Goal: Task Accomplishment & Management: Manage account settings

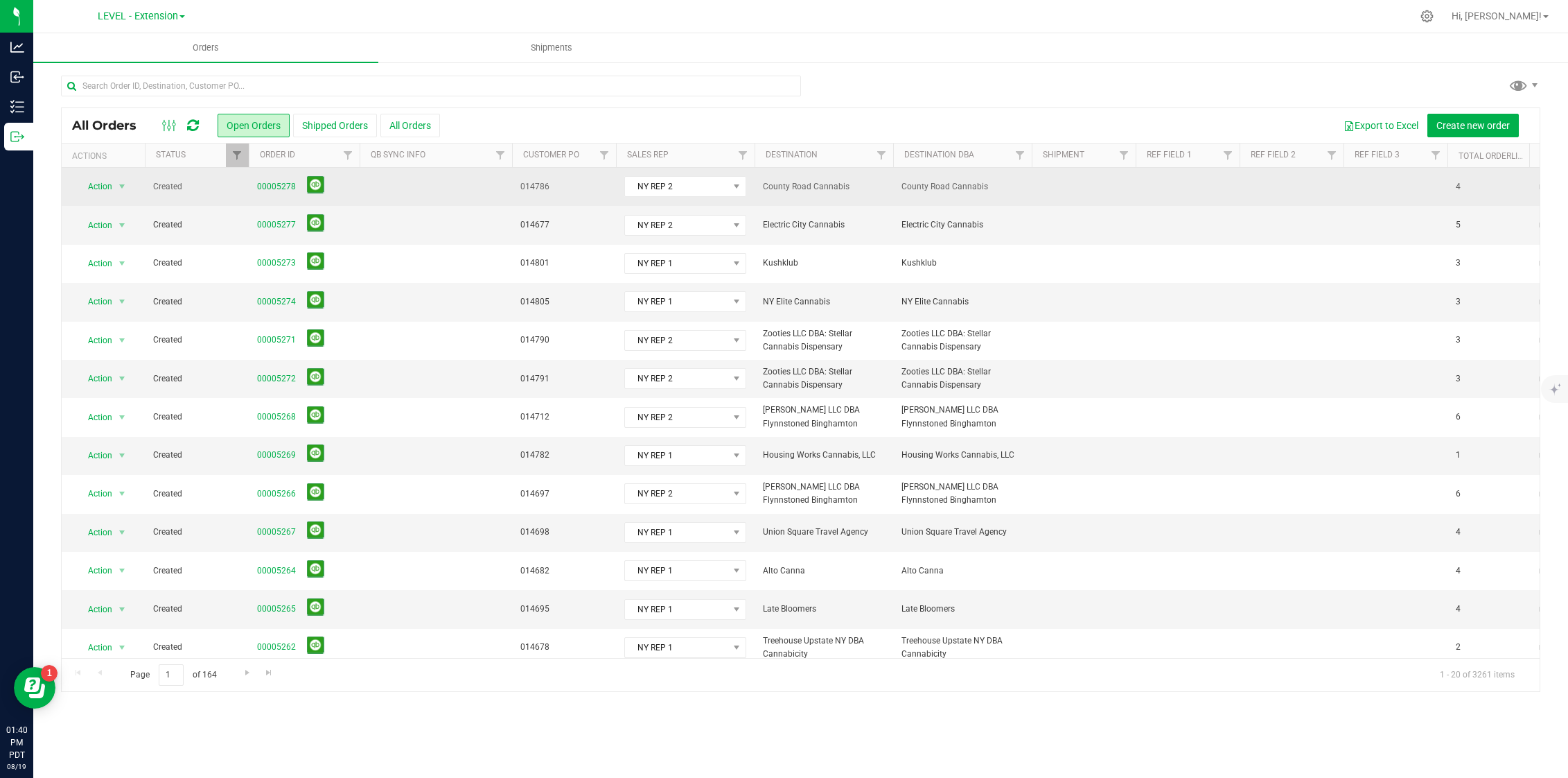
click at [382, 189] on td at bounding box center [435, 187] width 153 height 38
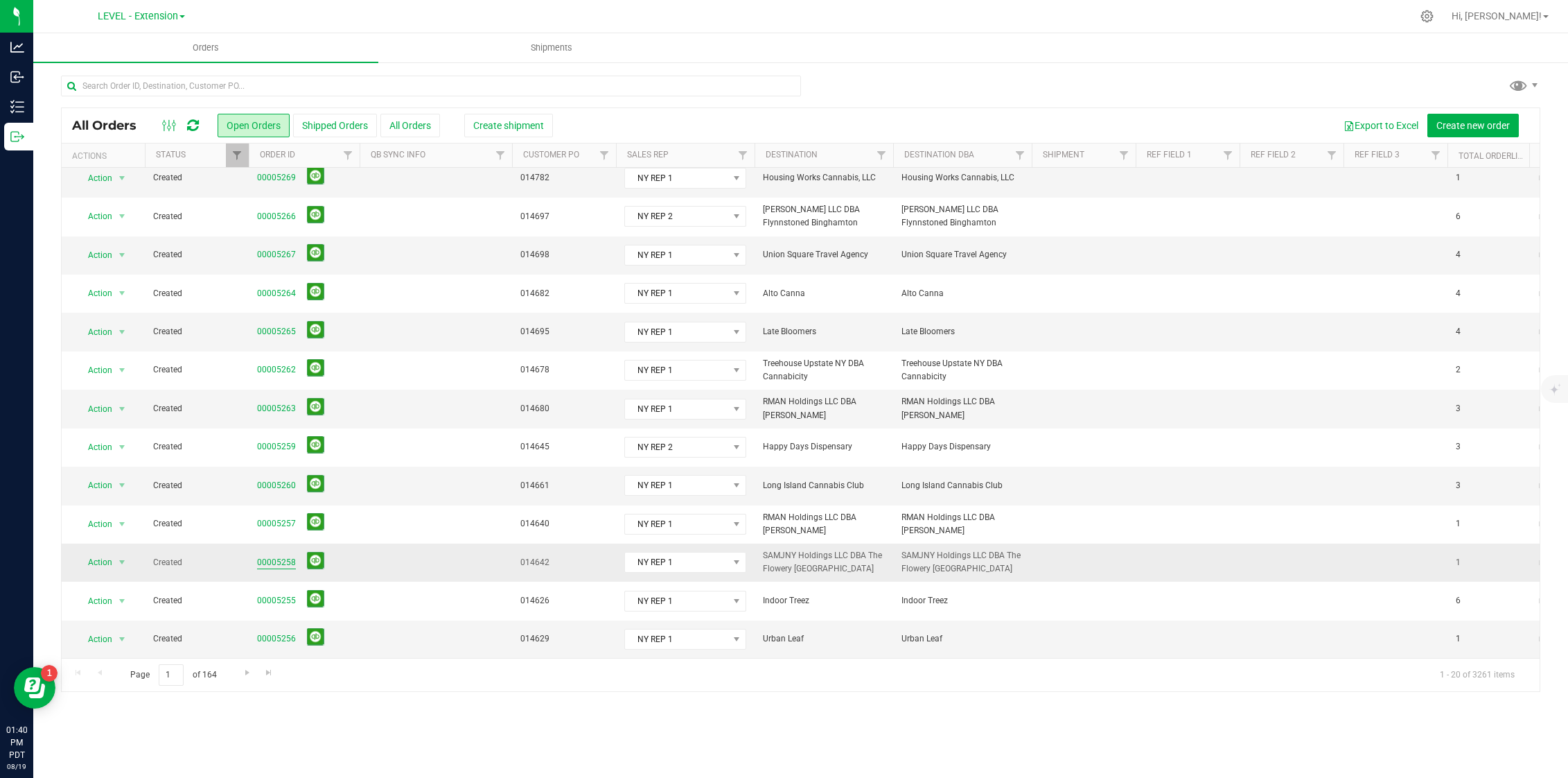
click at [273, 556] on link "00005258" at bounding box center [276, 562] width 39 height 13
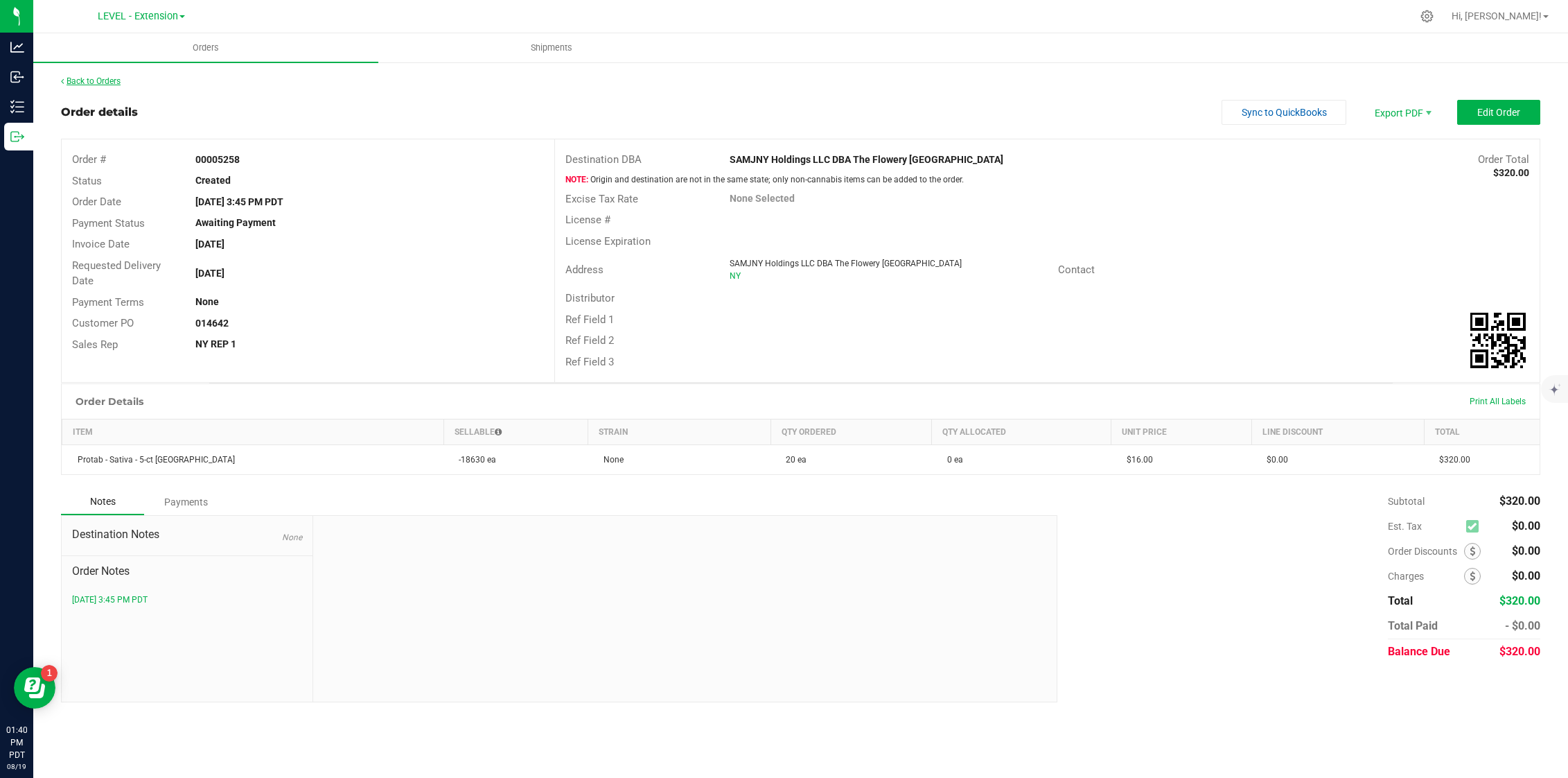
click at [106, 79] on link "Back to Orders" at bounding box center [91, 81] width 60 height 10
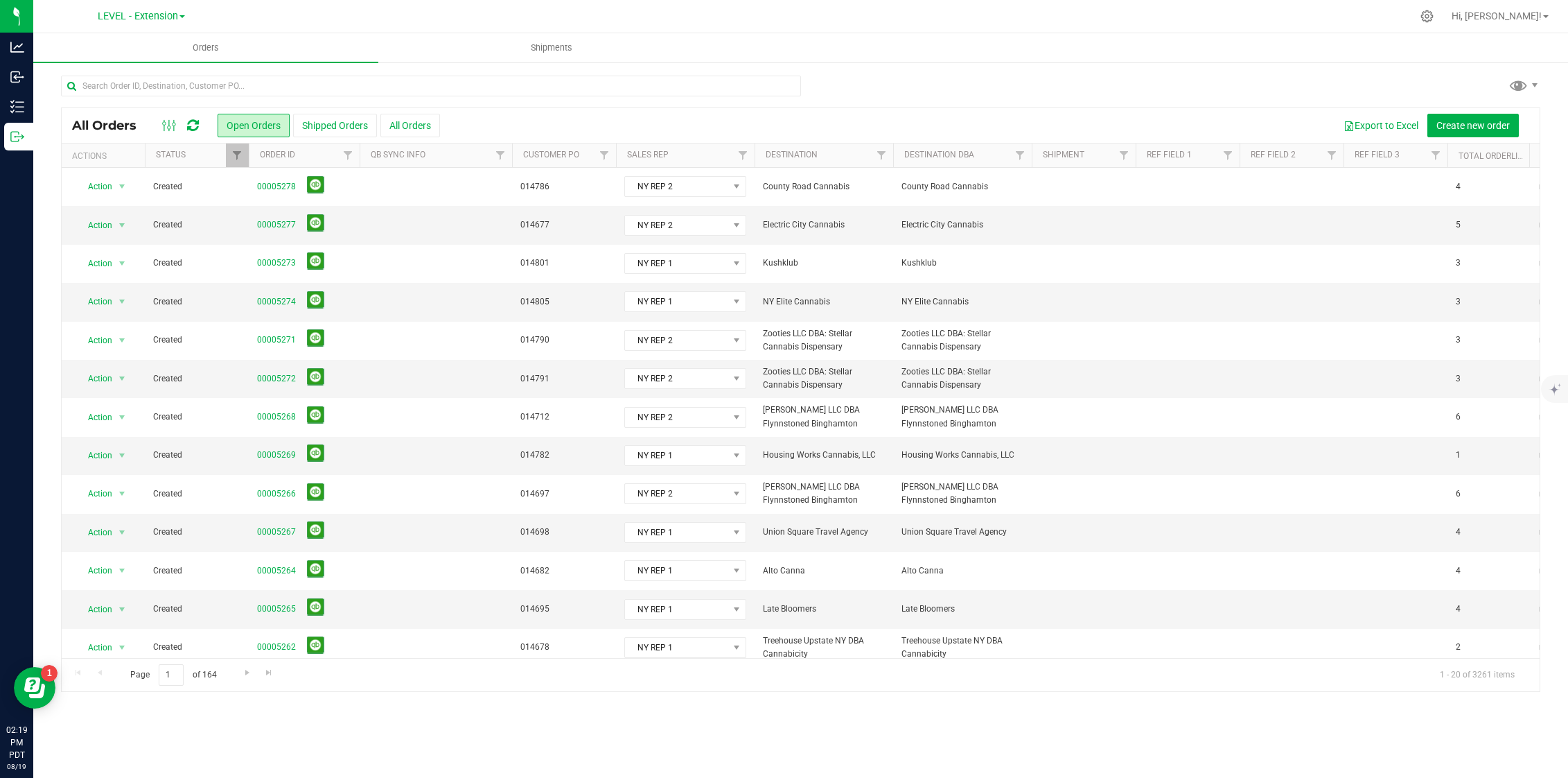
click at [192, 122] on icon at bounding box center [193, 126] width 12 height 14
click at [741, 156] on span "Filter" at bounding box center [743, 155] width 11 height 11
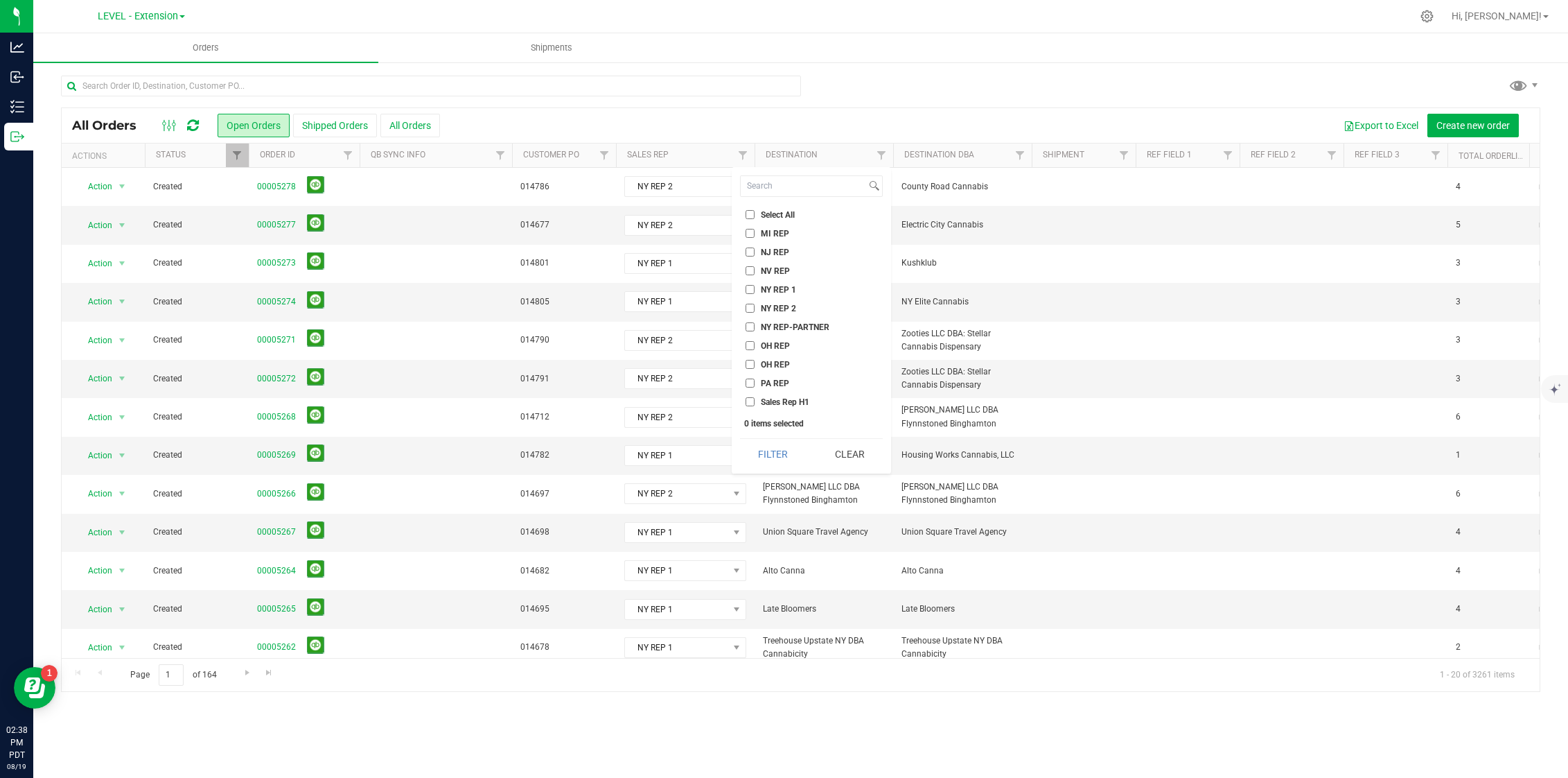
click at [779, 289] on span "NY REP 1" at bounding box center [778, 290] width 35 height 8
click at [755, 289] on input "NY REP 1" at bounding box center [750, 289] width 9 height 9
checkbox input "true"
click at [776, 310] on span "NY REP 2" at bounding box center [778, 309] width 35 height 8
click at [755, 310] on input "NY REP 2" at bounding box center [750, 308] width 9 height 9
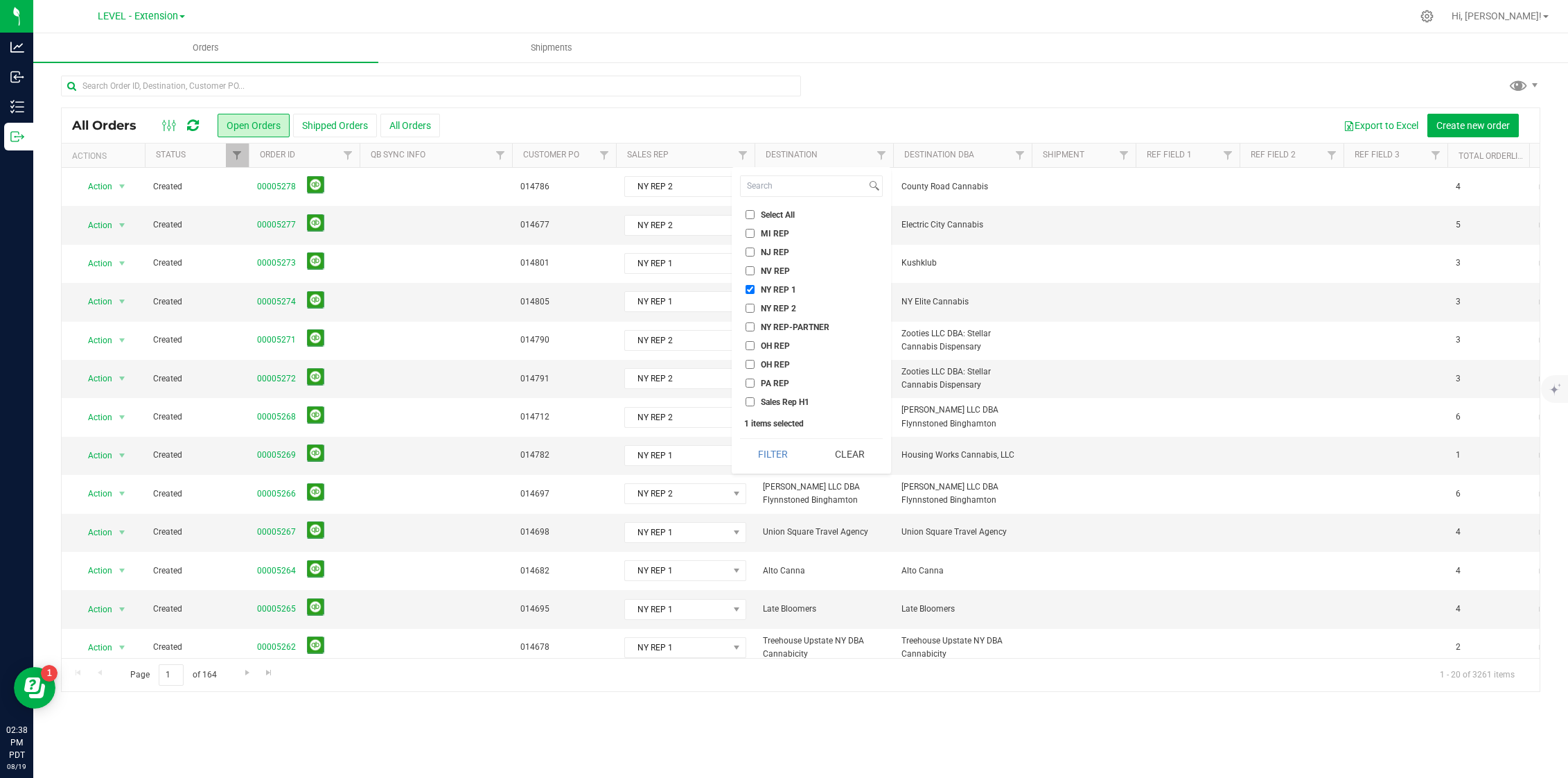
checkbox input "true"
click at [779, 325] on span "NY REP-PARTNER" at bounding box center [794, 328] width 69 height 8
click at [755, 325] on input "NY REP-PARTNER" at bounding box center [750, 327] width 9 height 9
checkbox input "true"
click at [785, 454] on button "Filter" at bounding box center [773, 453] width 67 height 31
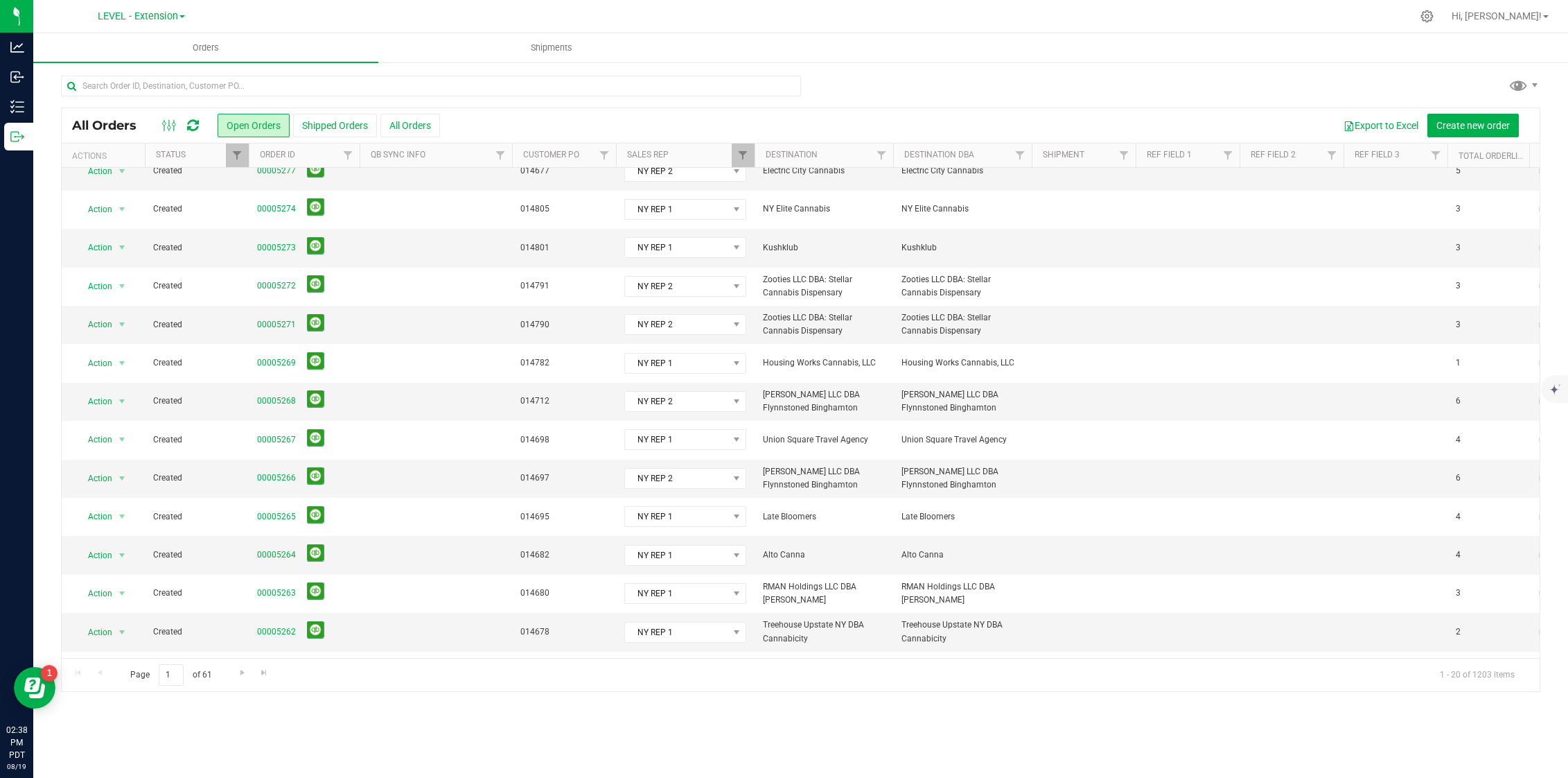
scroll to position [288, 0]
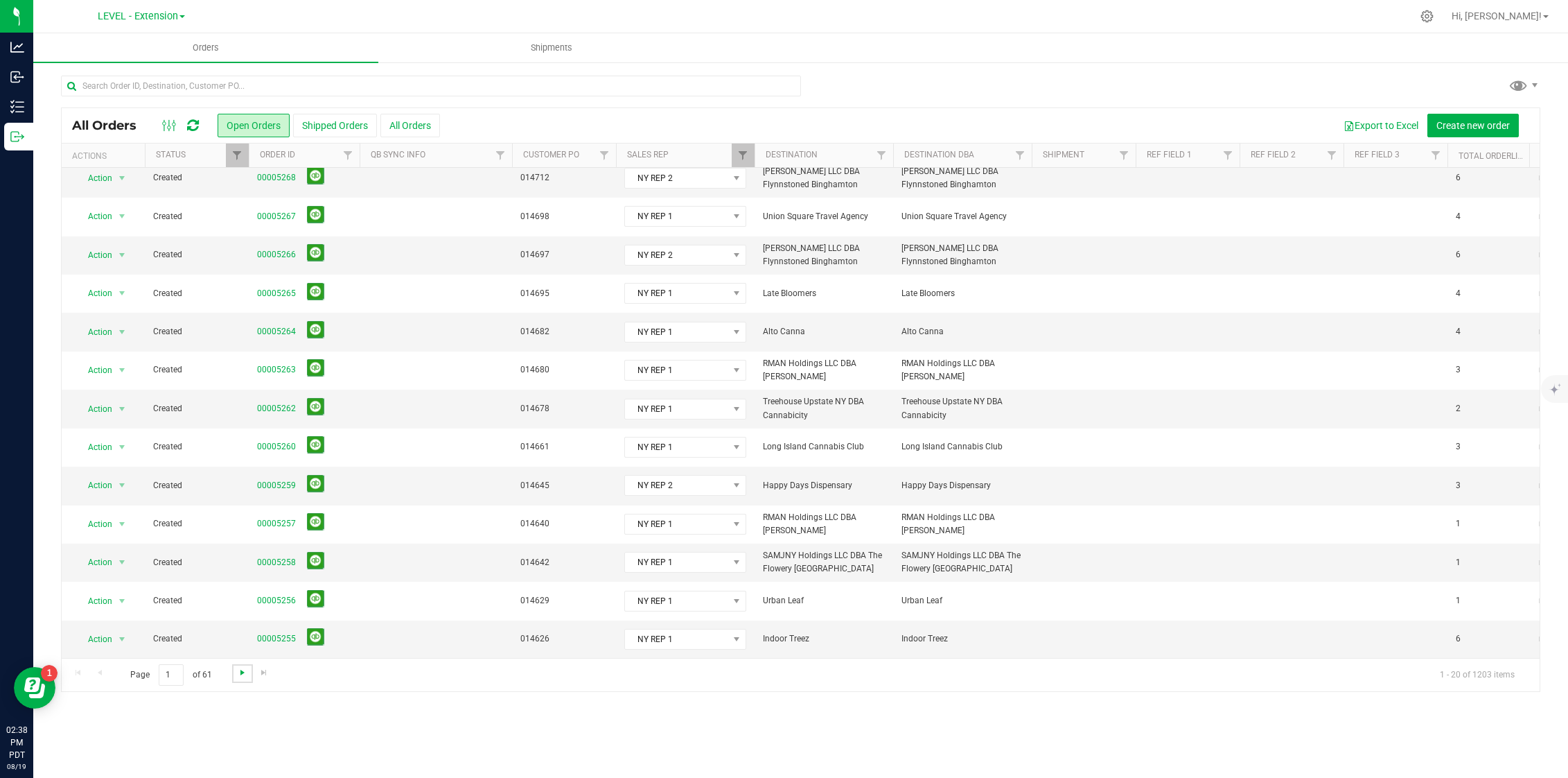
click at [237, 668] on span "Go to the next page" at bounding box center [242, 672] width 11 height 11
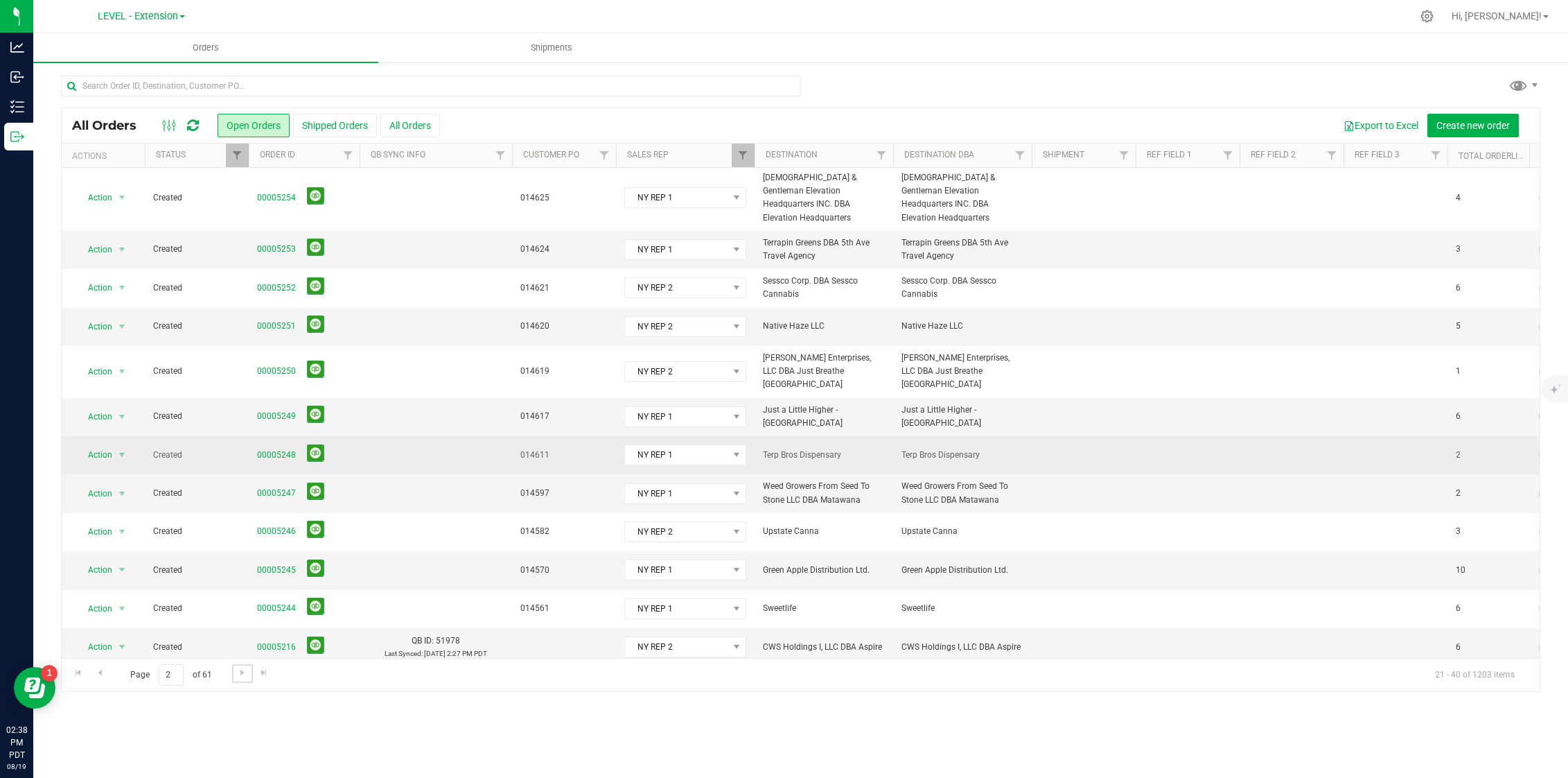
scroll to position [3, 0]
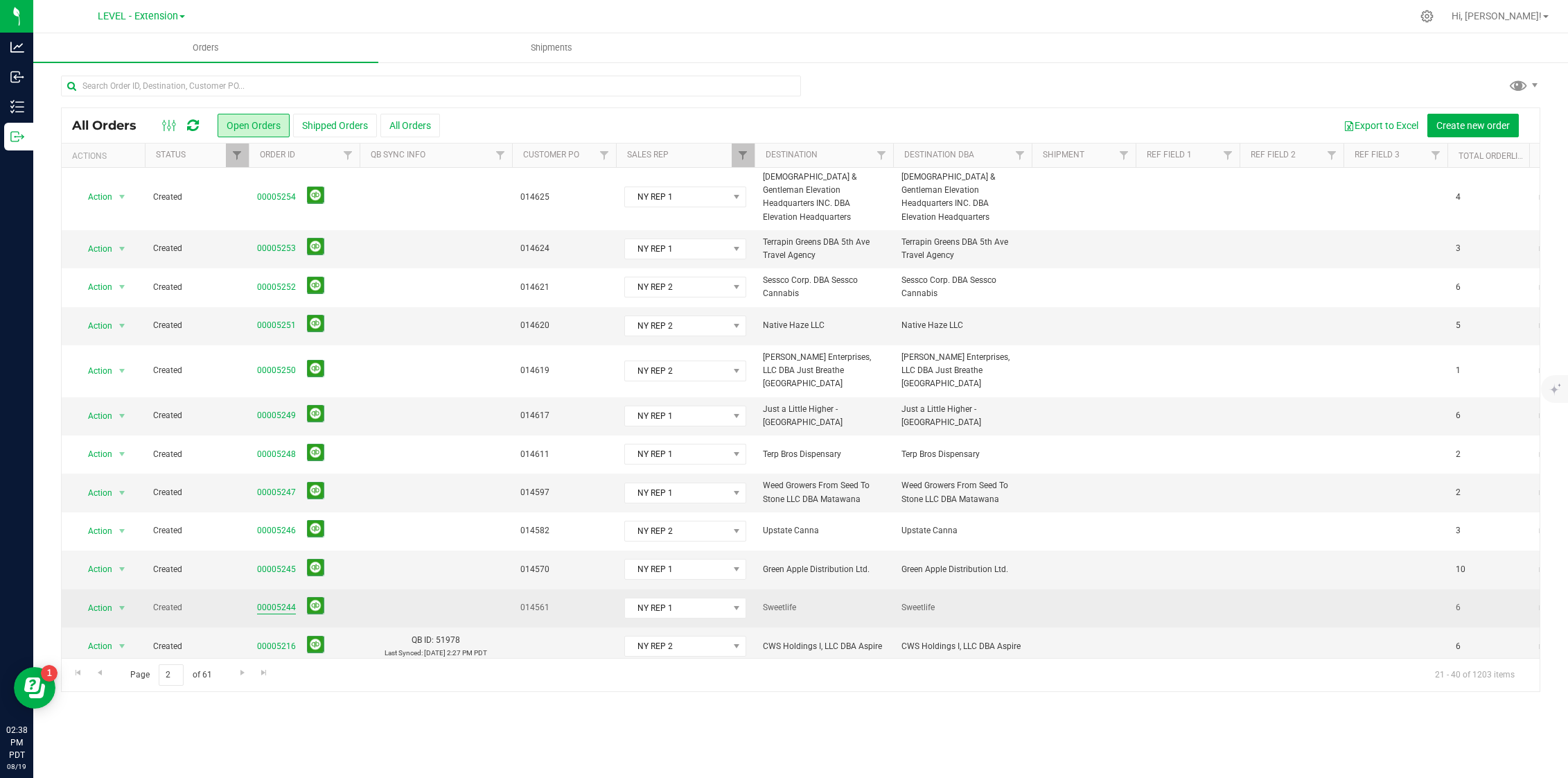
click at [270, 601] on link "00005244" at bounding box center [276, 607] width 39 height 13
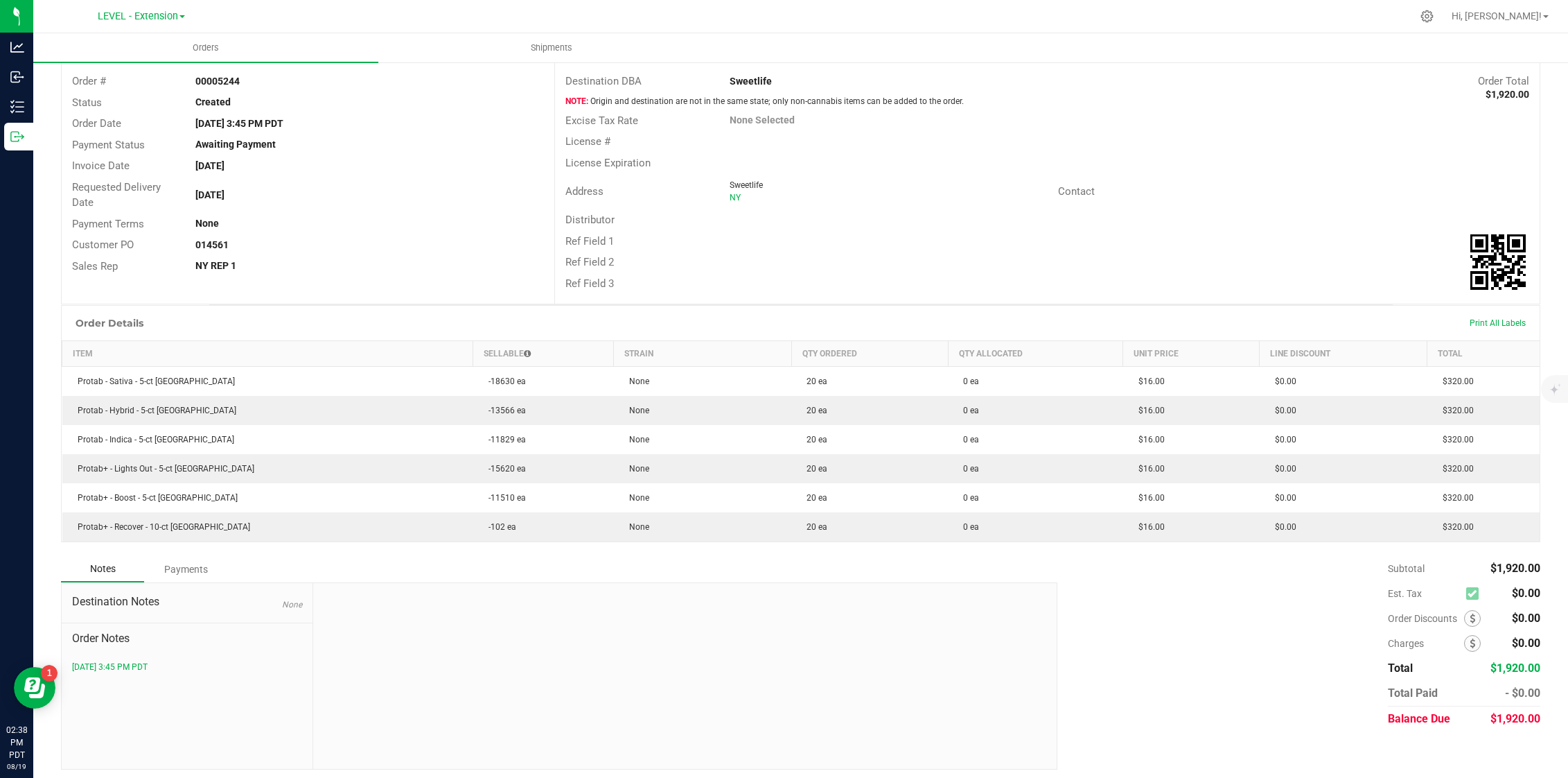
scroll to position [84, 0]
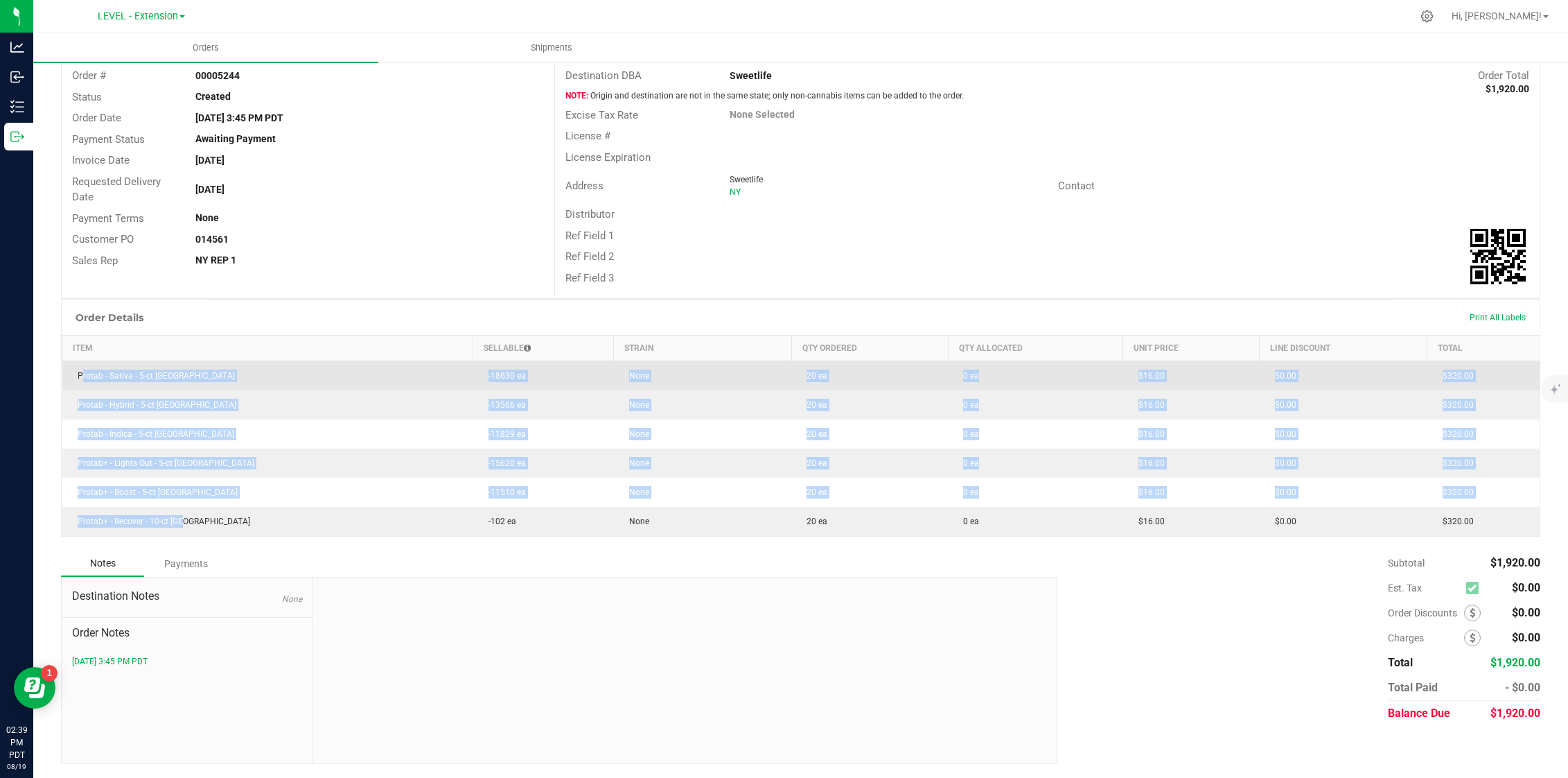
drag, startPoint x: 208, startPoint y: 531, endPoint x: 76, endPoint y: 378, distance: 202.1
click at [76, 378] on tbody "Protab - Sativa - 5-ct NY -18630 ea None 20 ea 0 ea $16.00 $0.00 $320.00 Protab…" at bounding box center [800, 449] width 1478 height 176
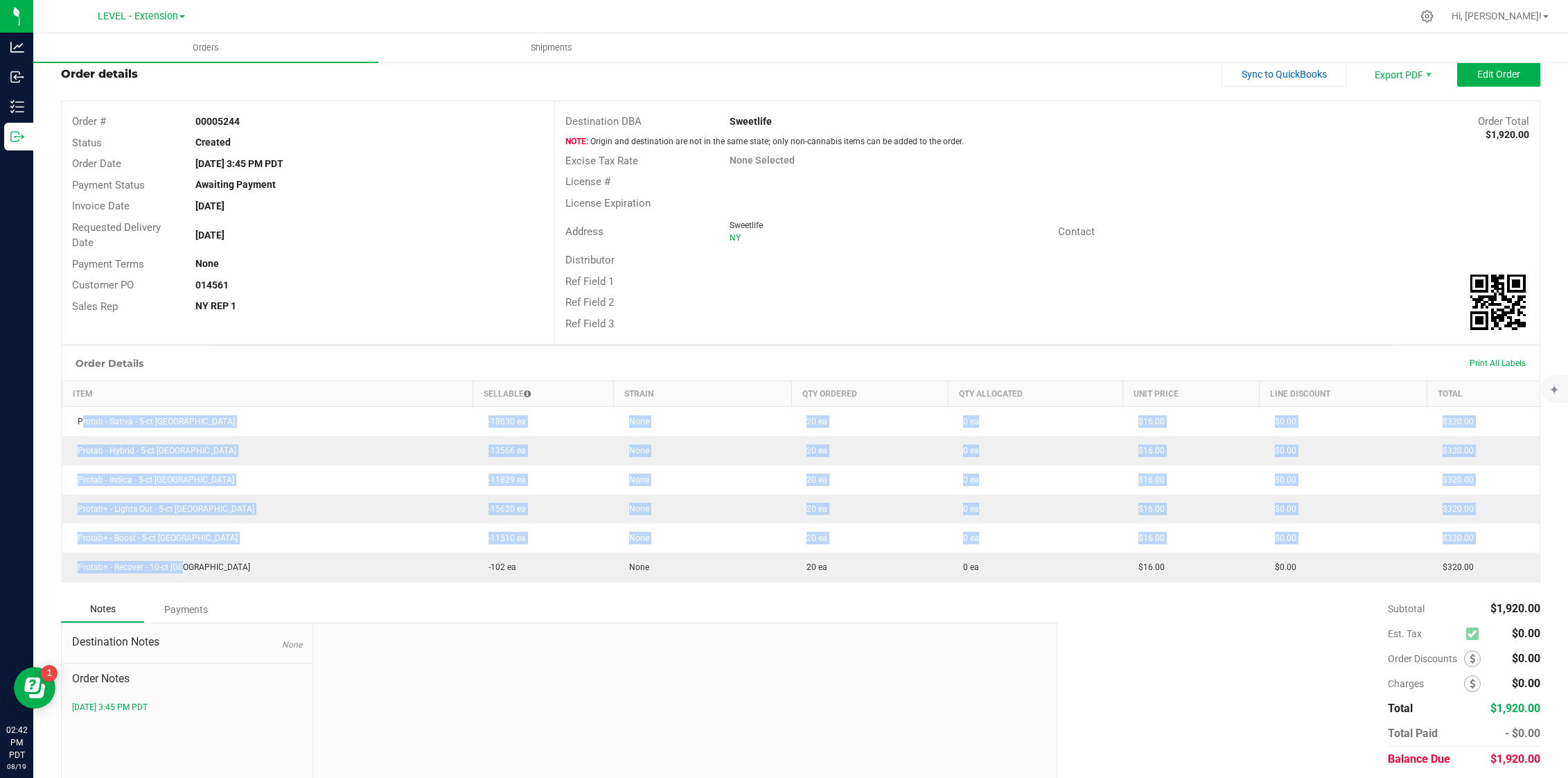
scroll to position [0, 0]
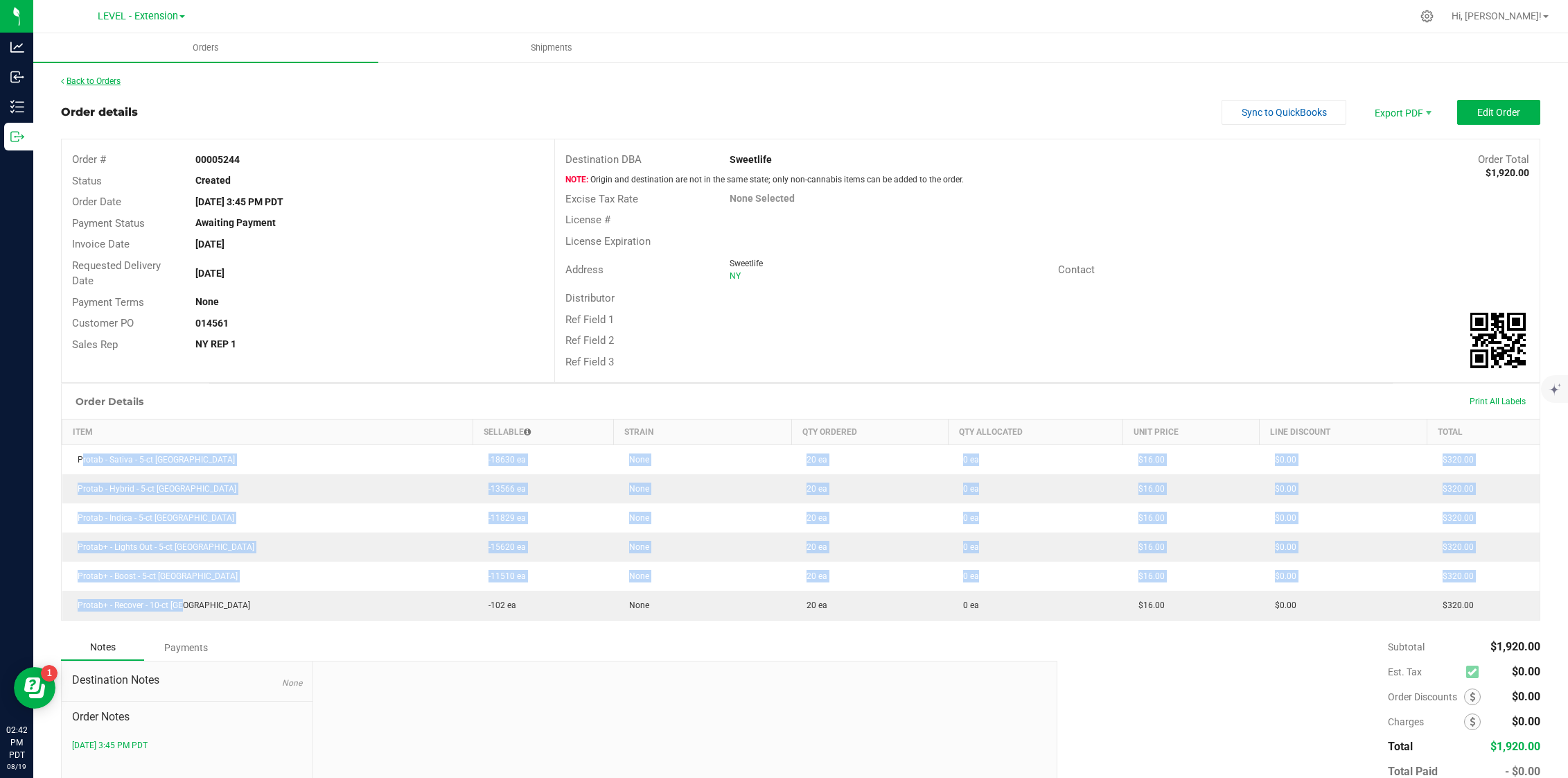
click at [107, 82] on link "Back to Orders" at bounding box center [91, 81] width 60 height 10
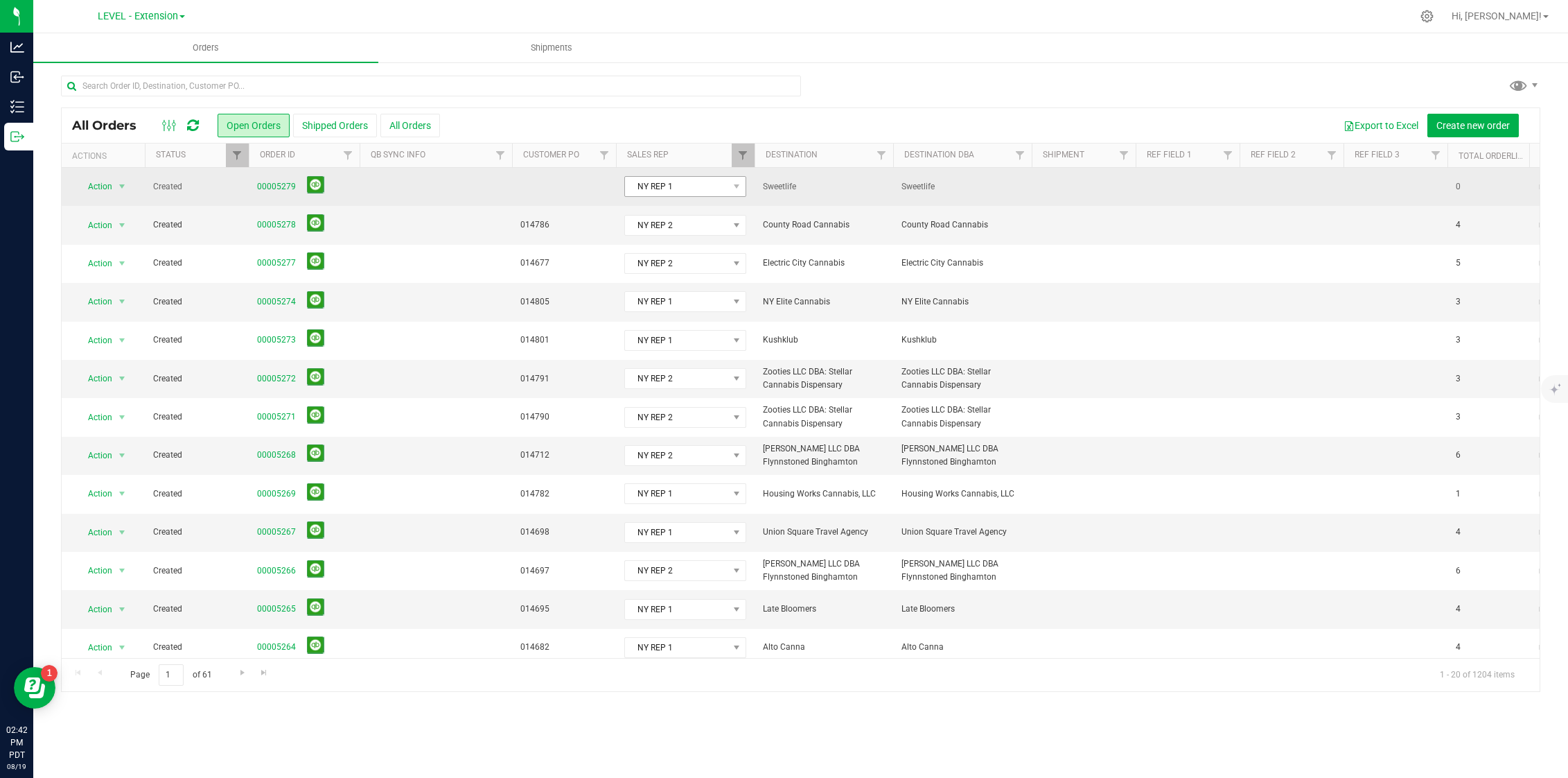
drag, startPoint x: 801, startPoint y: 187, endPoint x: 721, endPoint y: 191, distance: 80.1
click at [721, 191] on tr "Action Action Cancel order Change facility Clone order Edit order Mark as fully…" at bounding box center [1520, 187] width 2917 height 38
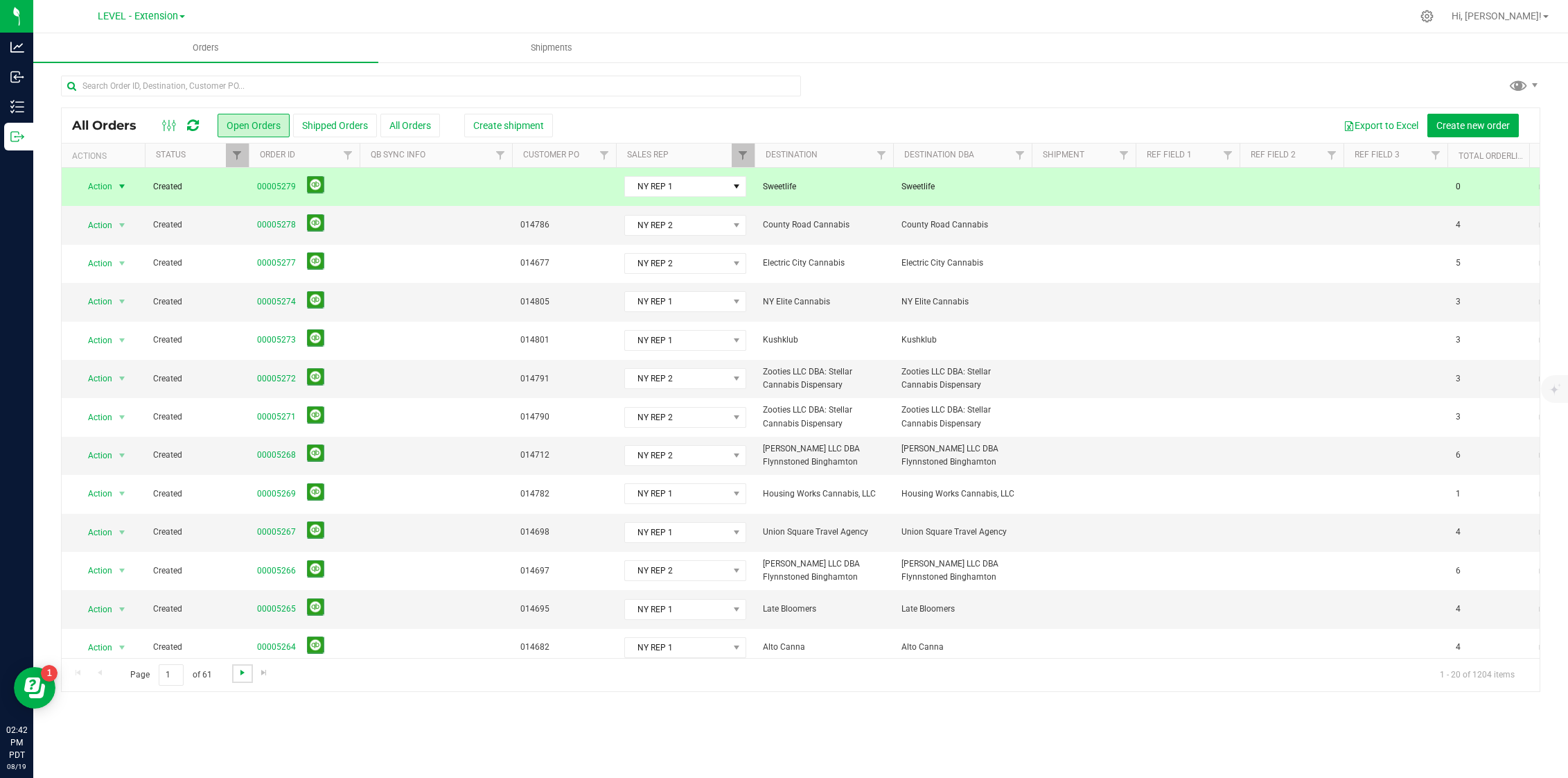
click at [237, 677] on span "Go to the next page" at bounding box center [242, 672] width 11 height 11
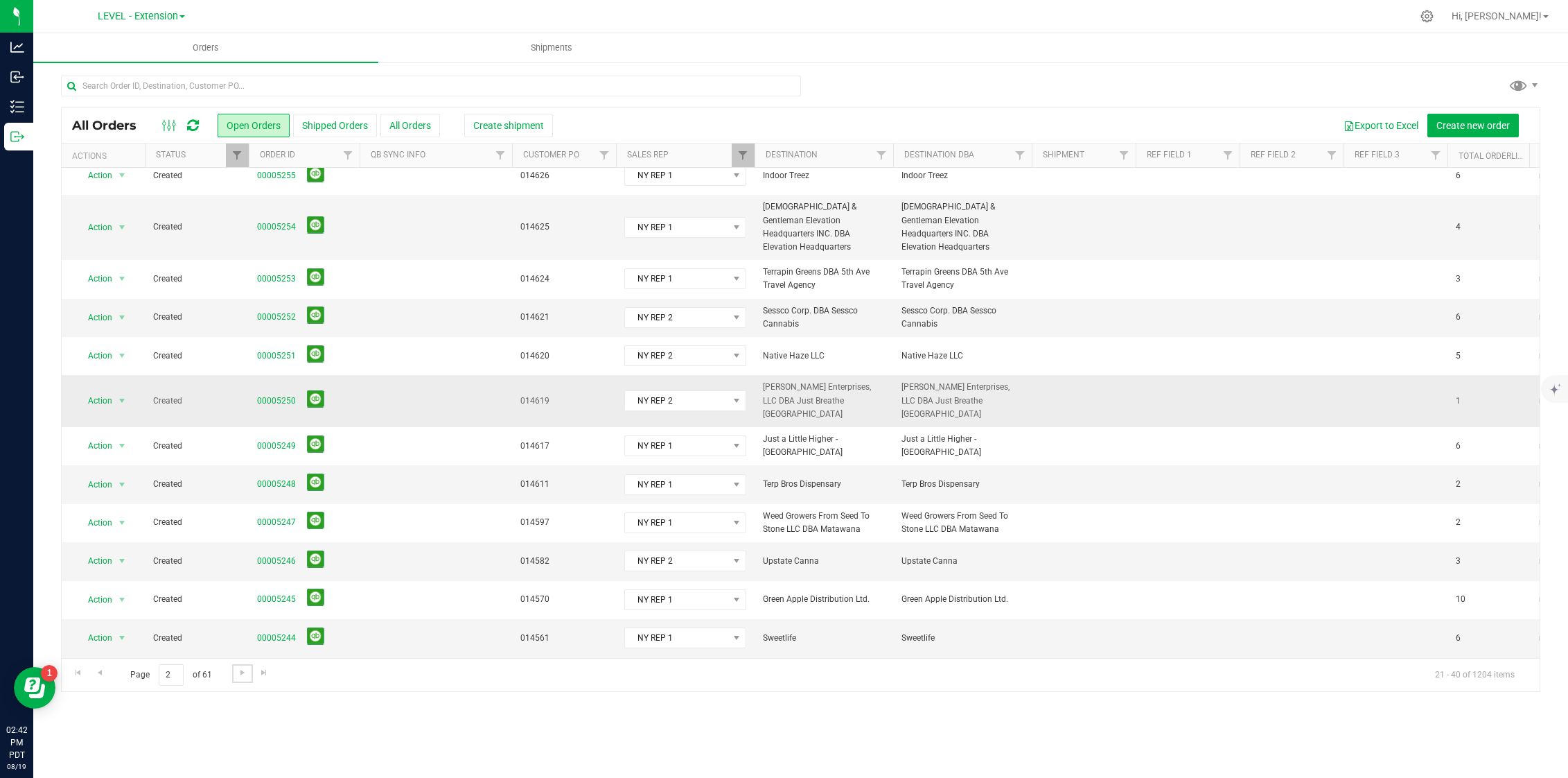
scroll to position [17, 0]
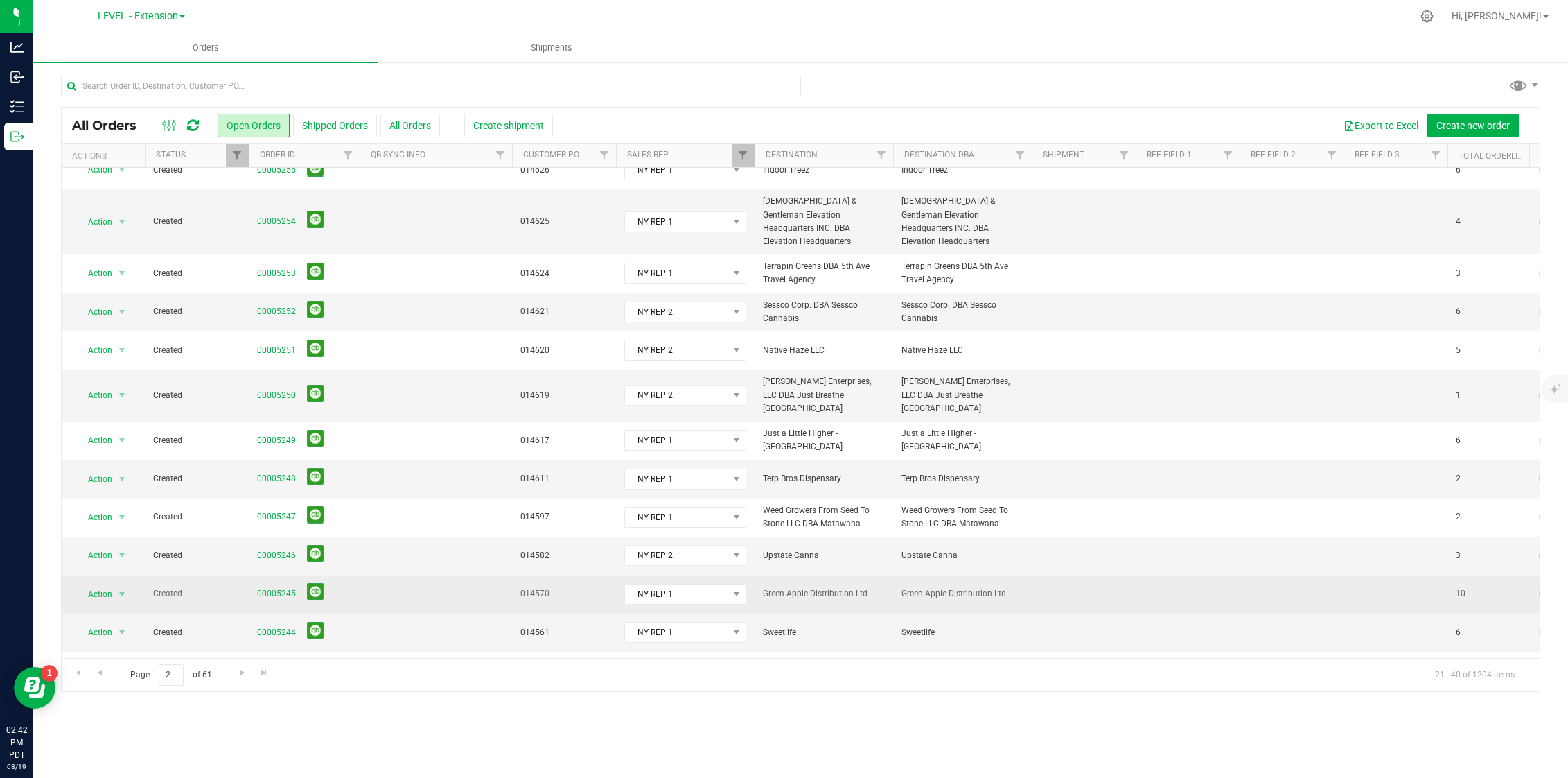
click at [296, 583] on span "00005245" at bounding box center [304, 594] width 94 height 22
click at [288, 587] on link "00005245" at bounding box center [276, 593] width 39 height 13
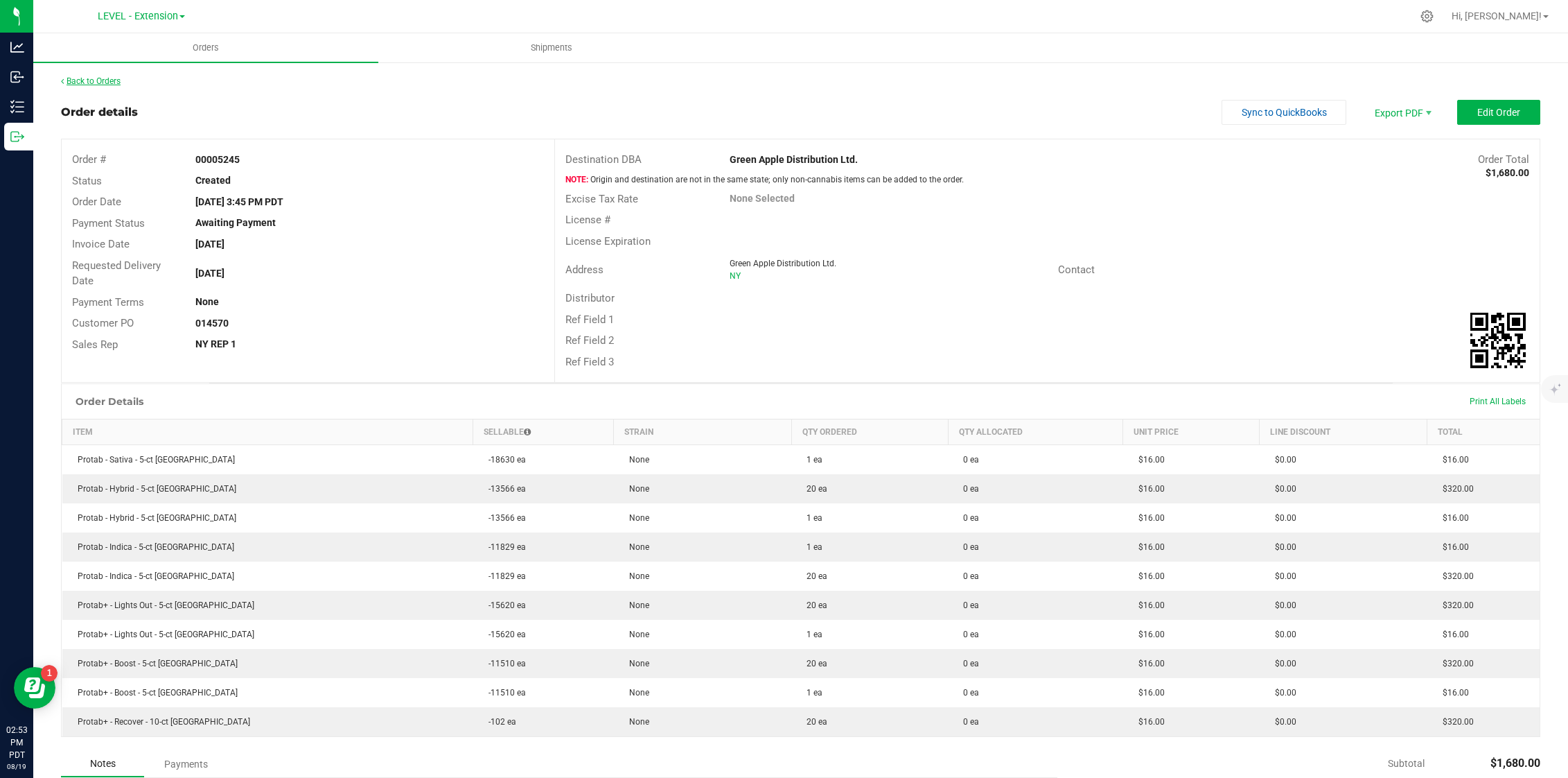
click at [103, 82] on link "Back to Orders" at bounding box center [91, 81] width 60 height 10
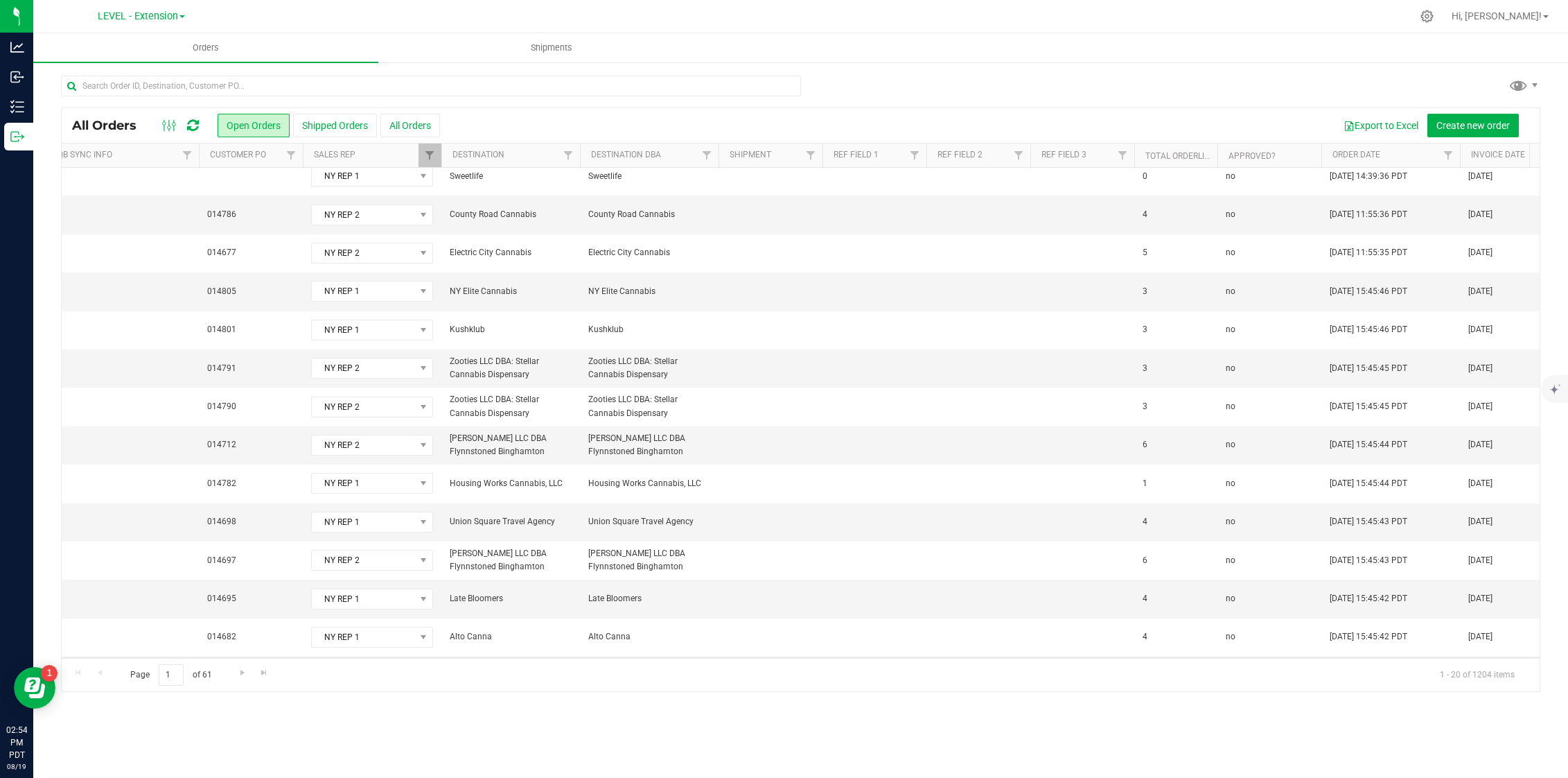
scroll to position [27, 313]
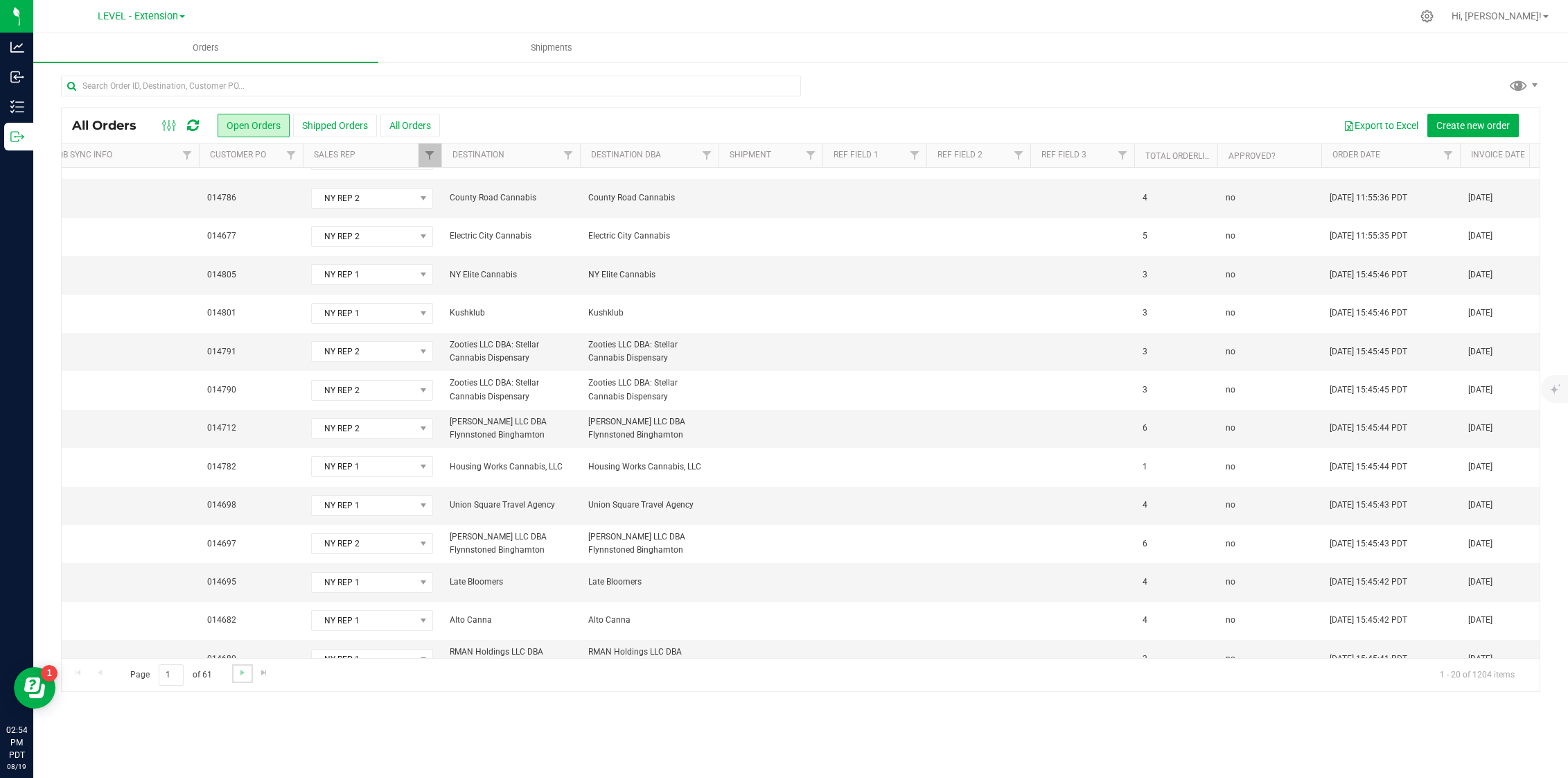
click at [240, 682] on link "Go to the next page" at bounding box center [243, 673] width 20 height 19
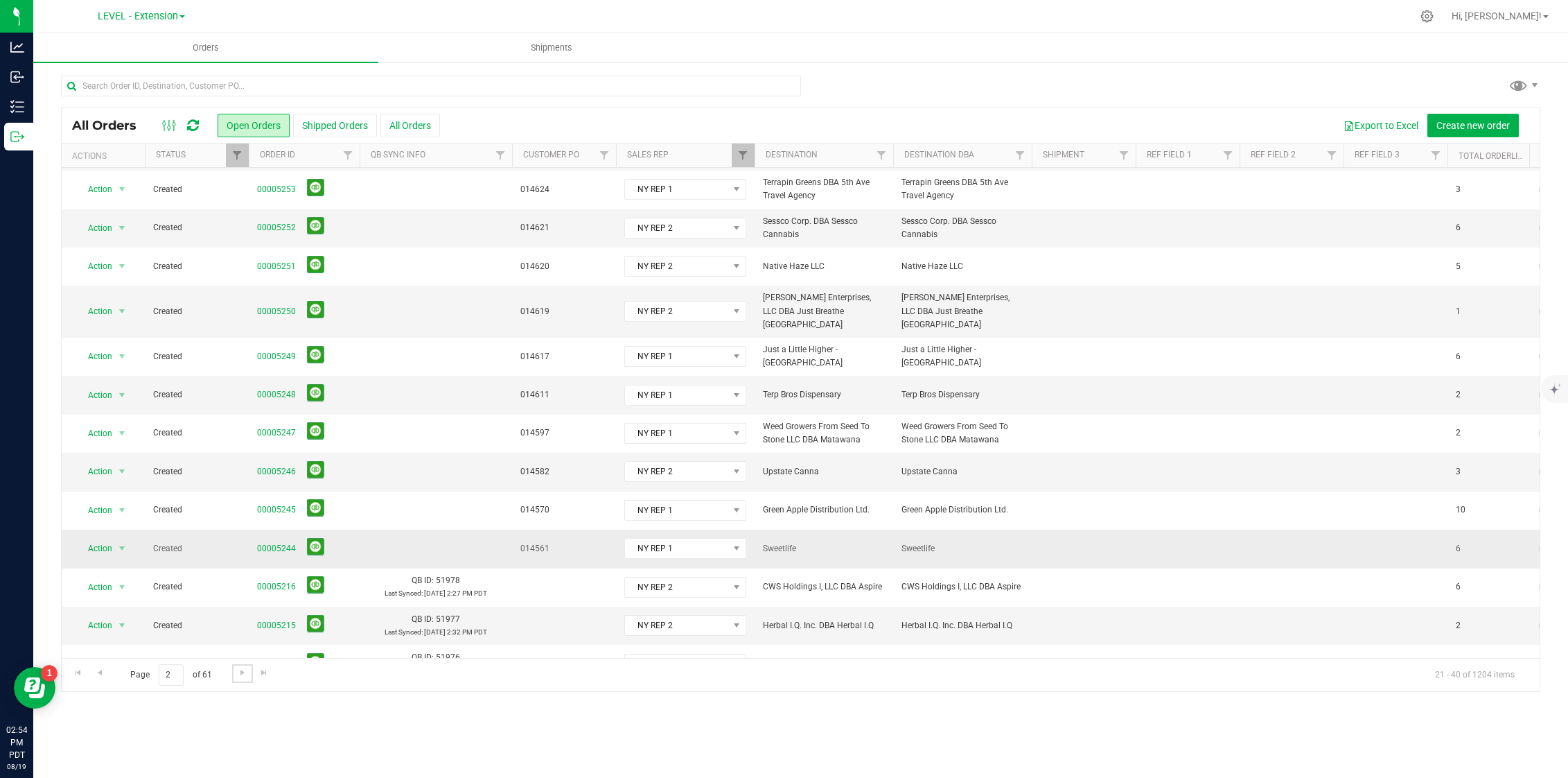
scroll to position [108, 0]
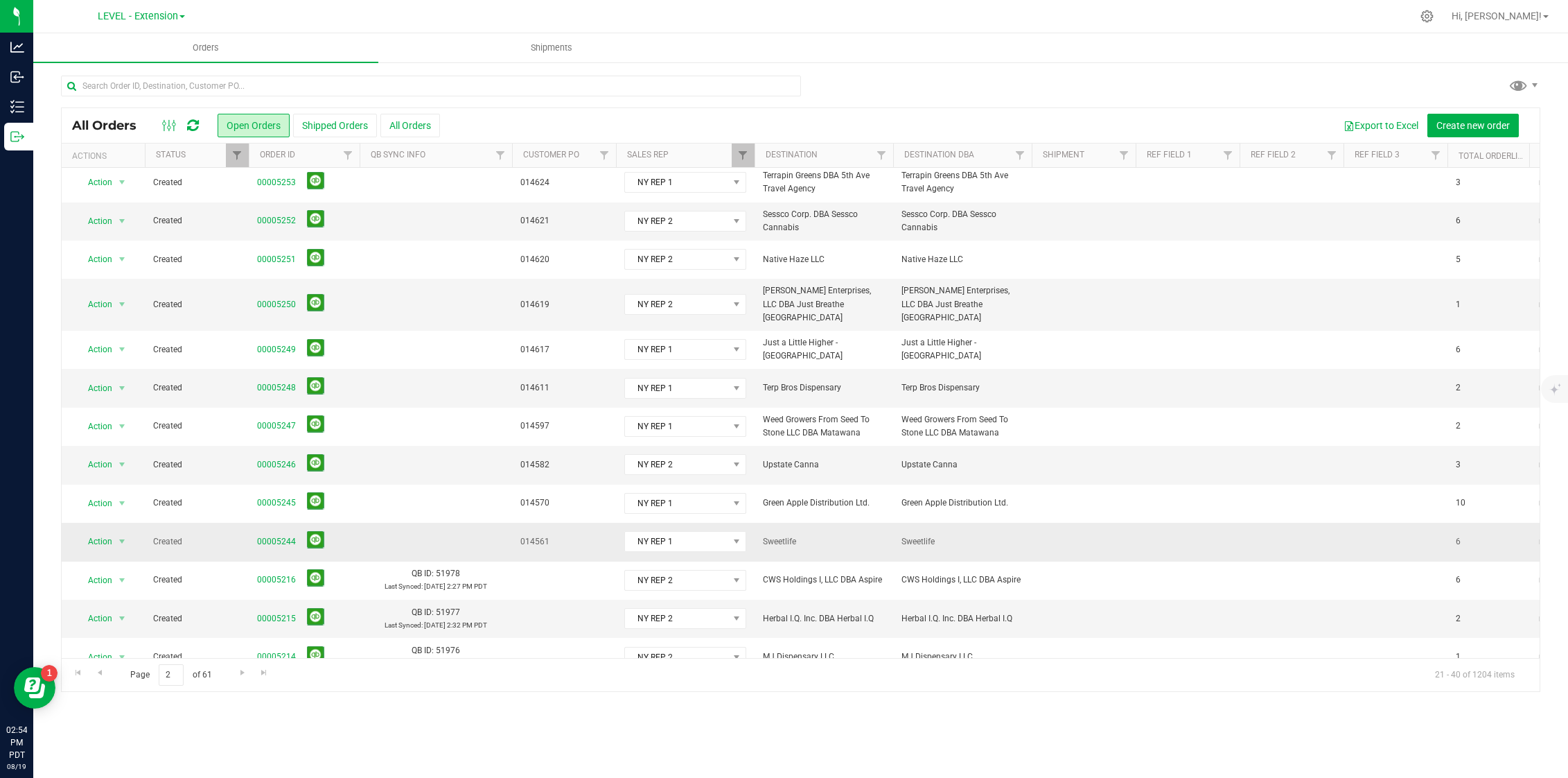
drag, startPoint x: 566, startPoint y: 513, endPoint x: 457, endPoint y: 513, distance: 109.0
click at [457, 522] on tr "Action Action Cancel order Change facility Clone order Edit order Mark as fully…" at bounding box center [1520, 541] width 2917 height 38
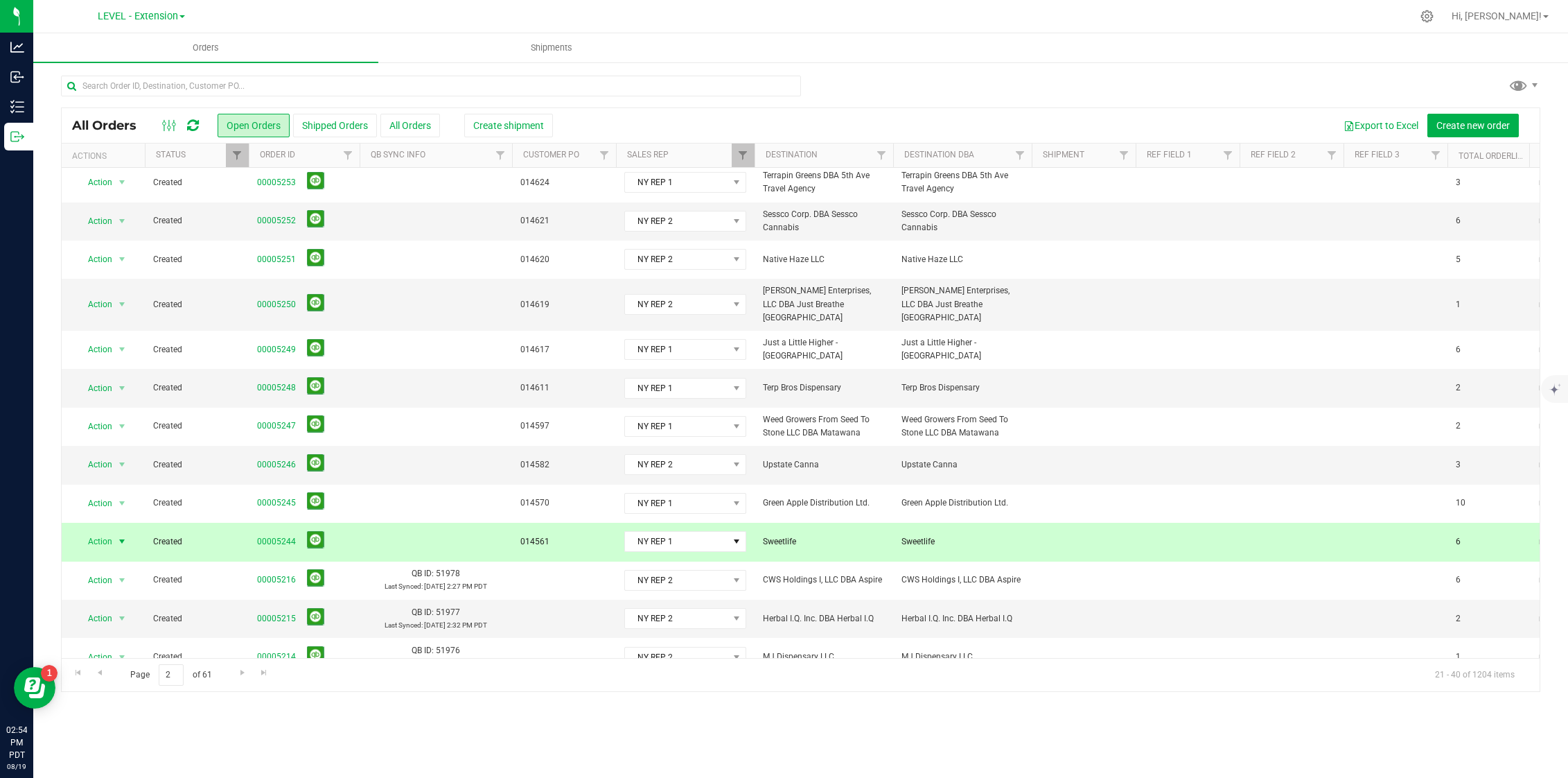
click at [541, 535] on span "014561" at bounding box center [563, 541] width 87 height 13
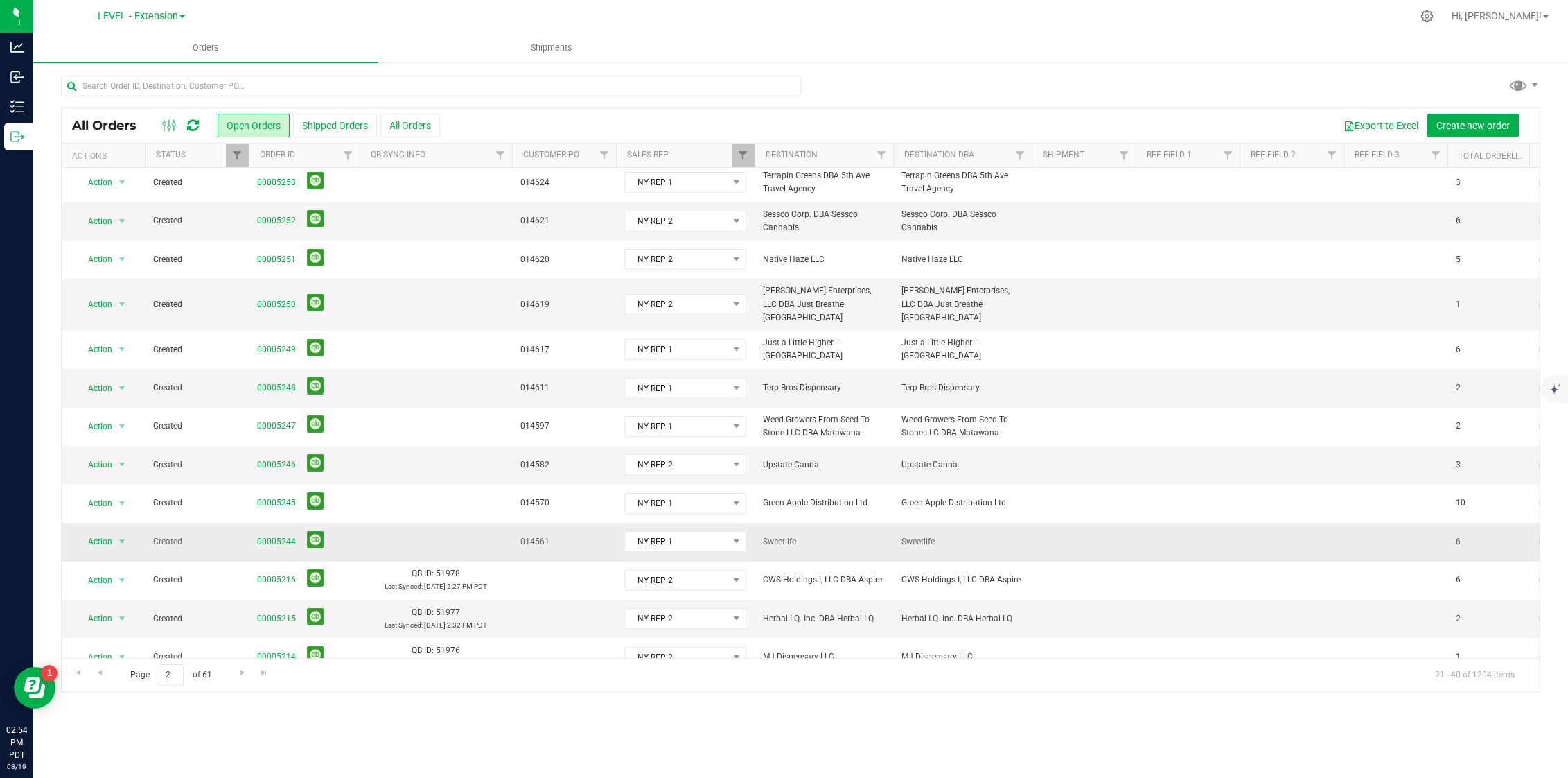
click at [541, 535] on span "014561" at bounding box center [563, 541] width 87 height 13
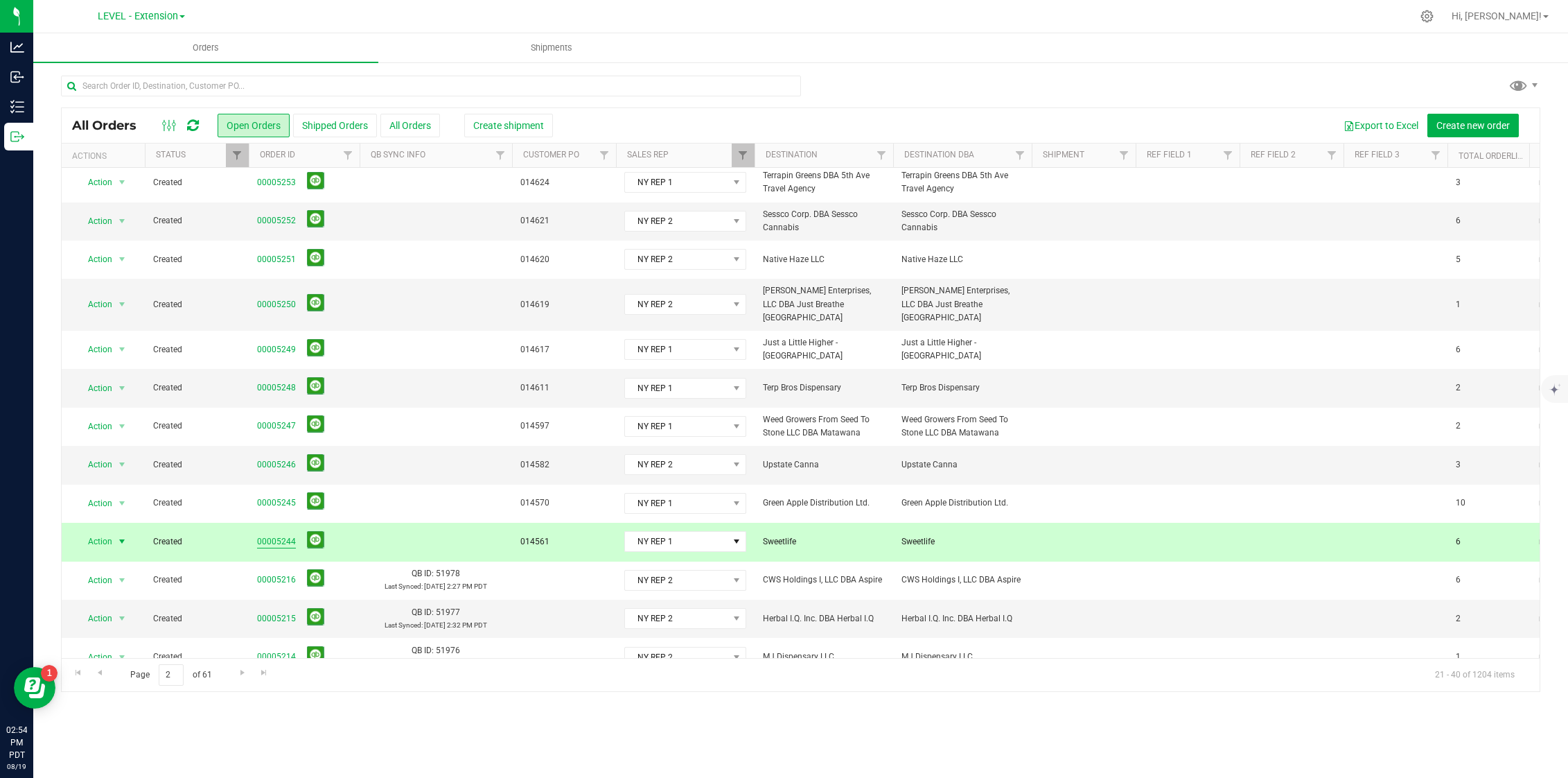
click at [275, 535] on link "00005244" at bounding box center [276, 541] width 39 height 13
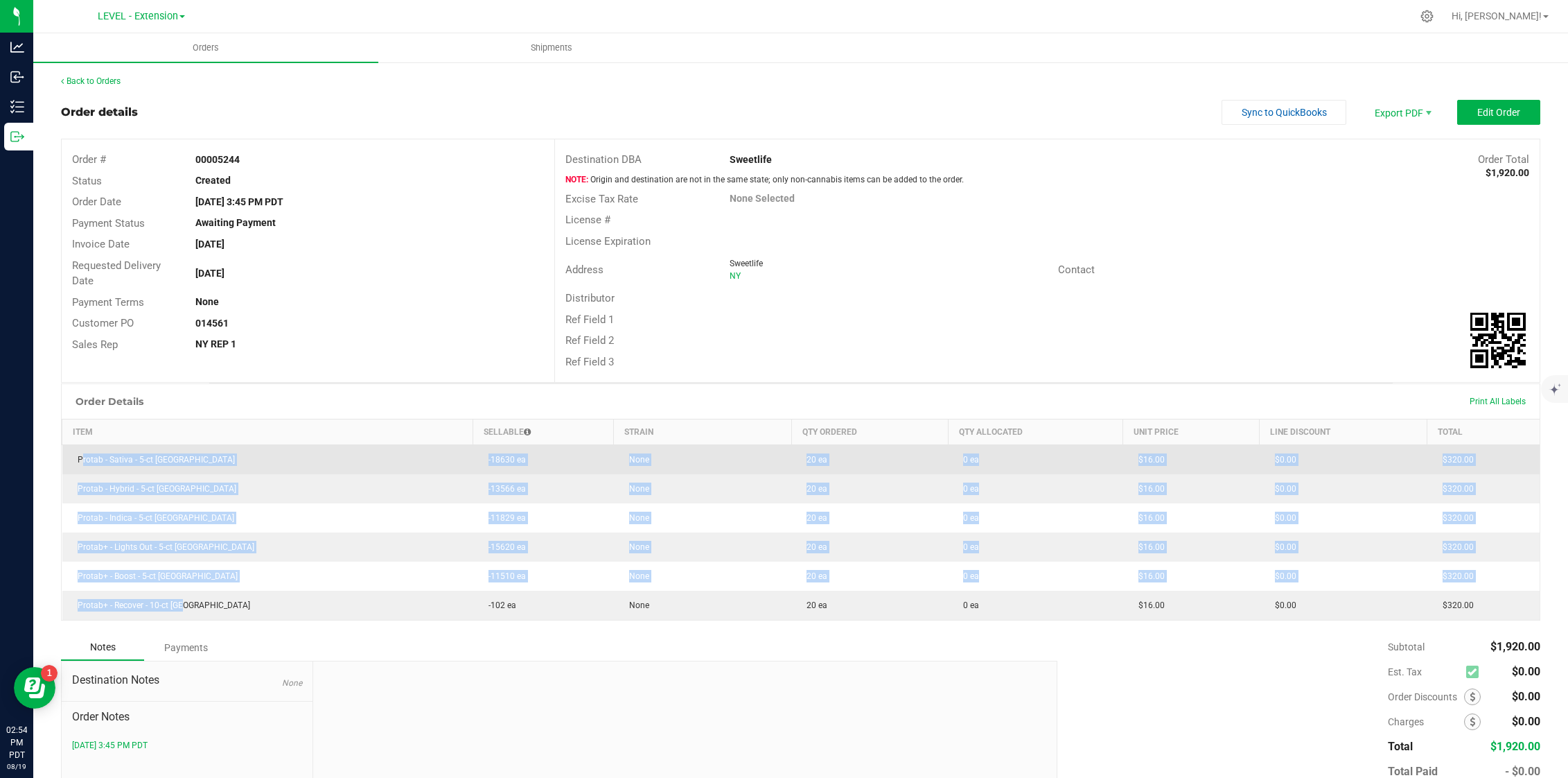
drag, startPoint x: 226, startPoint y: 603, endPoint x: 68, endPoint y: 453, distance: 217.9
click at [68, 453] on tbody "Protab - Sativa - 5-ct NY -18630 ea None 20 ea 0 ea $16.00 $0.00 $320.00 Protab…" at bounding box center [800, 533] width 1478 height 176
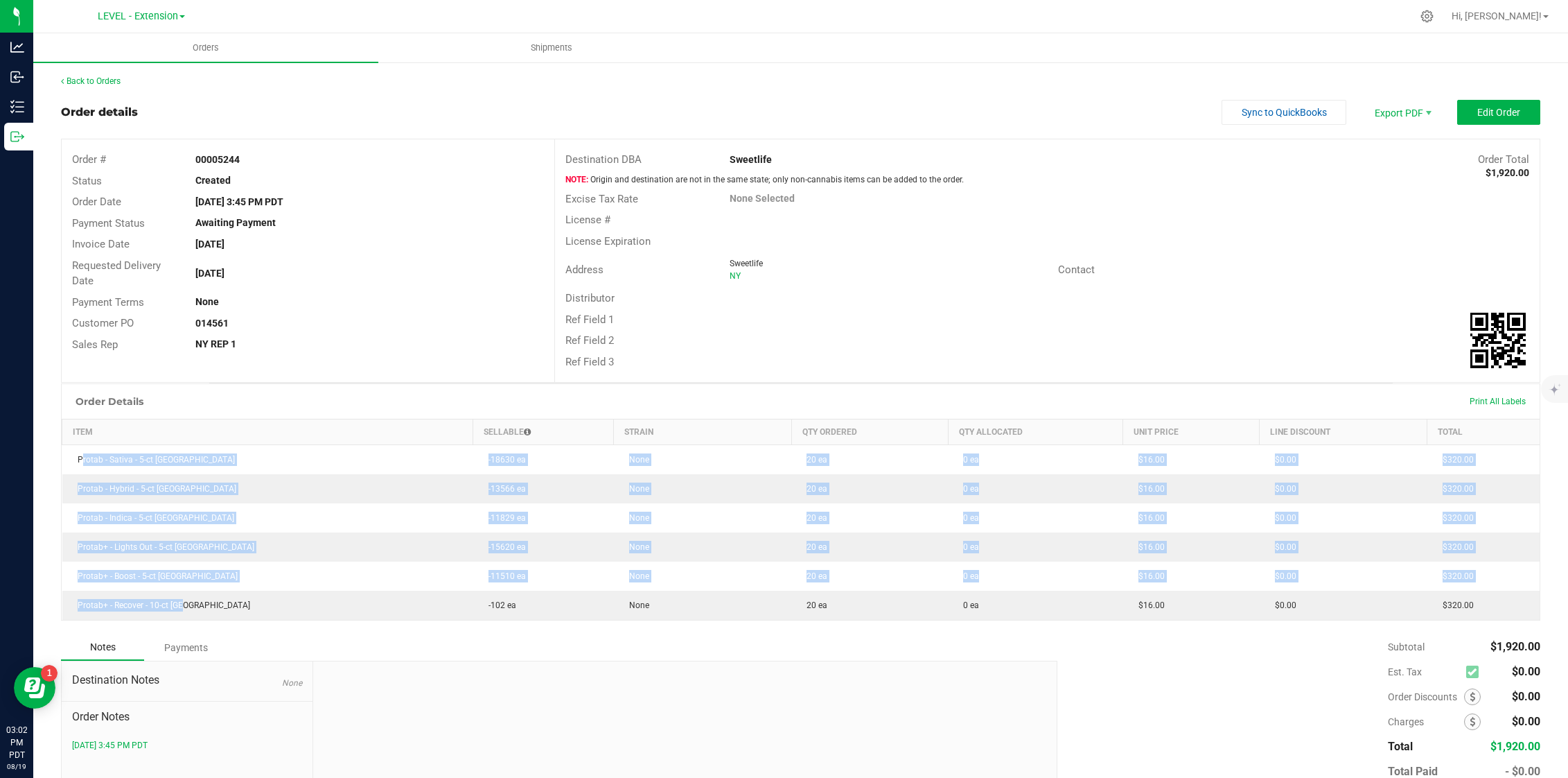
drag, startPoint x: 260, startPoint y: 164, endPoint x: 192, endPoint y: 154, distance: 68.7
click at [192, 154] on div "00005244" at bounding box center [369, 160] width 369 height 15
click at [74, 85] on link "Back to Orders" at bounding box center [91, 81] width 60 height 10
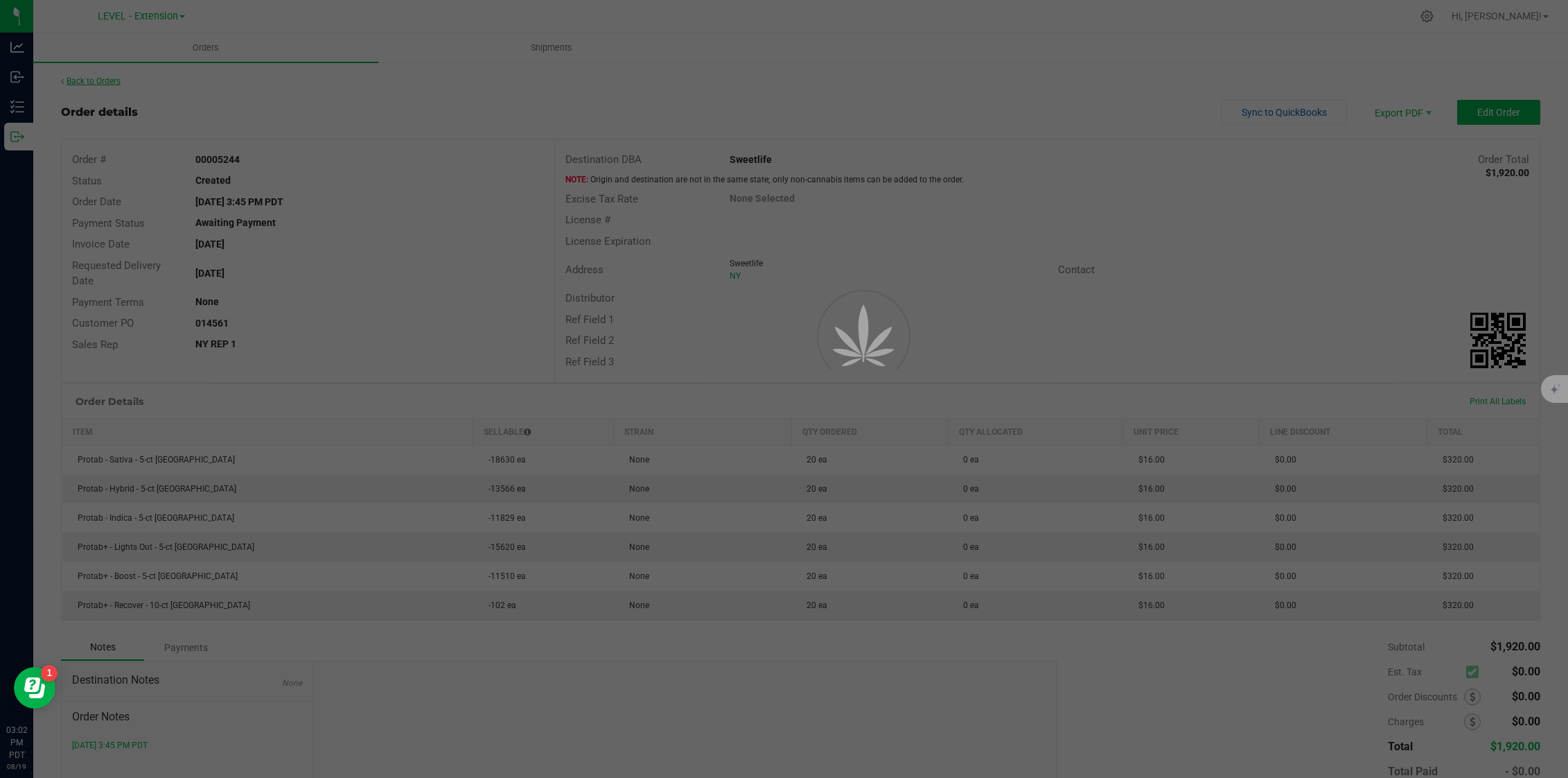
click at [71, 81] on div at bounding box center [784, 389] width 1568 height 778
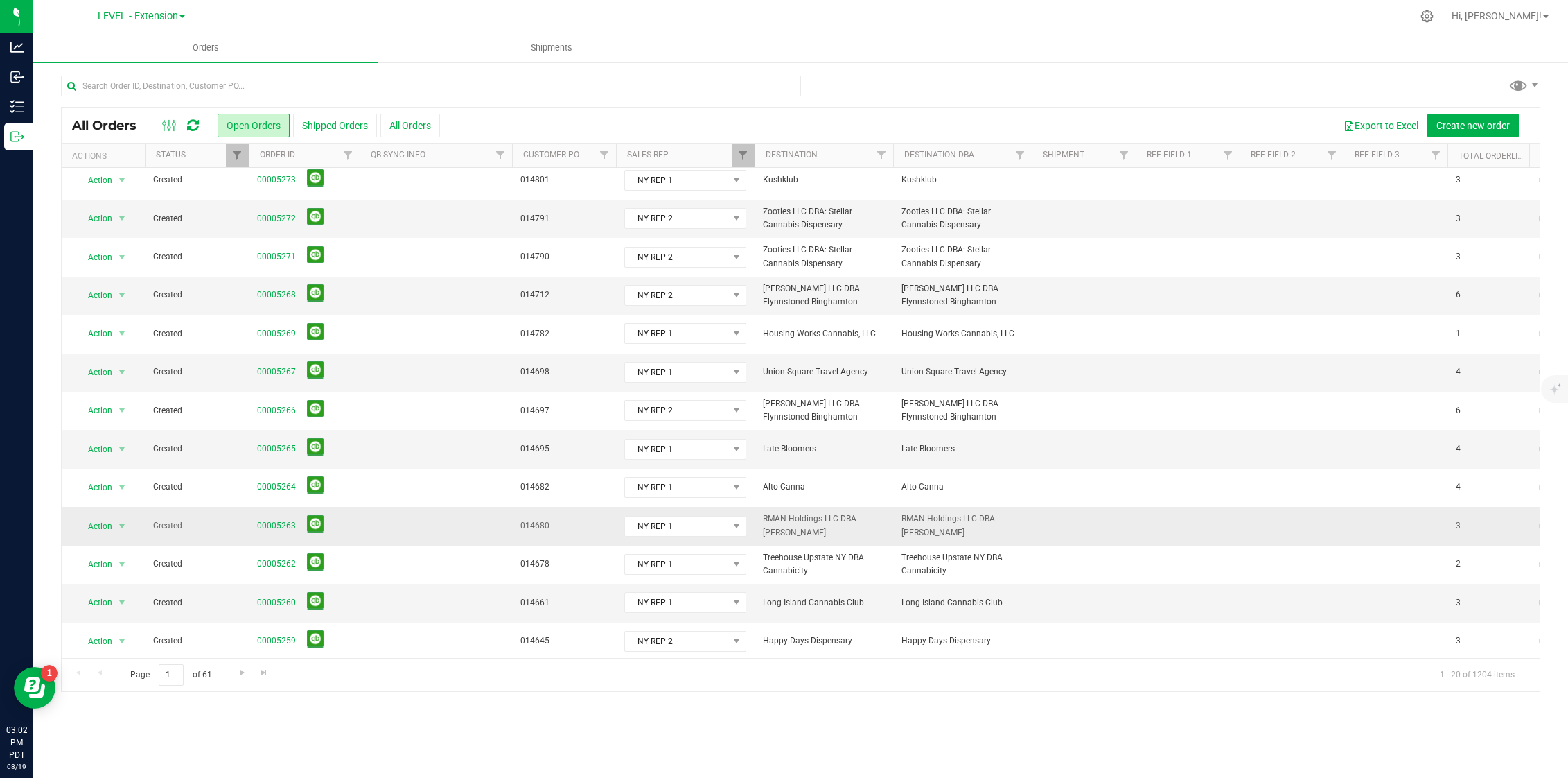
scroll to position [288, 0]
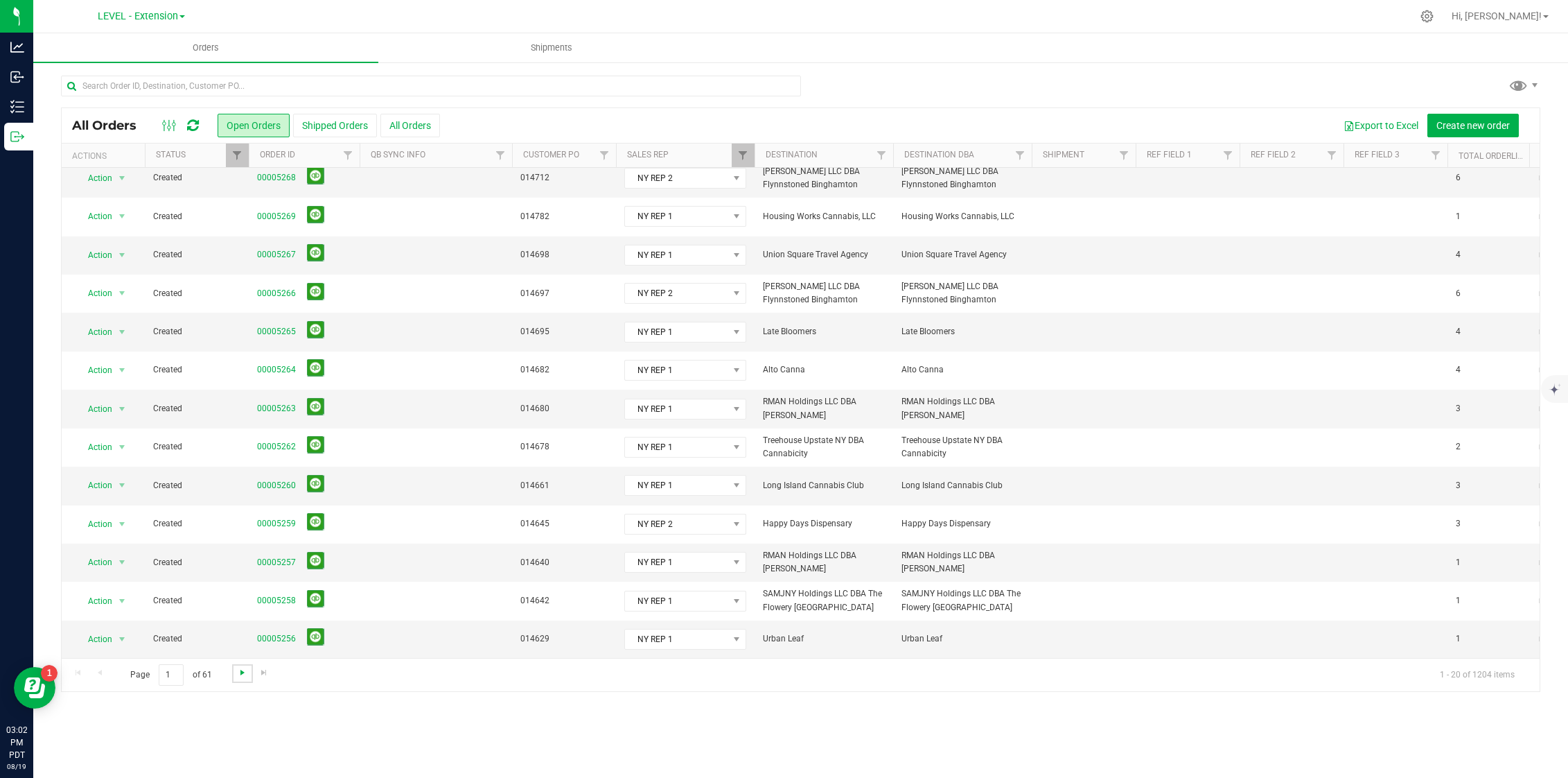
click at [240, 670] on span "Go to the next page" at bounding box center [242, 672] width 11 height 11
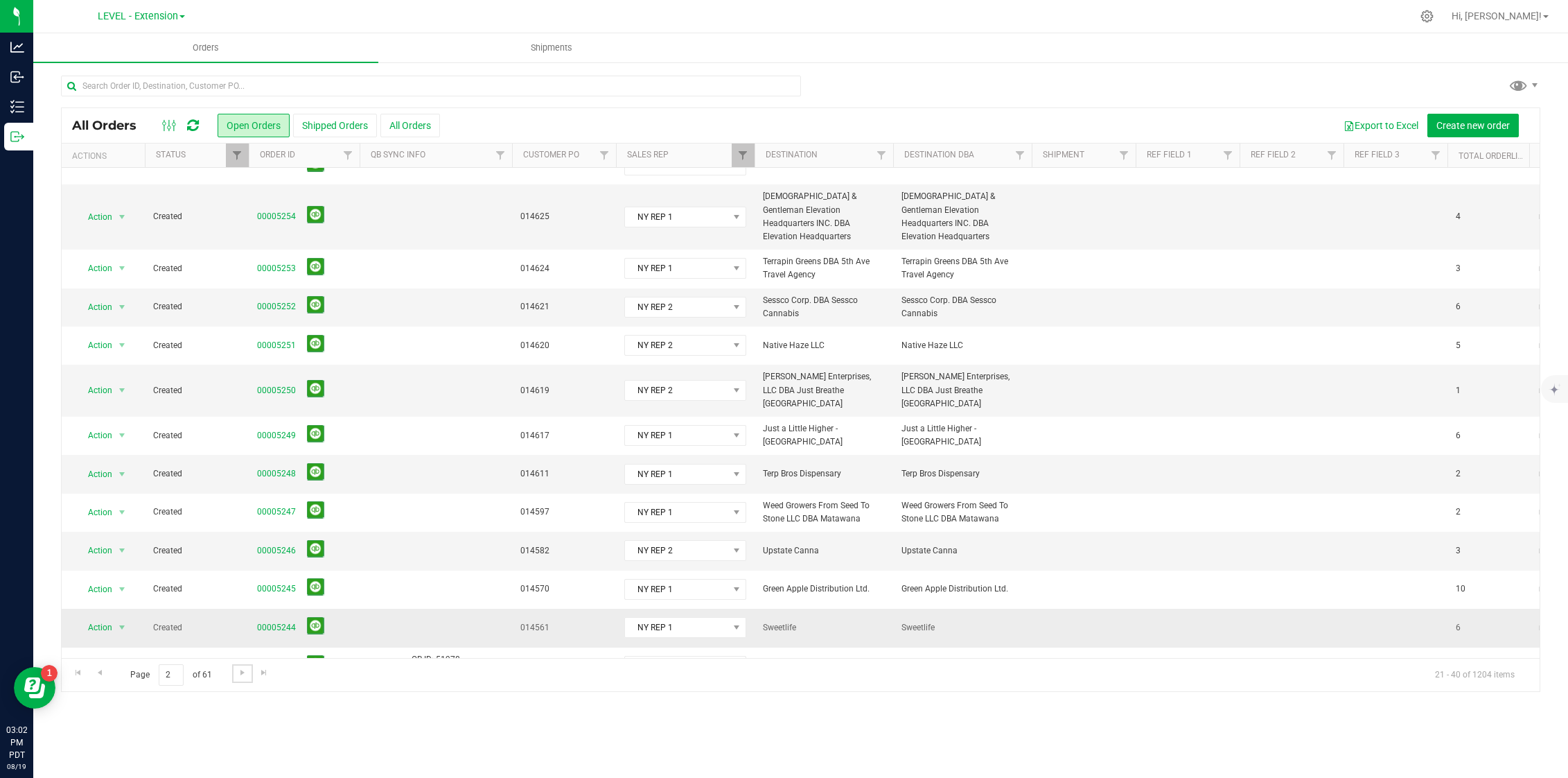
scroll to position [22, 0]
drag, startPoint x: 463, startPoint y: 595, endPoint x: 246, endPoint y: 590, distance: 217.1
click at [422, 608] on tr "Action Action Cancel order Change facility Clone order Edit order Mark as fully…" at bounding box center [1520, 627] width 2917 height 38
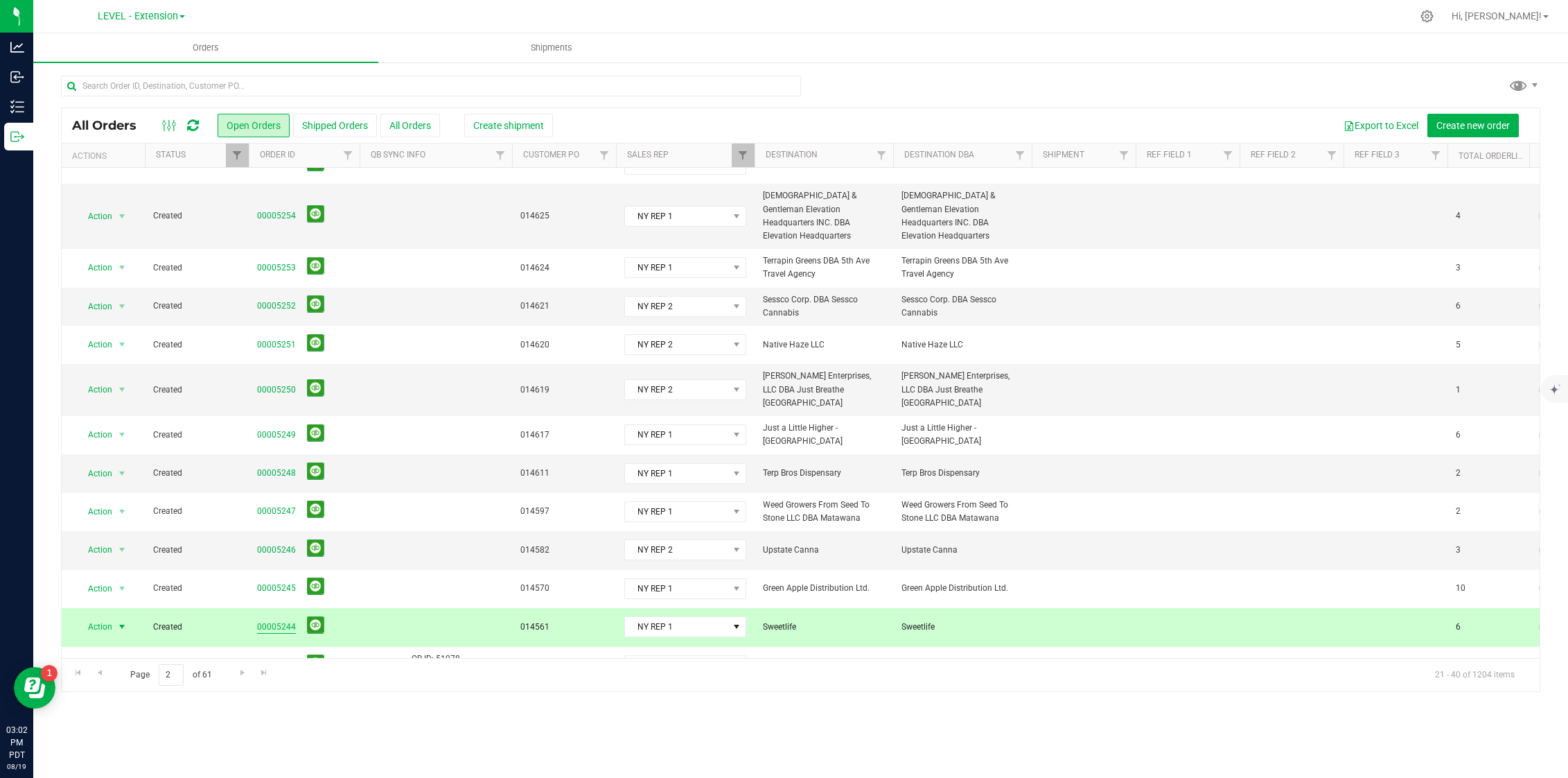
click at [273, 620] on link "00005244" at bounding box center [276, 626] width 39 height 13
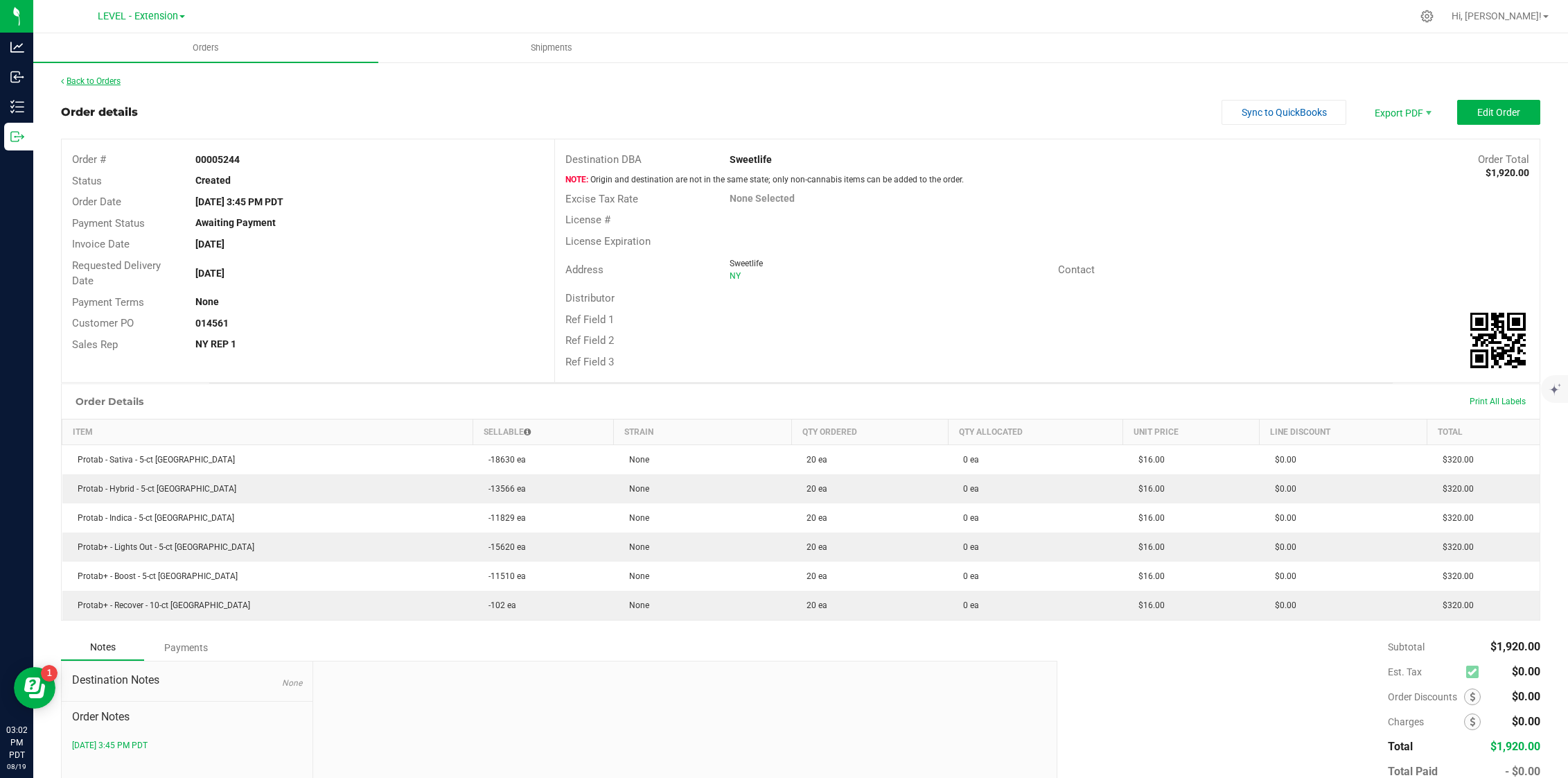
click at [110, 78] on link "Back to Orders" at bounding box center [91, 81] width 60 height 10
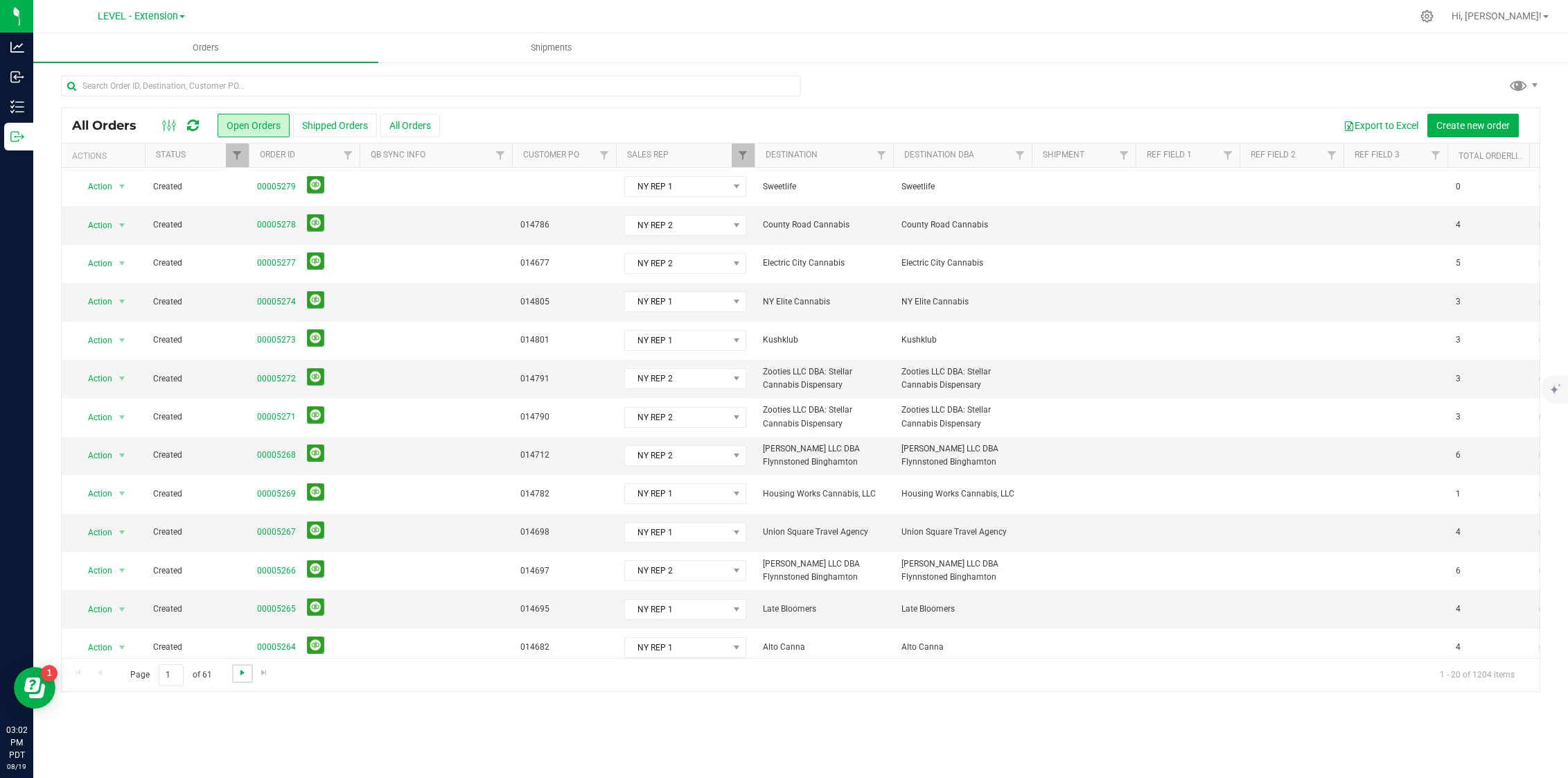
click at [246, 674] on span "Go to the next page" at bounding box center [242, 672] width 11 height 11
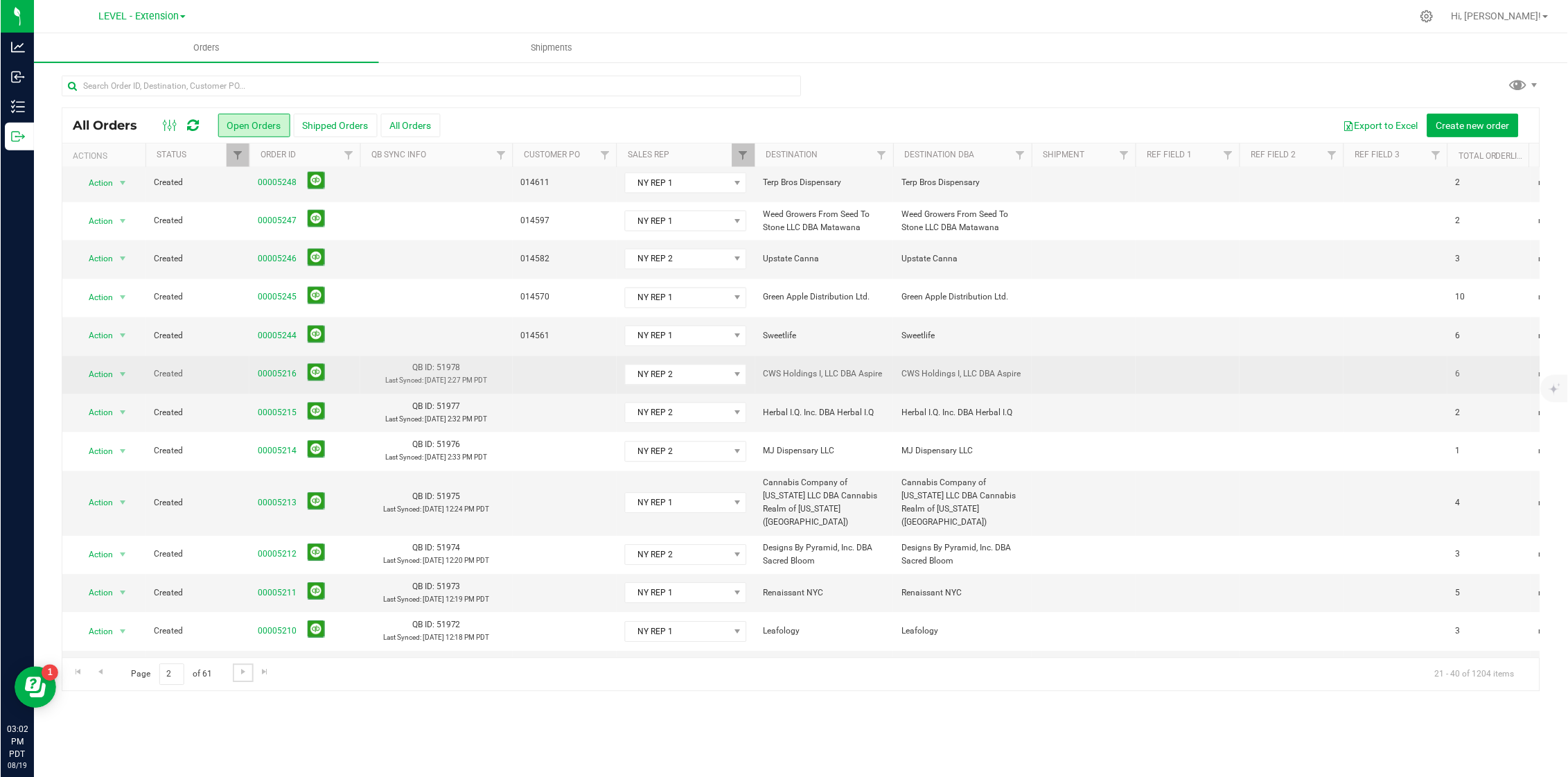
scroll to position [312, 0]
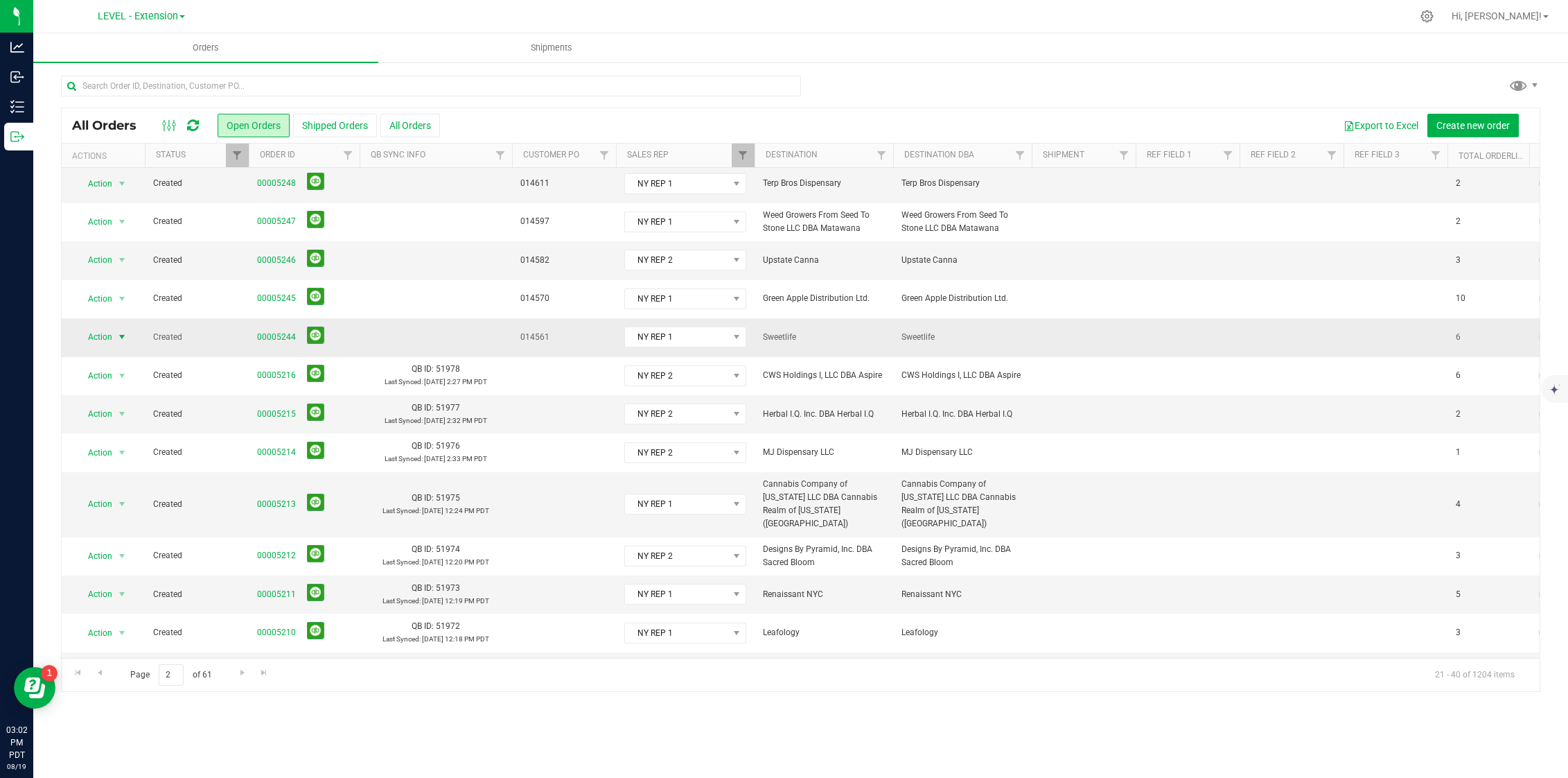
click at [95, 328] on span "Action" at bounding box center [94, 337] width 37 height 19
click at [140, 335] on li "Cancel order" at bounding box center [128, 334] width 104 height 21
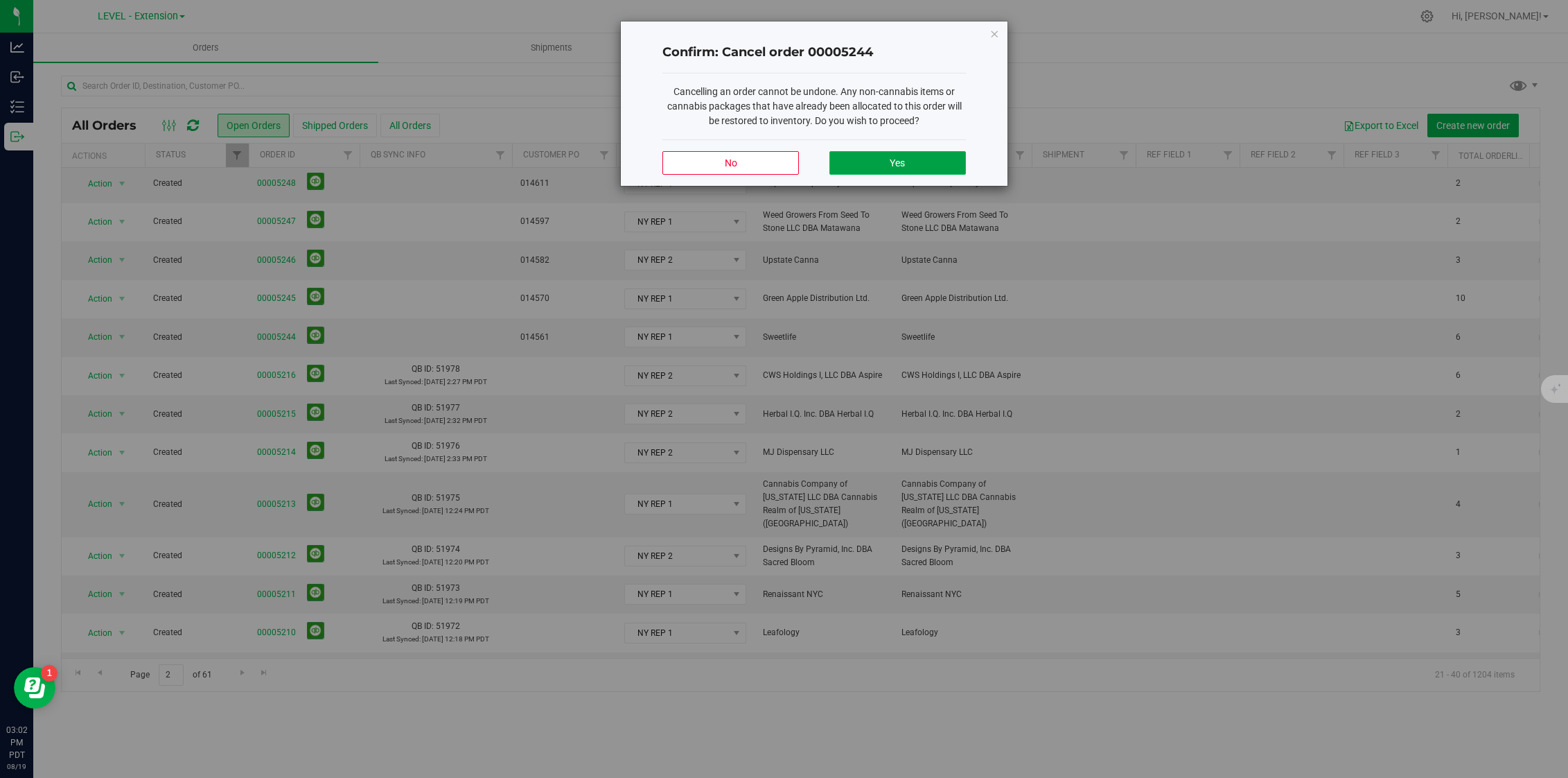
click at [919, 169] on button "Yes" at bounding box center [897, 163] width 137 height 24
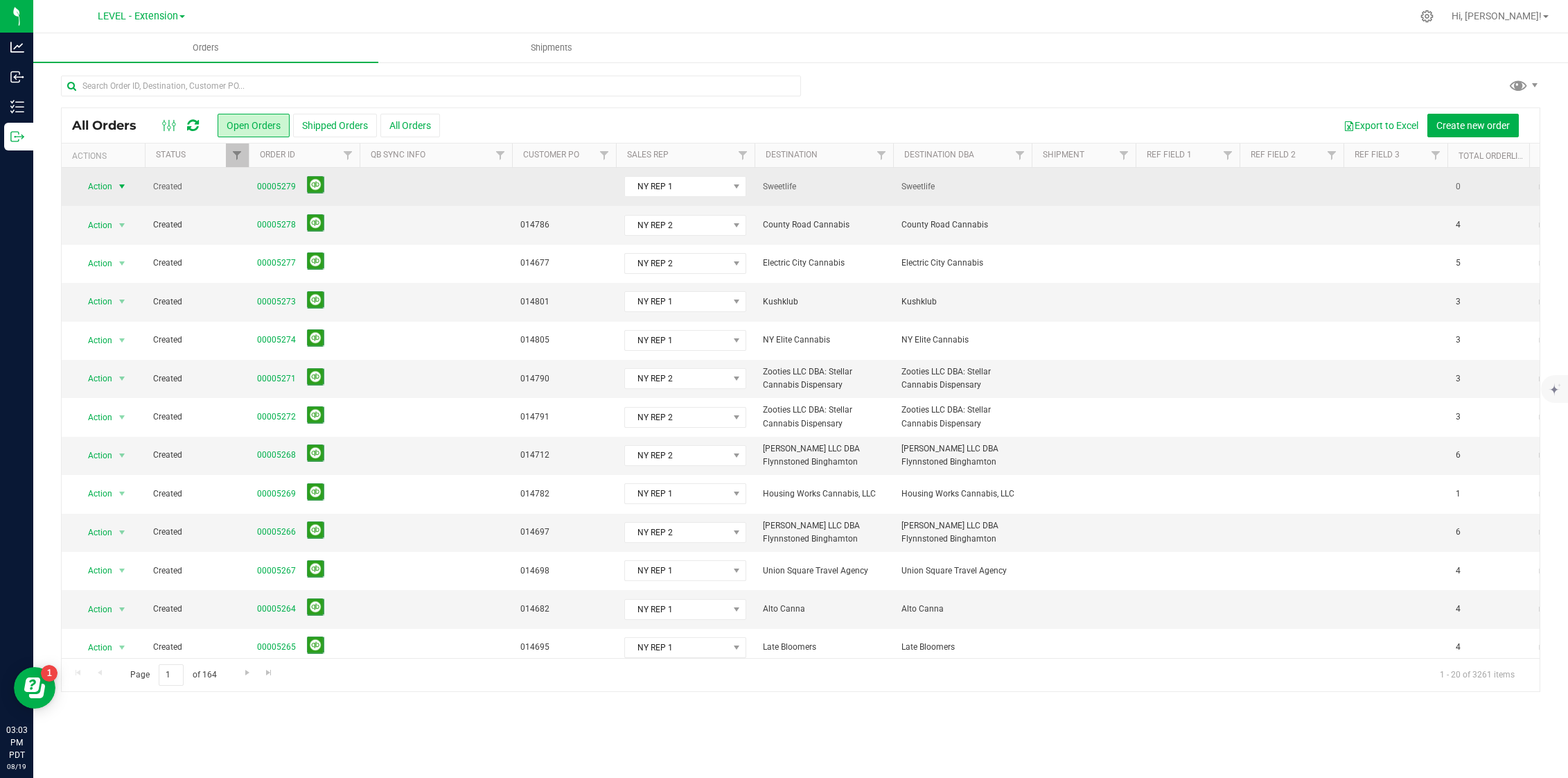
click at [124, 179] on span "select" at bounding box center [122, 186] width 17 height 19
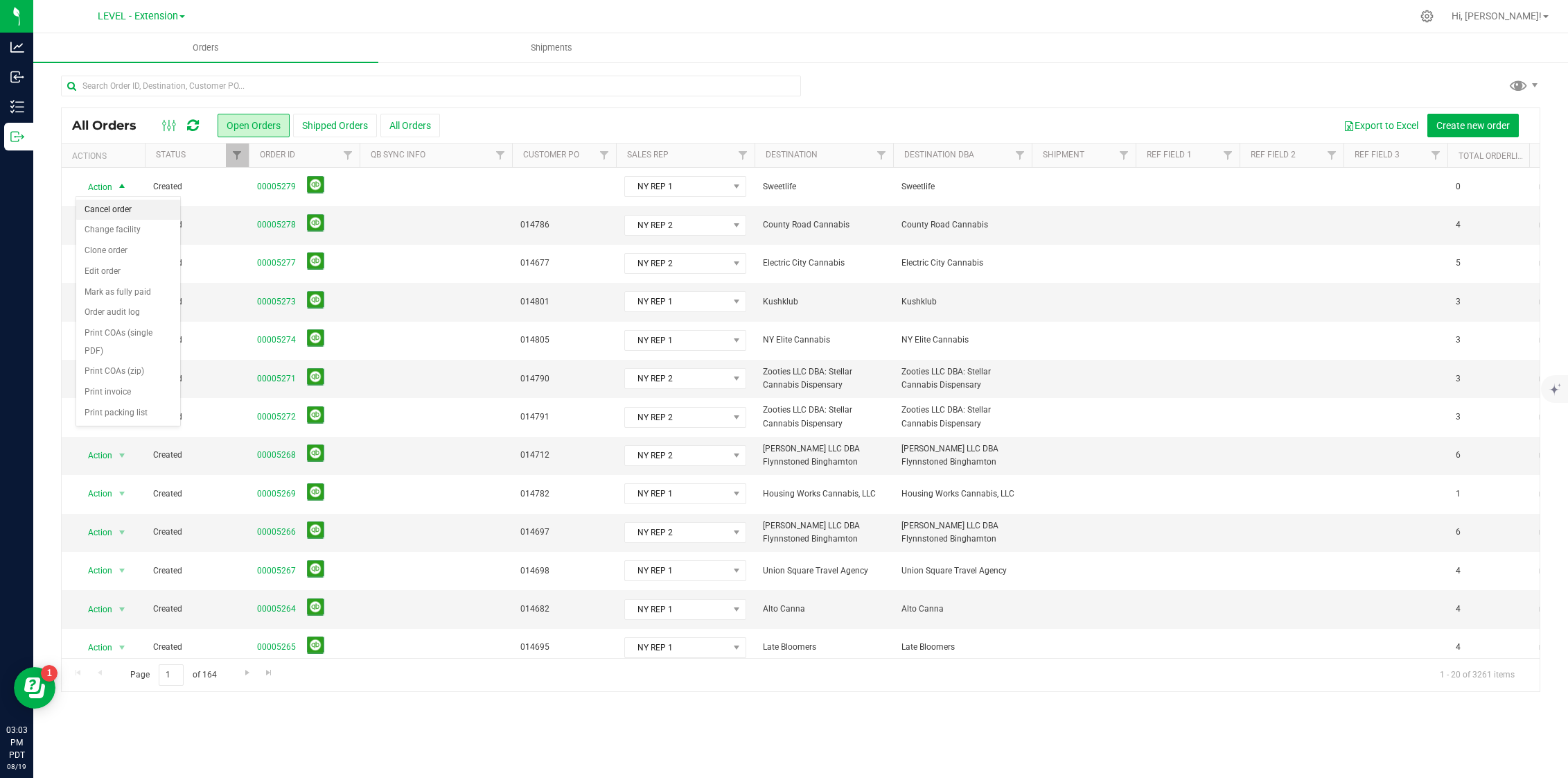
click at [143, 217] on li "Cancel order" at bounding box center [128, 210] width 104 height 21
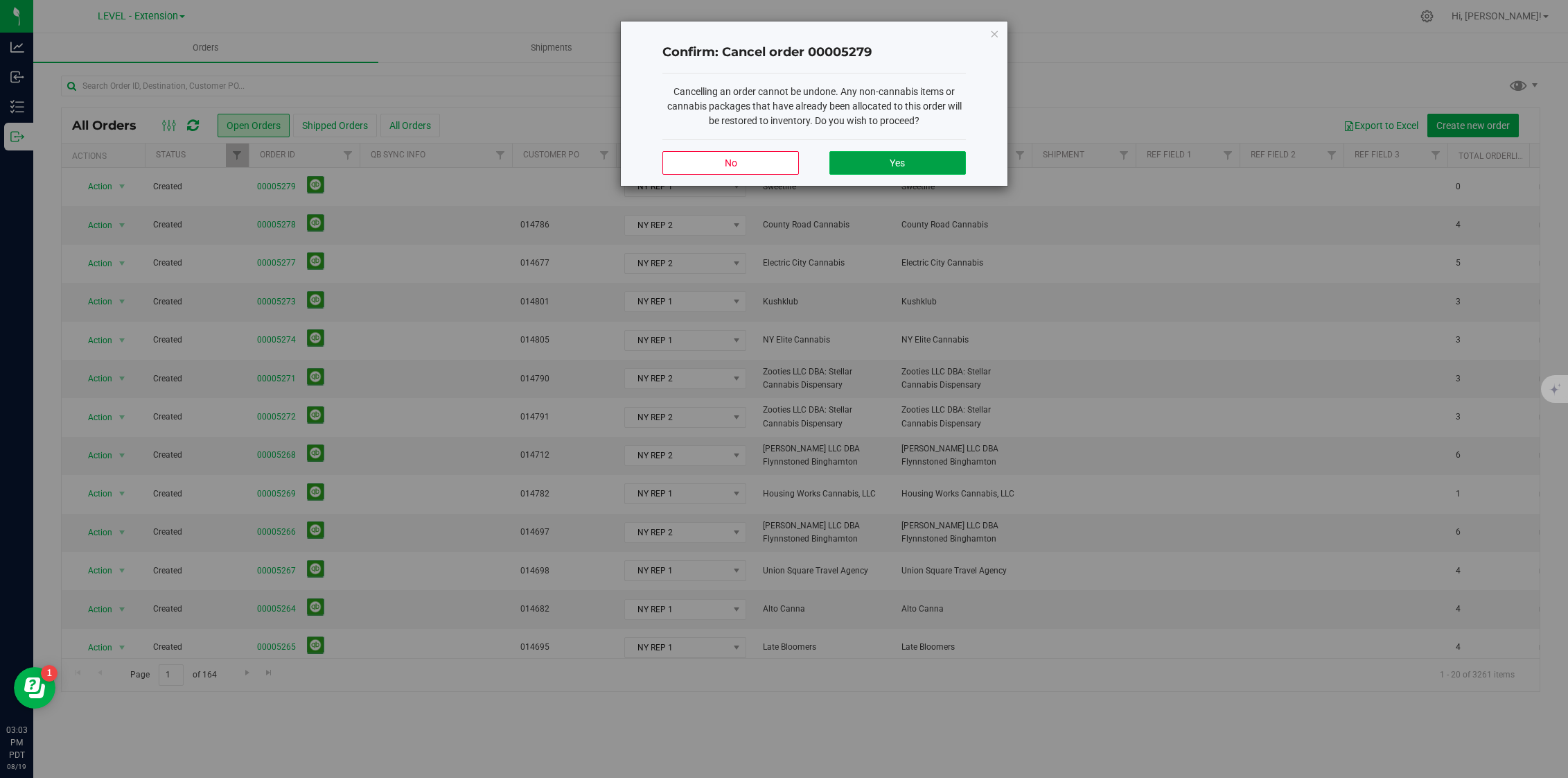
click at [833, 153] on button "Yes" at bounding box center [897, 163] width 137 height 24
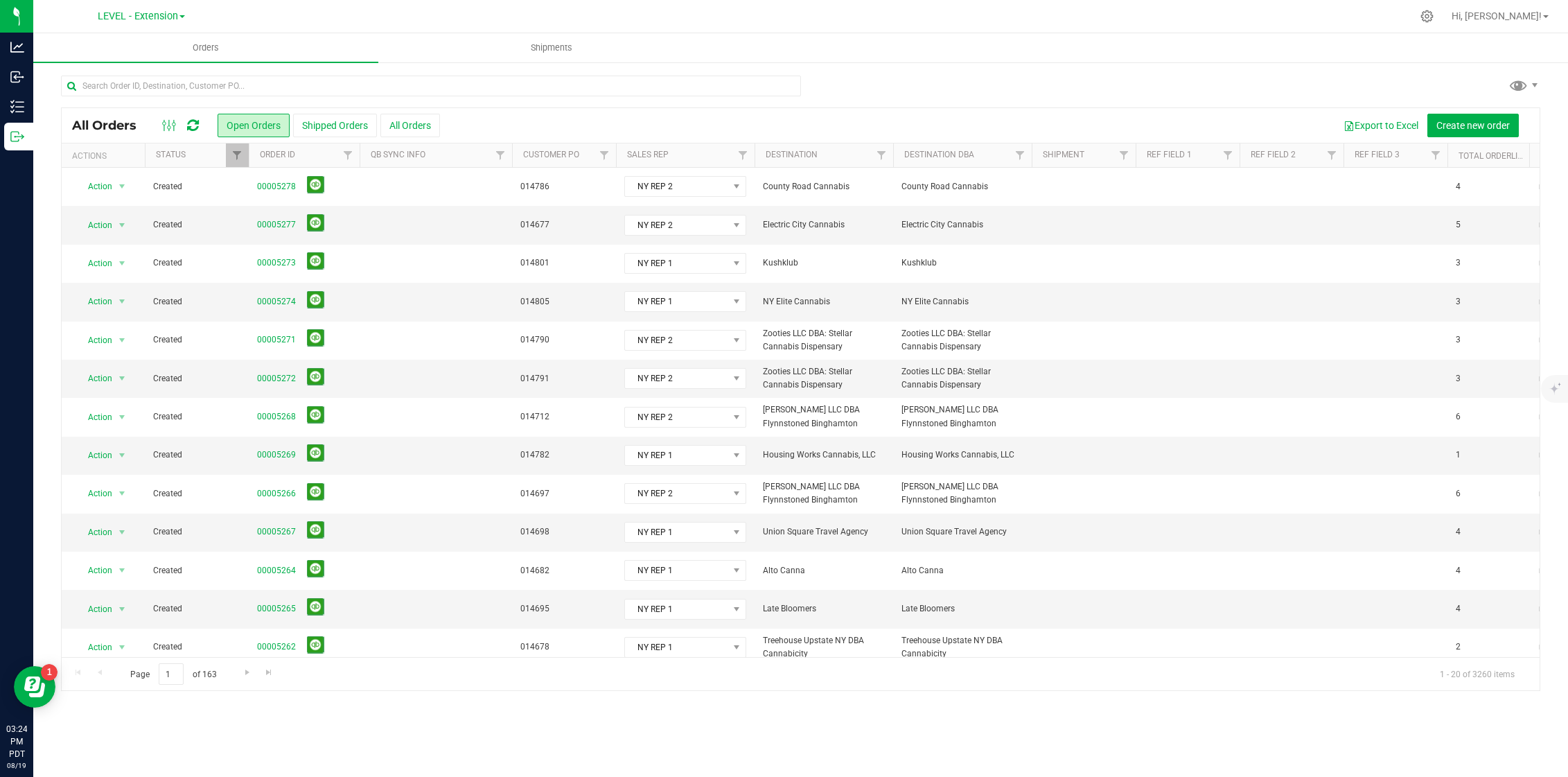
click at [188, 124] on icon at bounding box center [193, 126] width 12 height 14
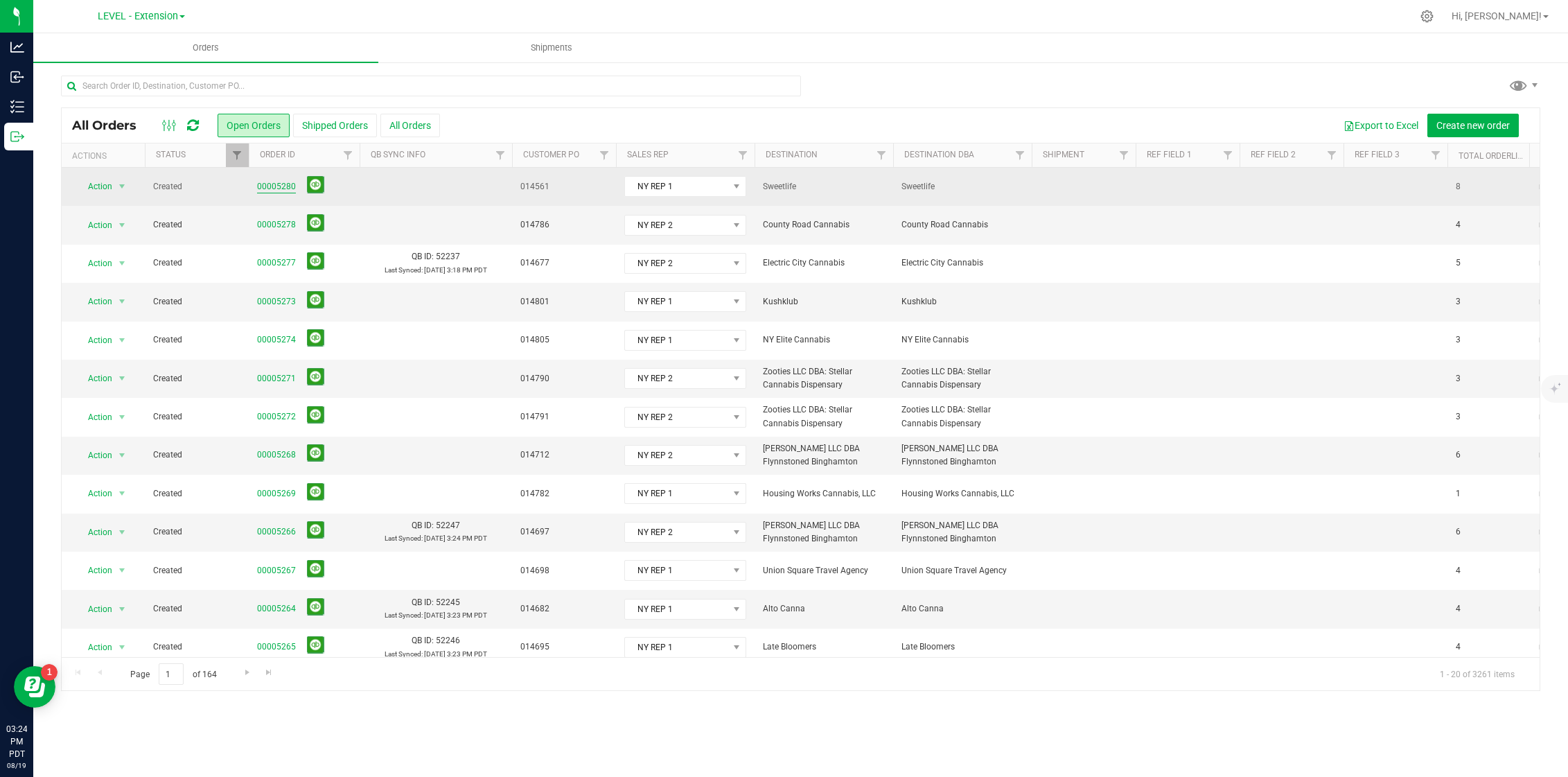
click at [269, 183] on link "00005280" at bounding box center [276, 187] width 39 height 13
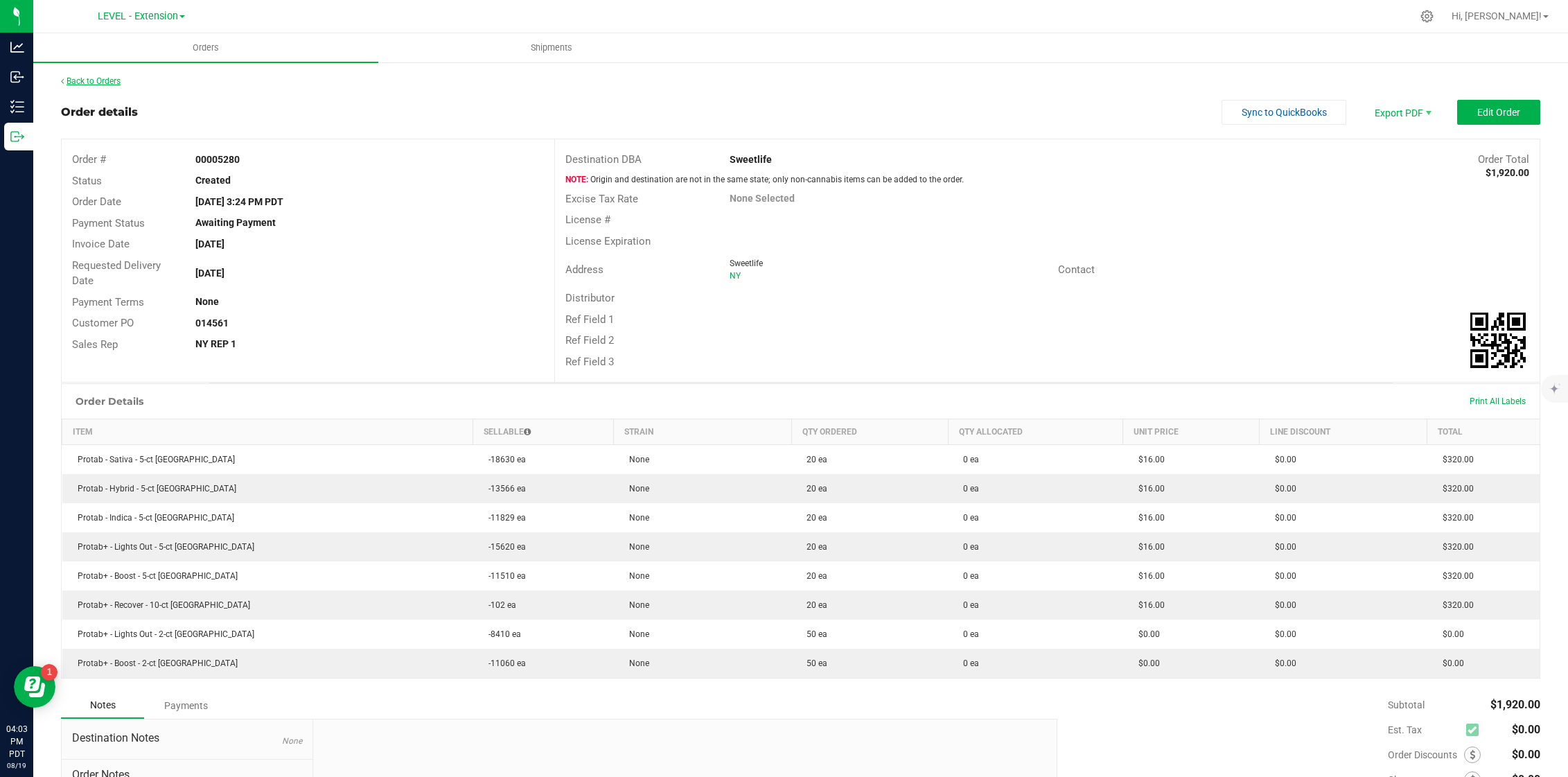
click at [112, 78] on link "Back to Orders" at bounding box center [91, 81] width 60 height 10
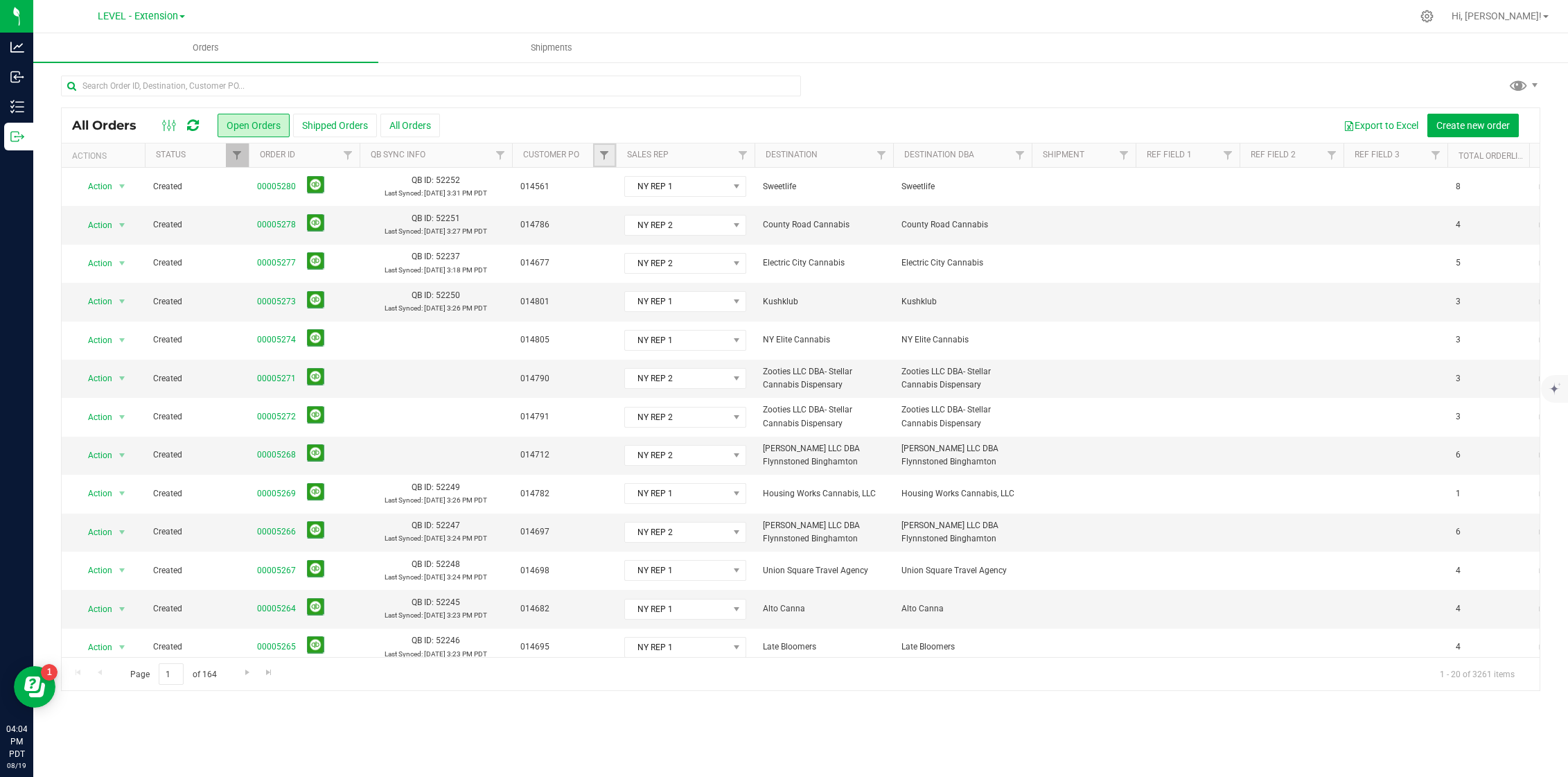
click at [611, 158] on link "Filter" at bounding box center [604, 156] width 23 height 24
type input "01457"
click at [626, 217] on span "014570" at bounding box center [636, 219] width 29 height 8
click at [616, 217] on input "014570" at bounding box center [611, 219] width 9 height 9
checkbox input "true"
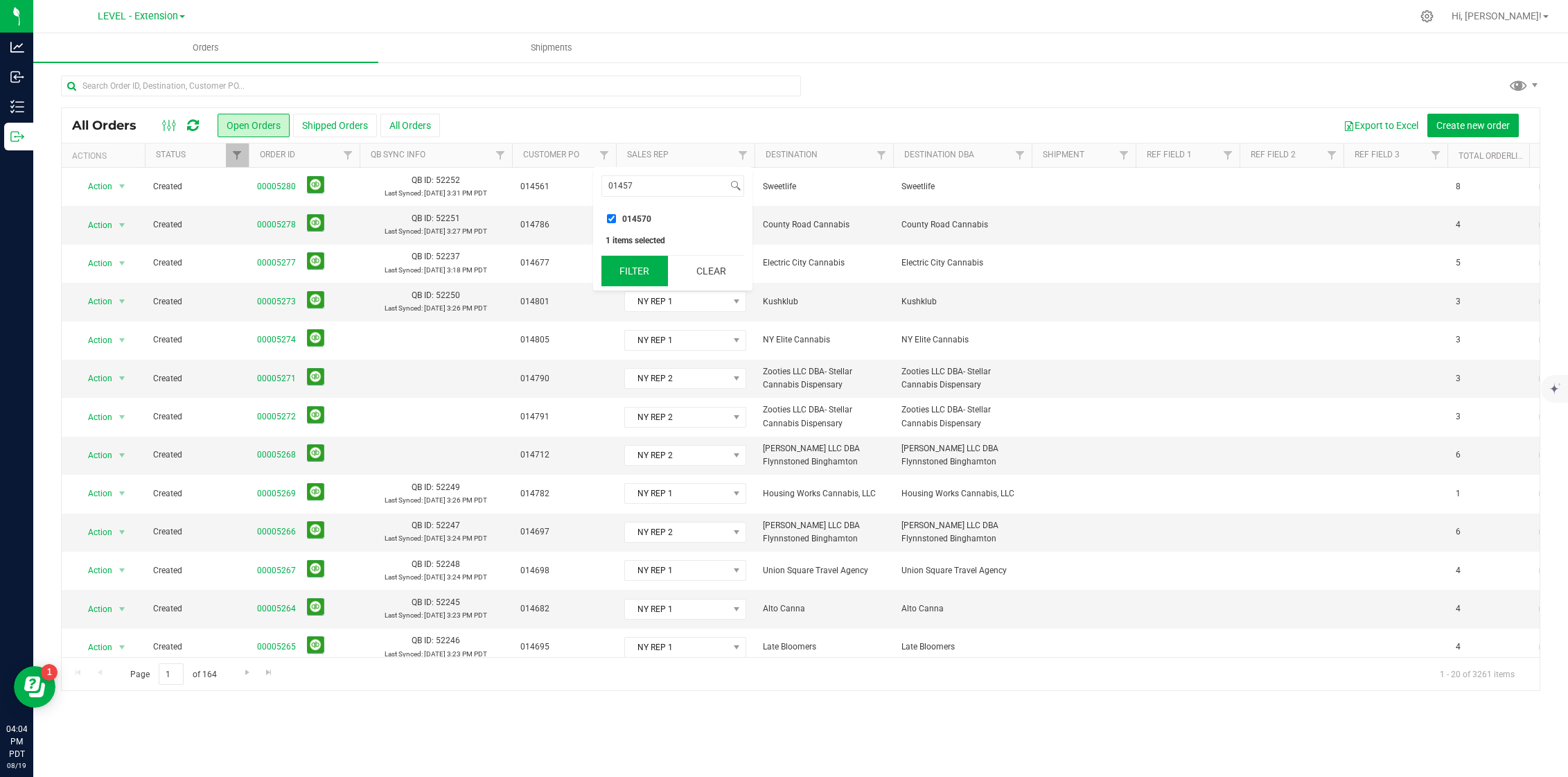
click at [636, 265] on button "Filter" at bounding box center [635, 271] width 67 height 31
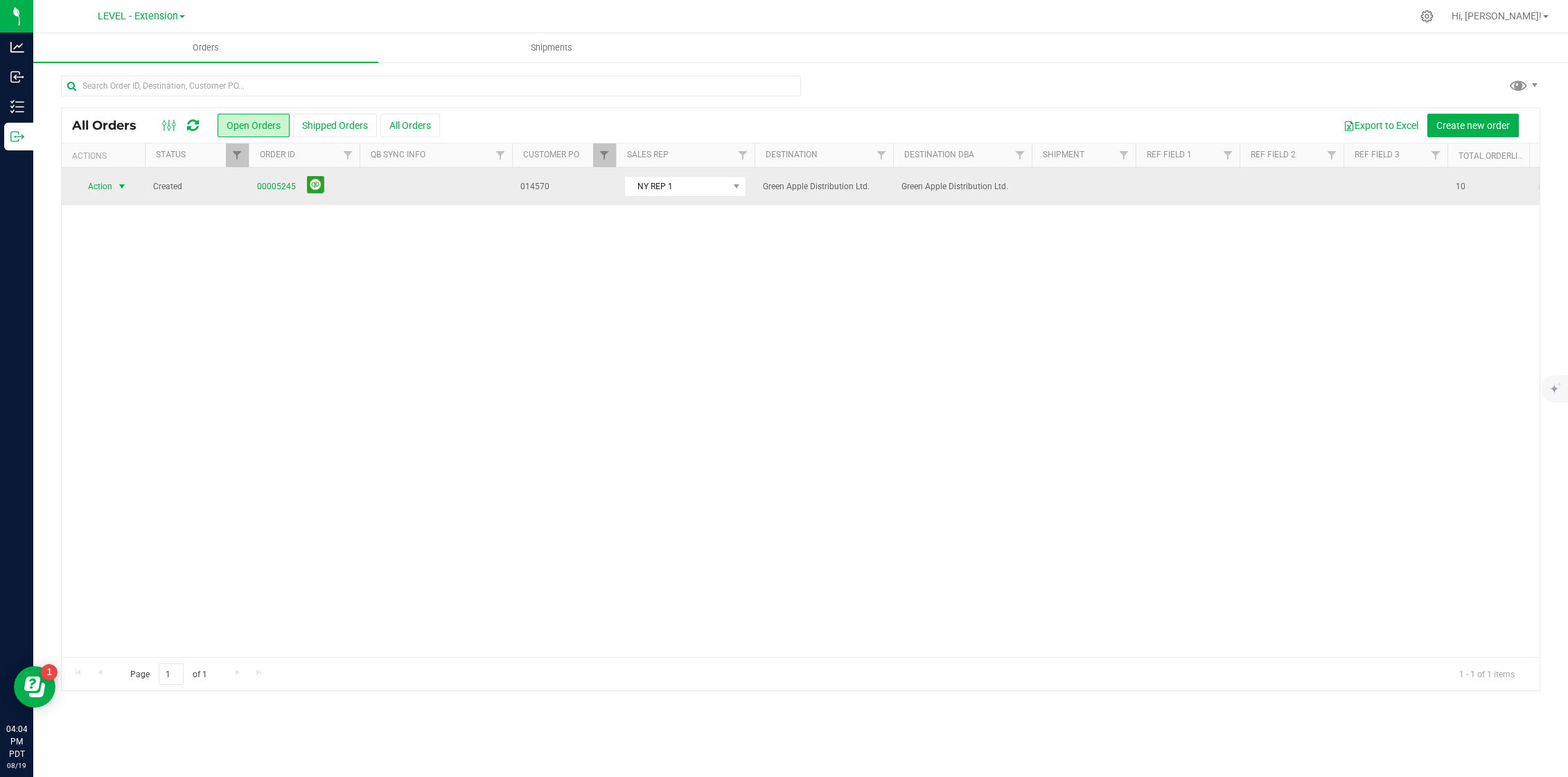
click at [121, 183] on span "select" at bounding box center [122, 186] width 11 height 11
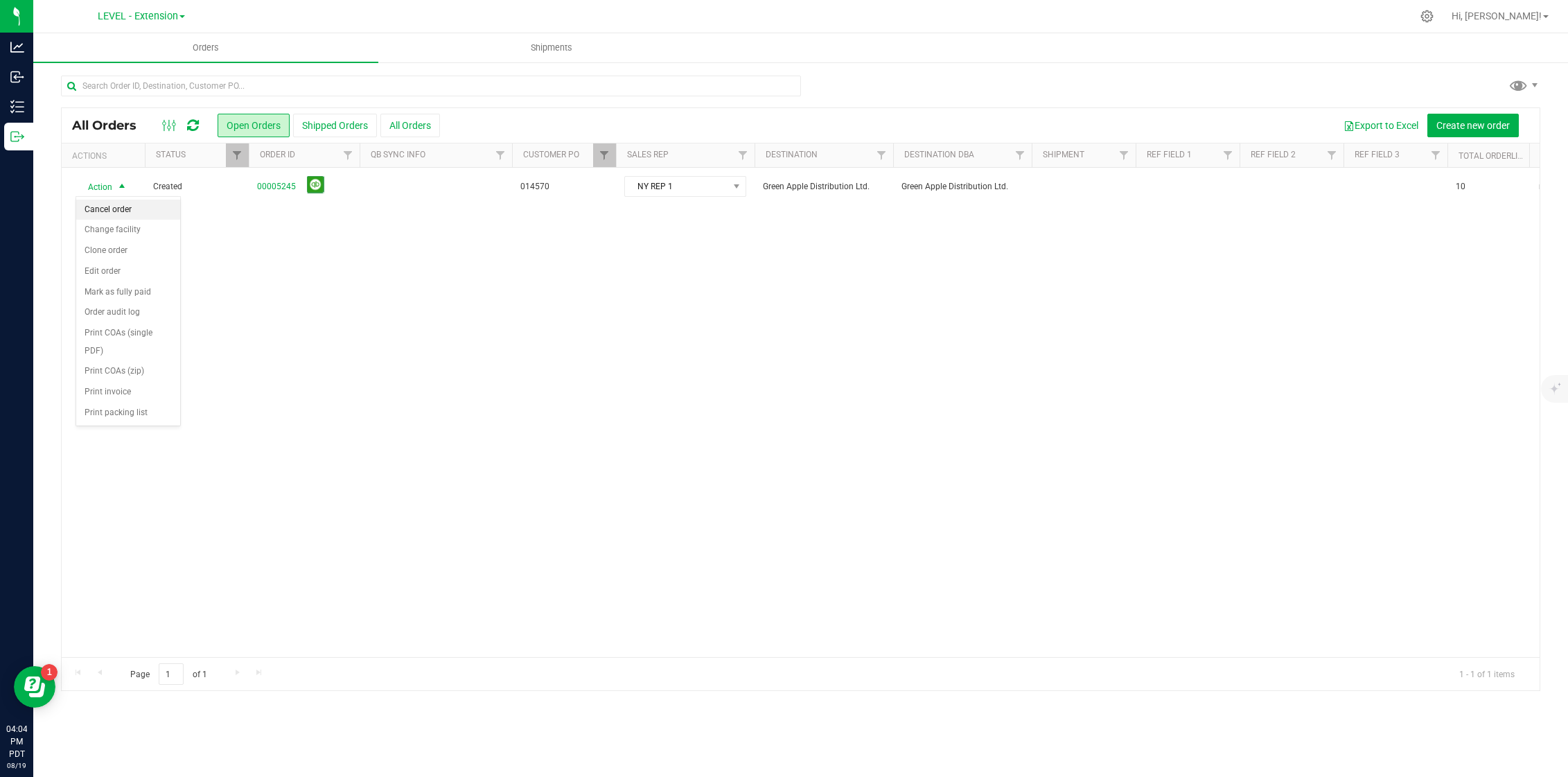
click at [133, 203] on li "Cancel order" at bounding box center [128, 210] width 104 height 21
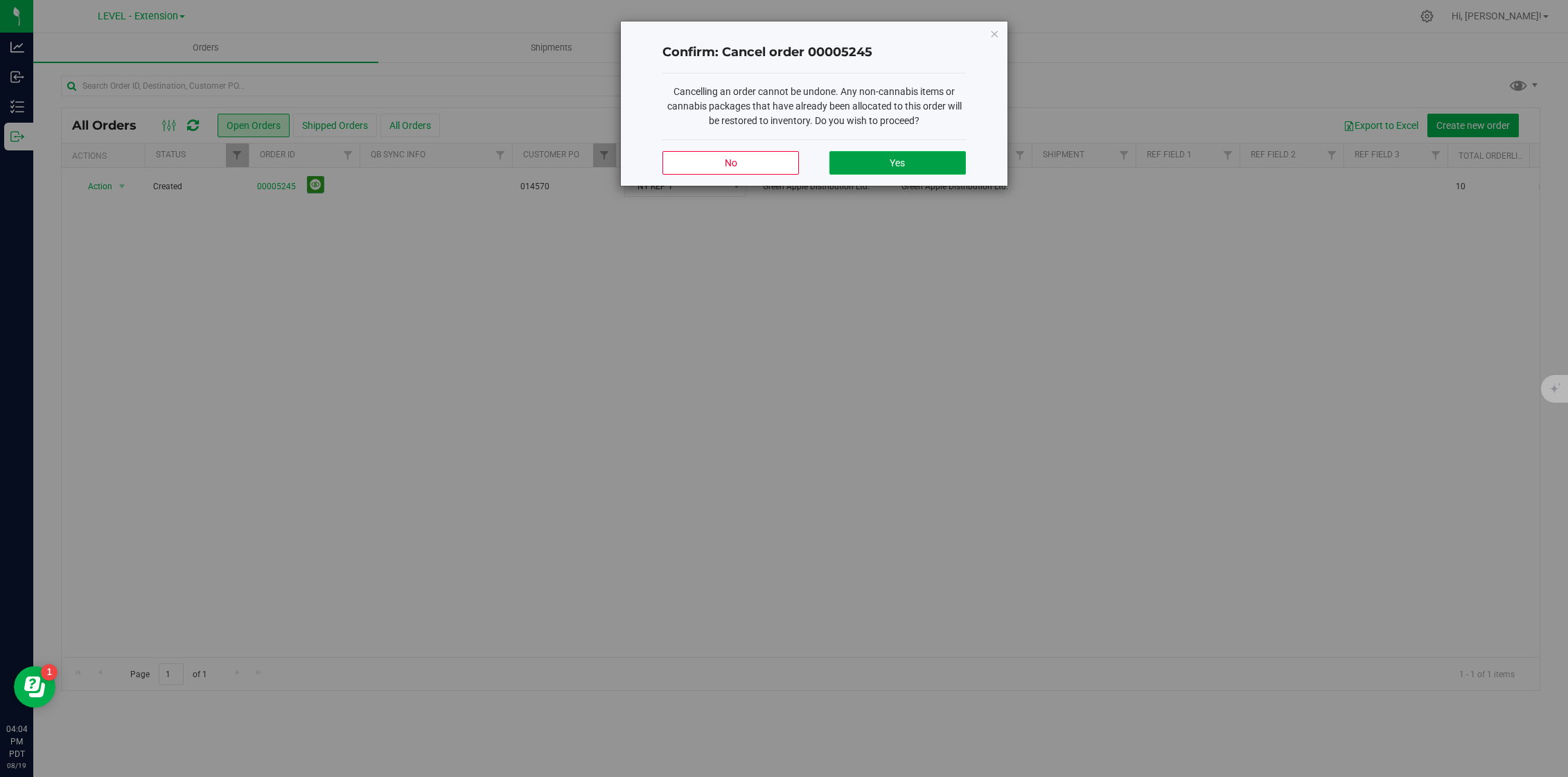
click at [880, 153] on button "Yes" at bounding box center [897, 163] width 137 height 24
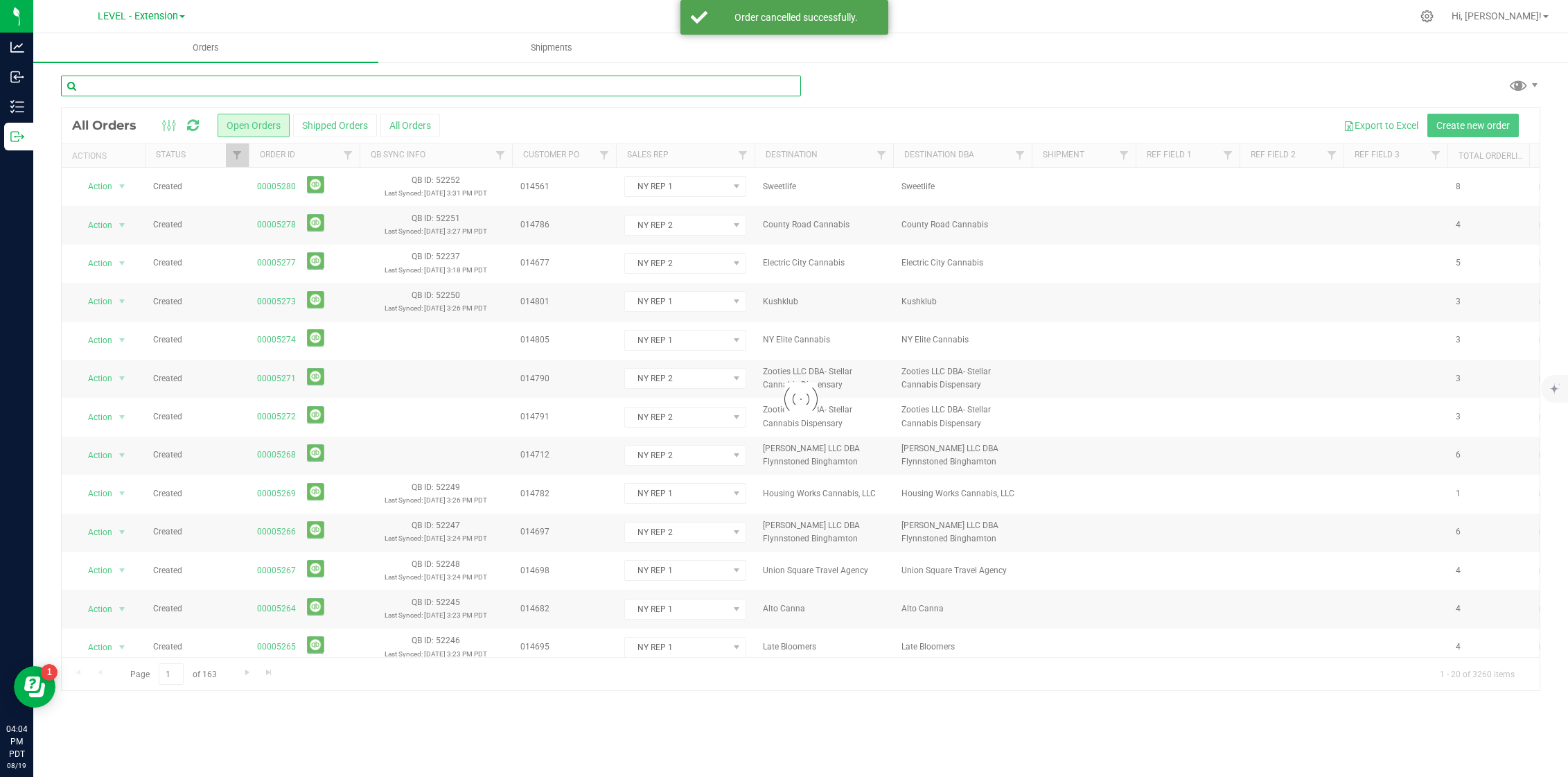
click at [275, 88] on input "text" at bounding box center [430, 86] width 740 height 21
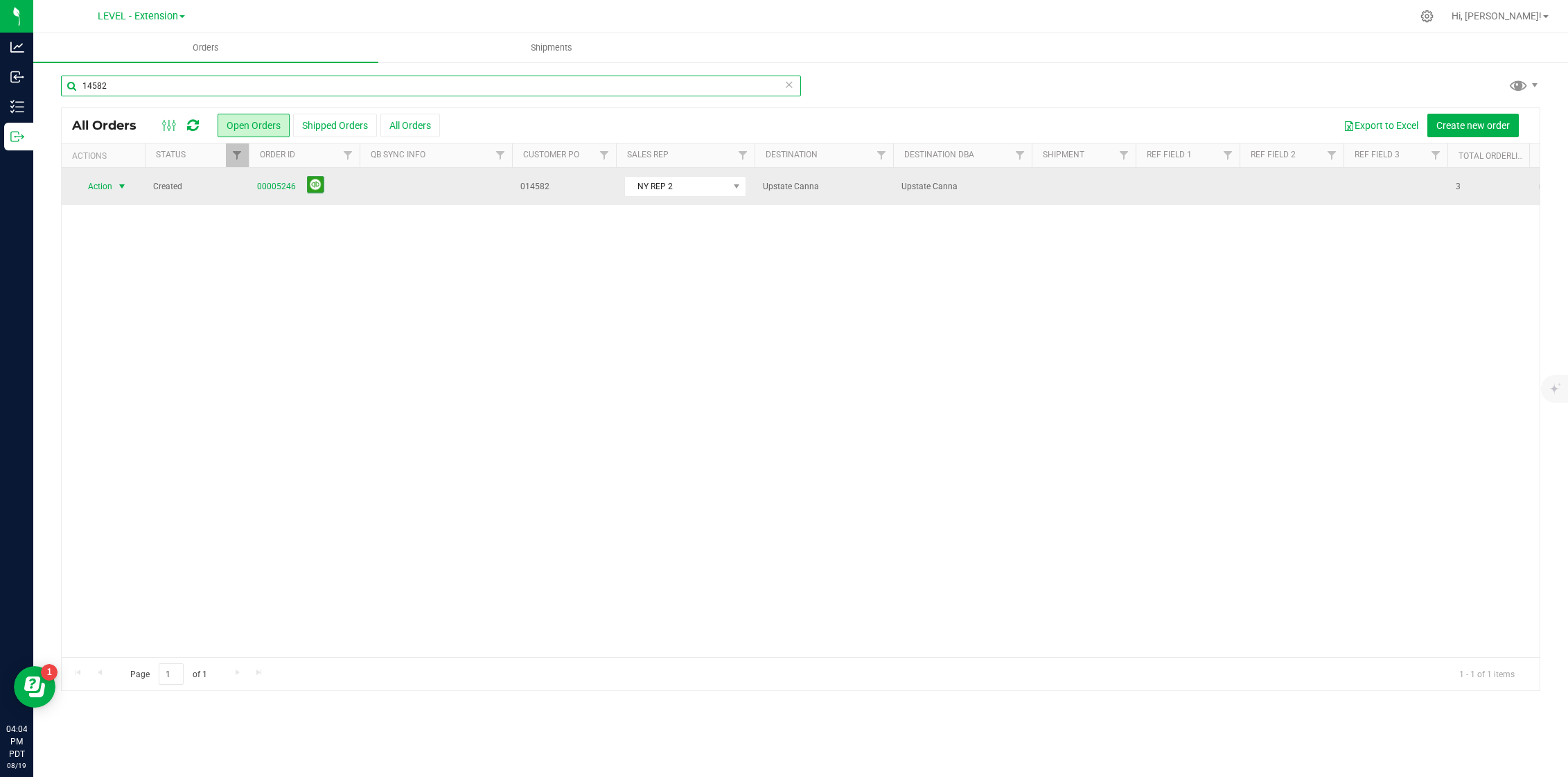
type input "14582"
click at [108, 187] on span "Action" at bounding box center [94, 186] width 37 height 19
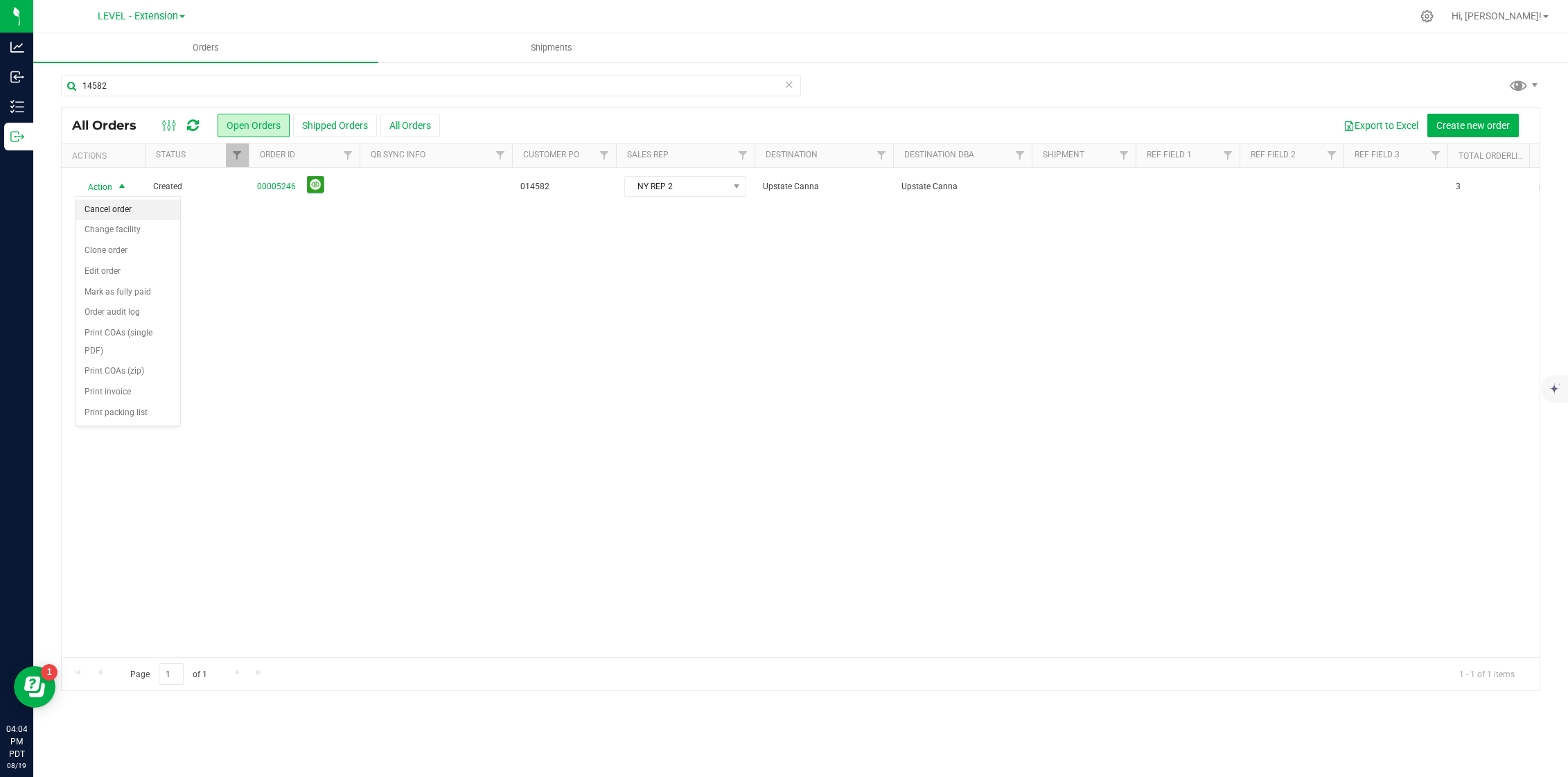
click at [113, 208] on li "Cancel order" at bounding box center [128, 210] width 104 height 21
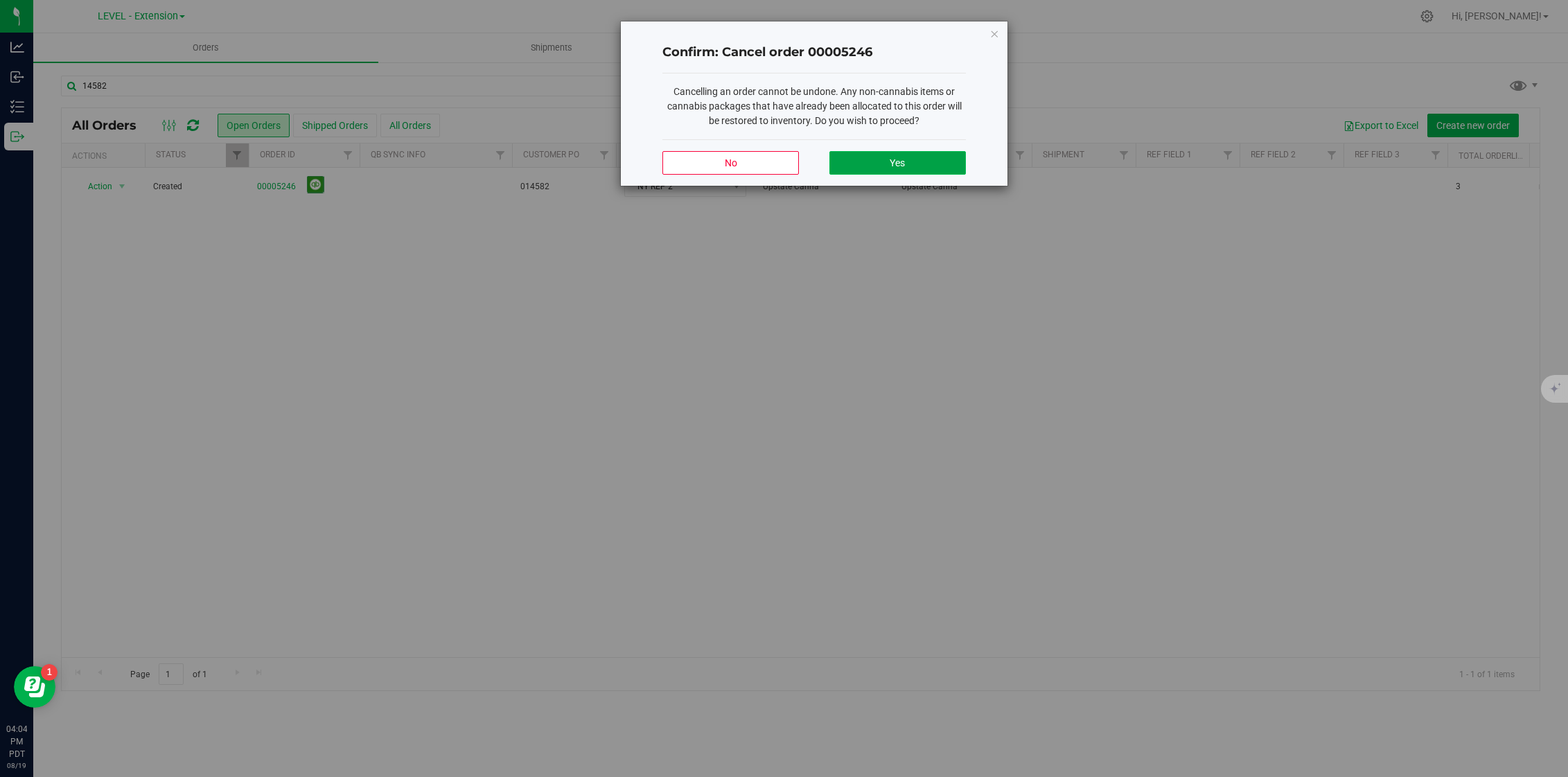
click at [906, 162] on button "Yes" at bounding box center [897, 163] width 137 height 24
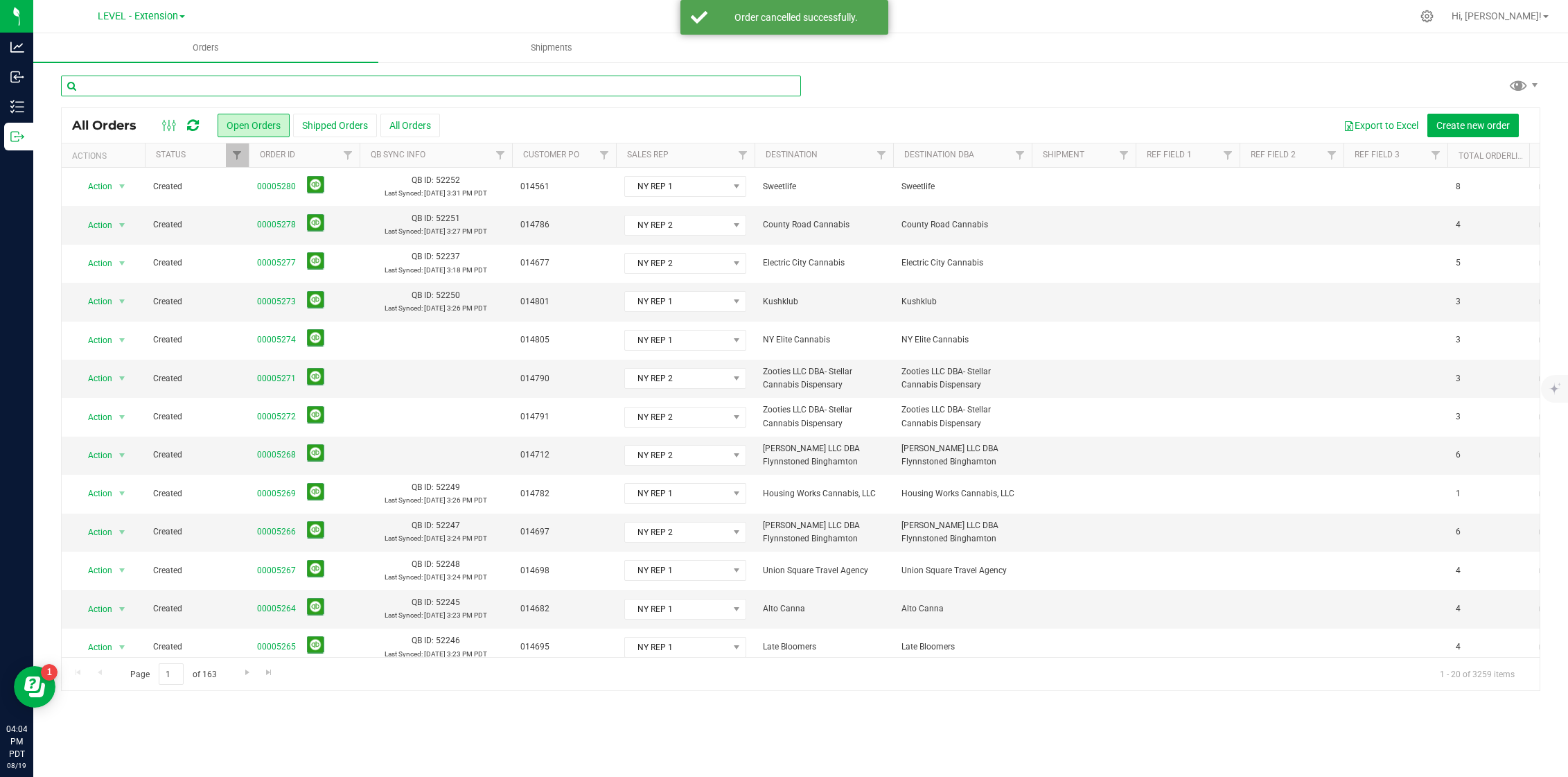
click at [152, 92] on input "text" at bounding box center [430, 86] width 740 height 21
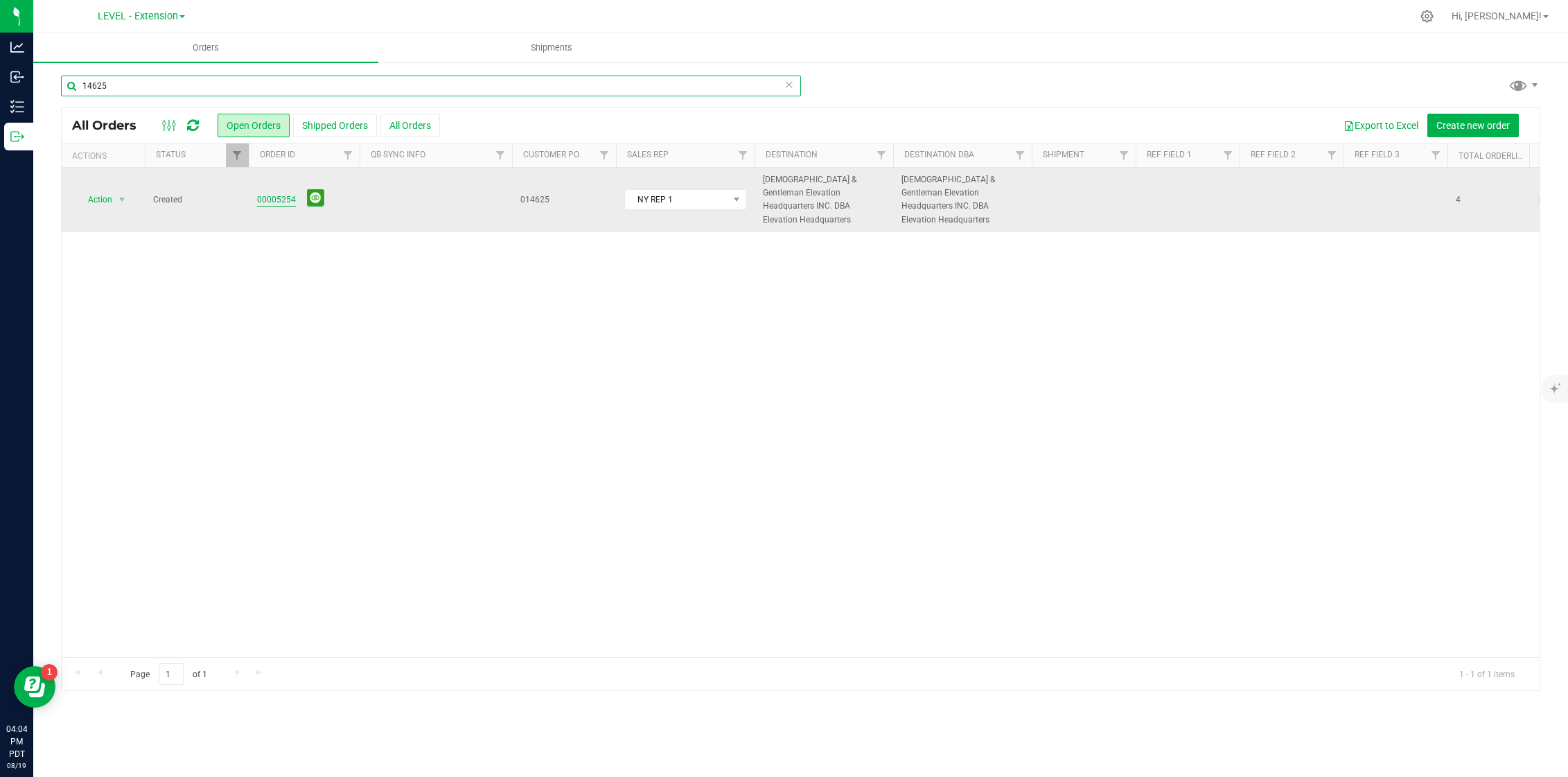
type input "14625"
click at [286, 194] on link "00005254" at bounding box center [276, 200] width 39 height 13
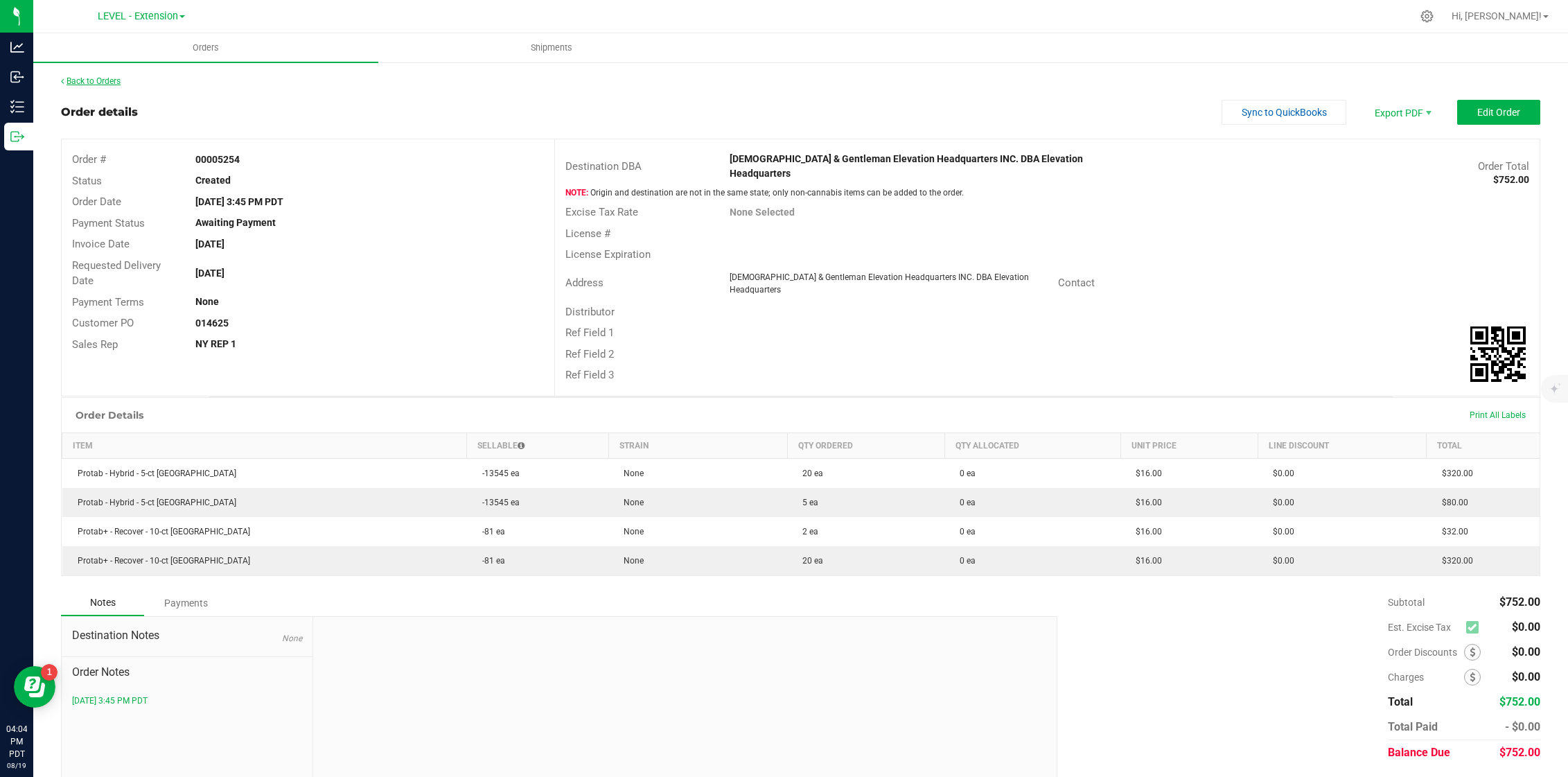
click at [112, 83] on link "Back to Orders" at bounding box center [91, 81] width 60 height 10
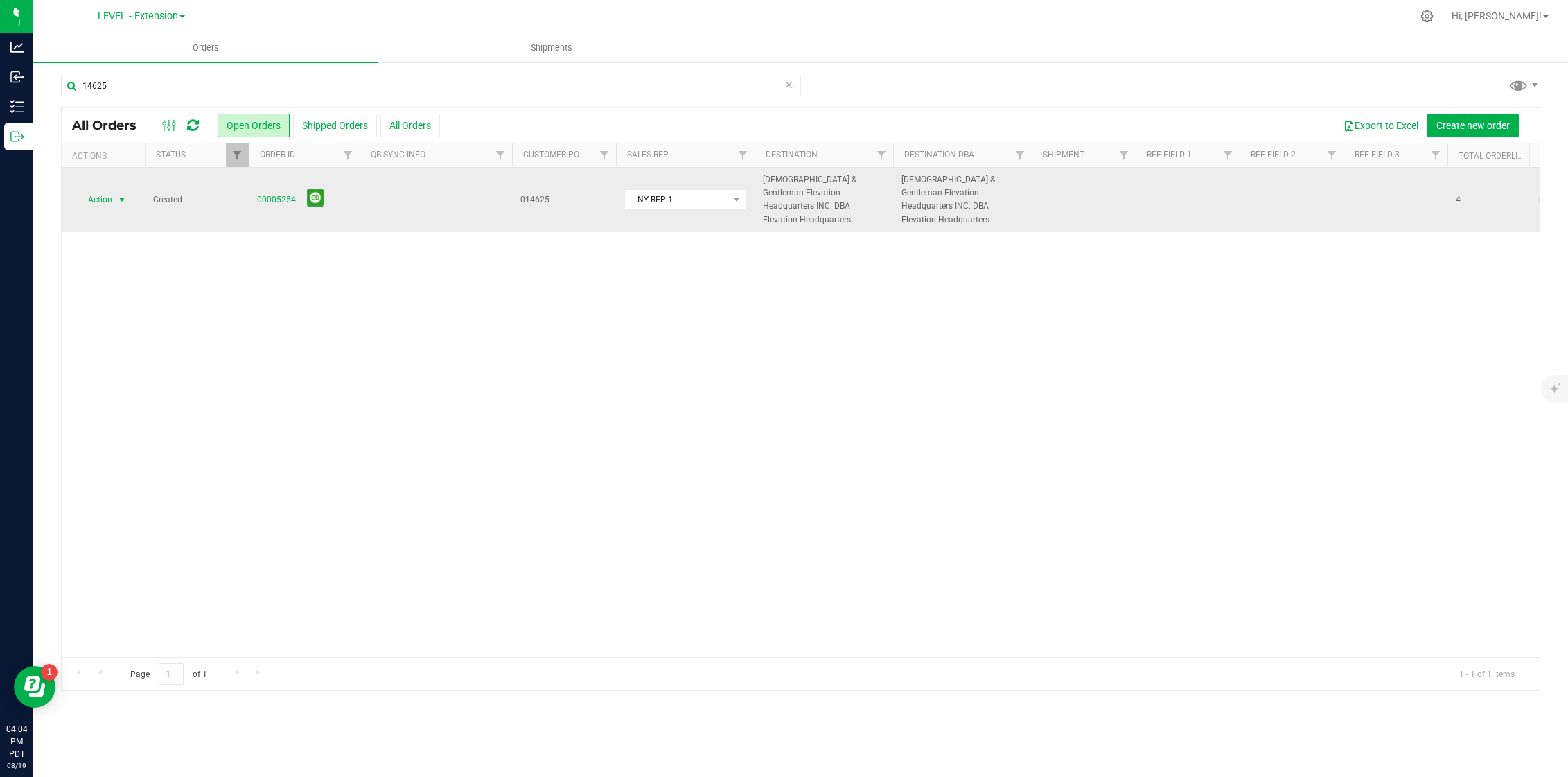
click at [114, 192] on span "select" at bounding box center [122, 199] width 17 height 19
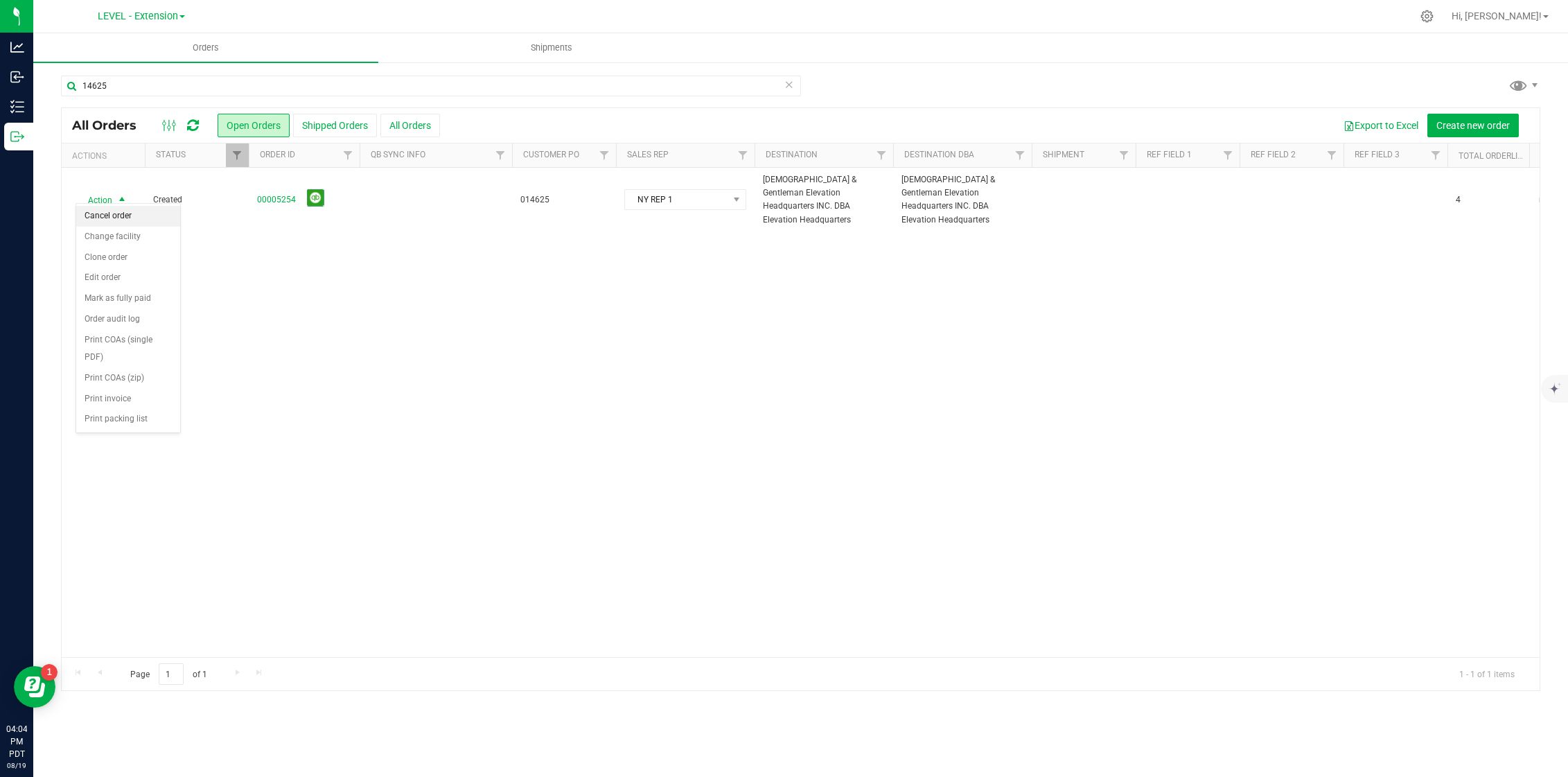
click at [116, 208] on li "Cancel order" at bounding box center [128, 216] width 104 height 21
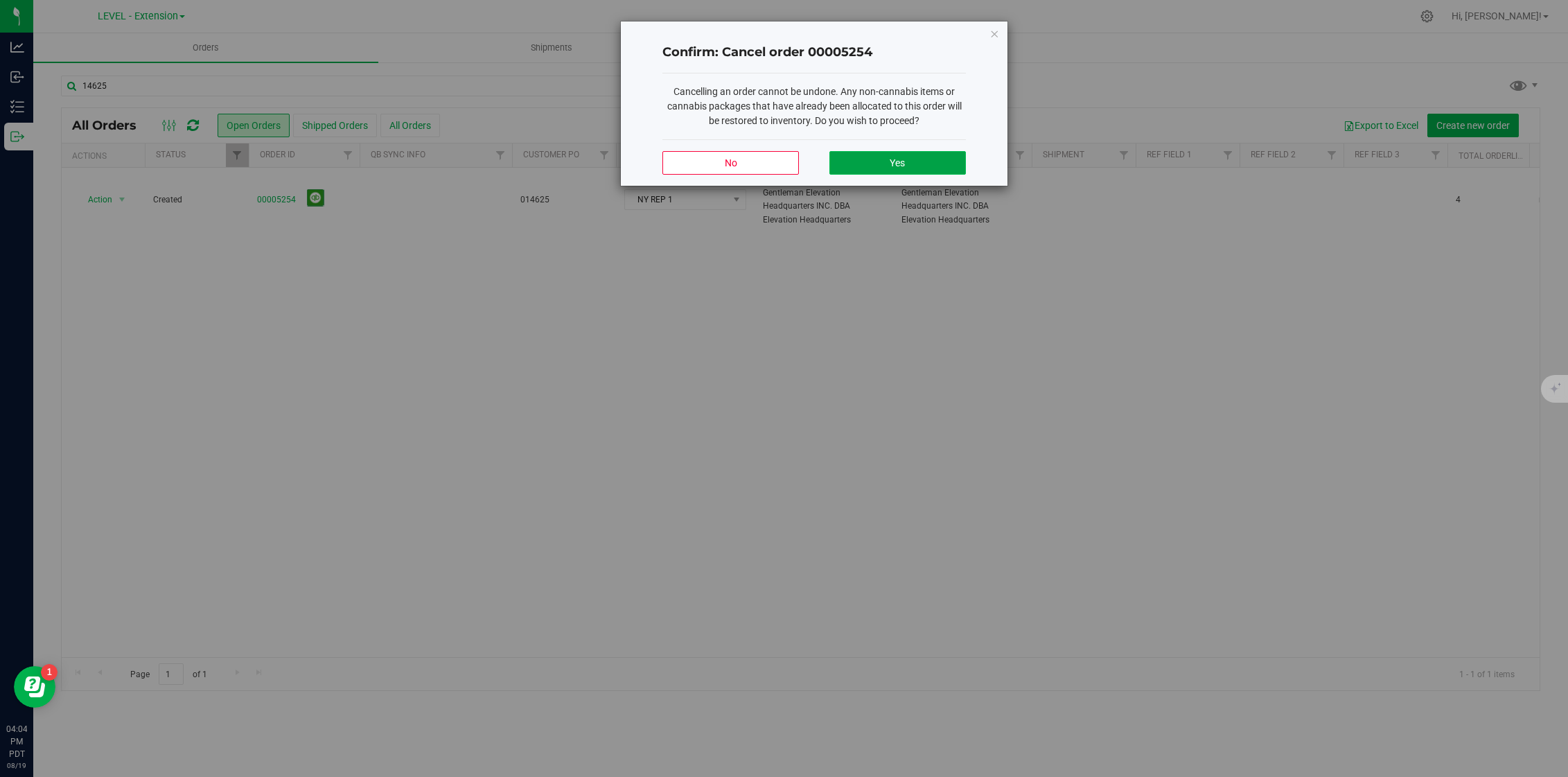
click at [897, 169] on button "Yes" at bounding box center [897, 163] width 137 height 24
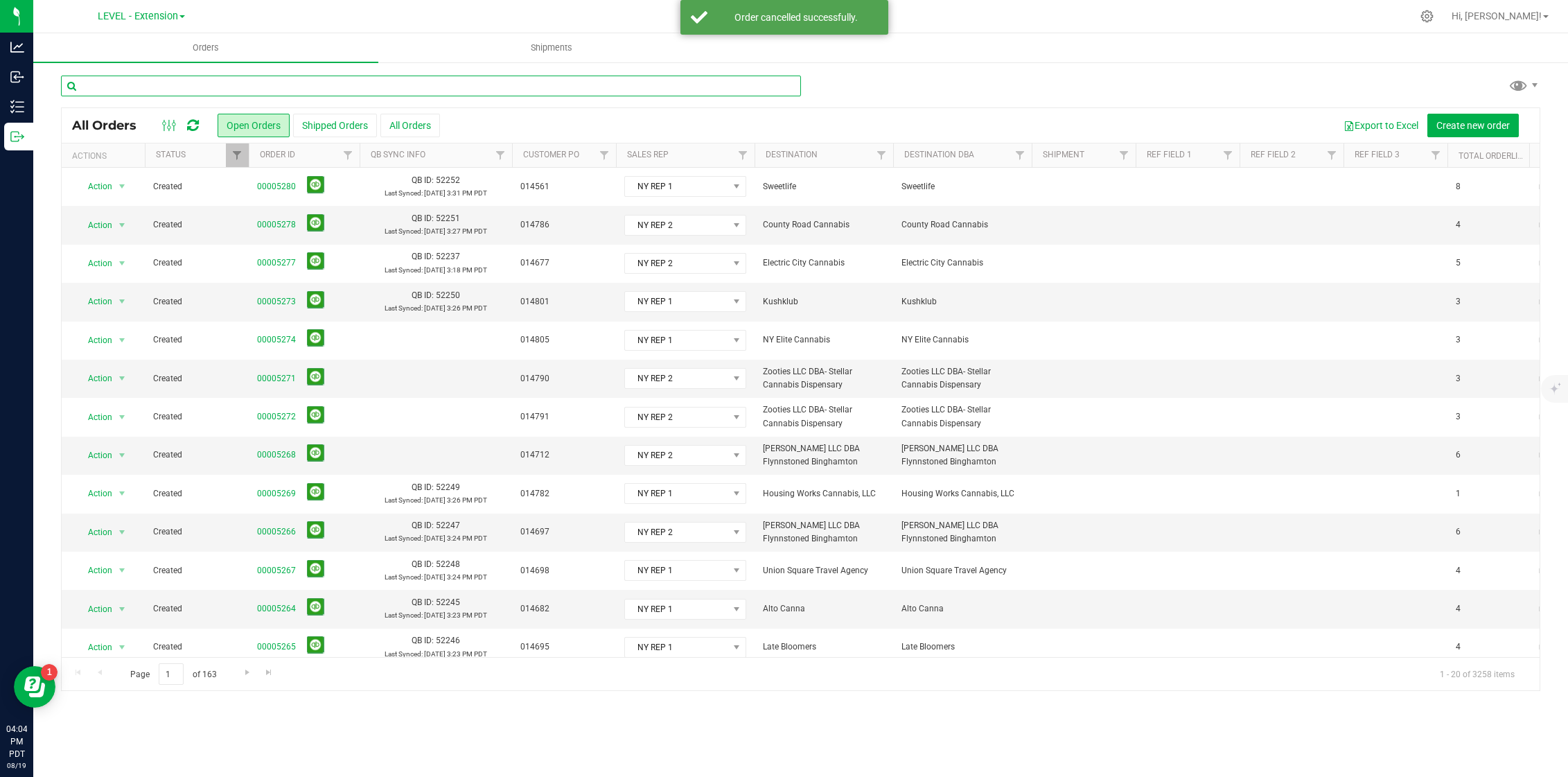
click at [183, 80] on input "text" at bounding box center [430, 86] width 740 height 21
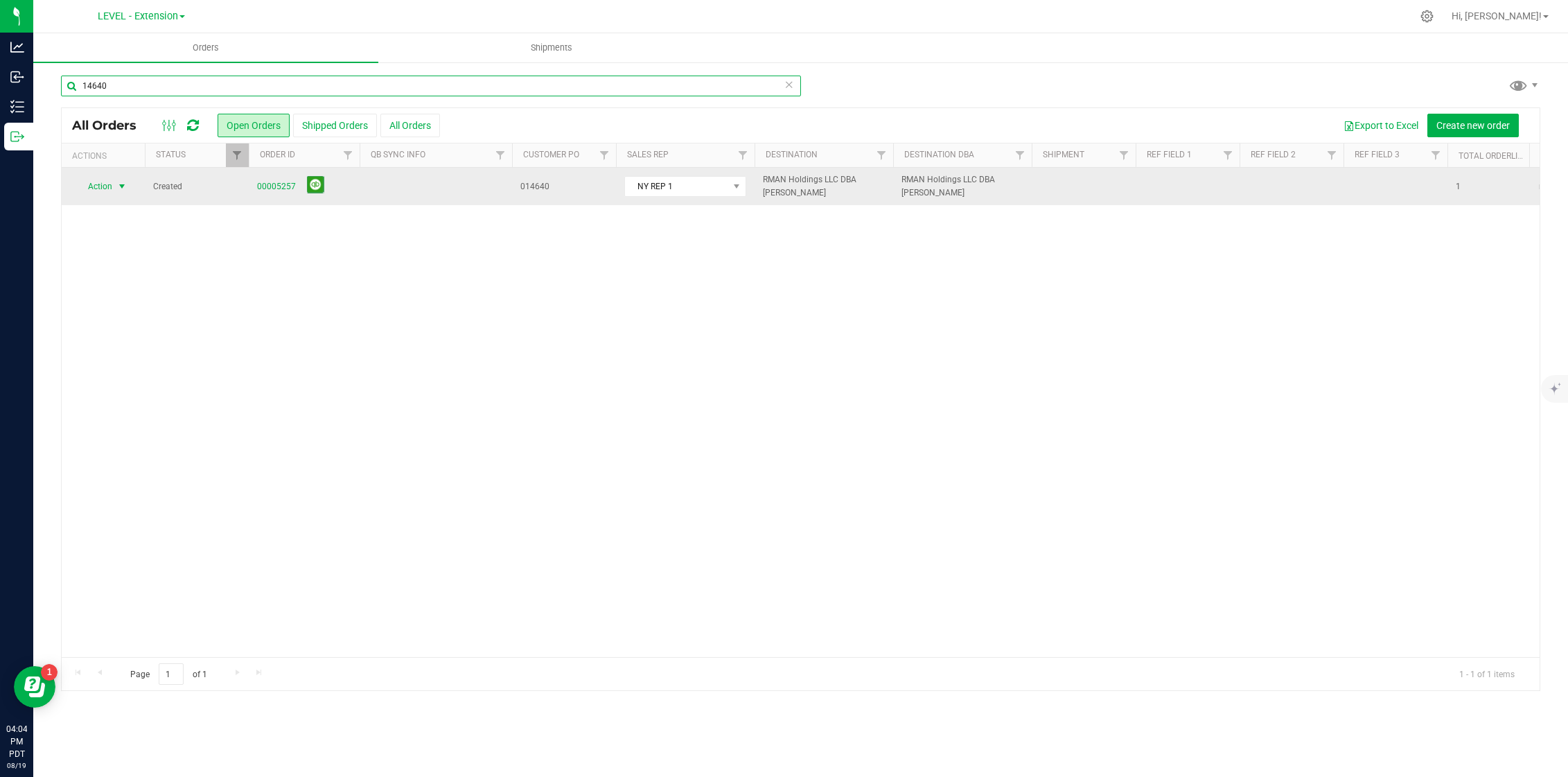
type input "14640"
click at [123, 187] on span "select" at bounding box center [122, 186] width 11 height 11
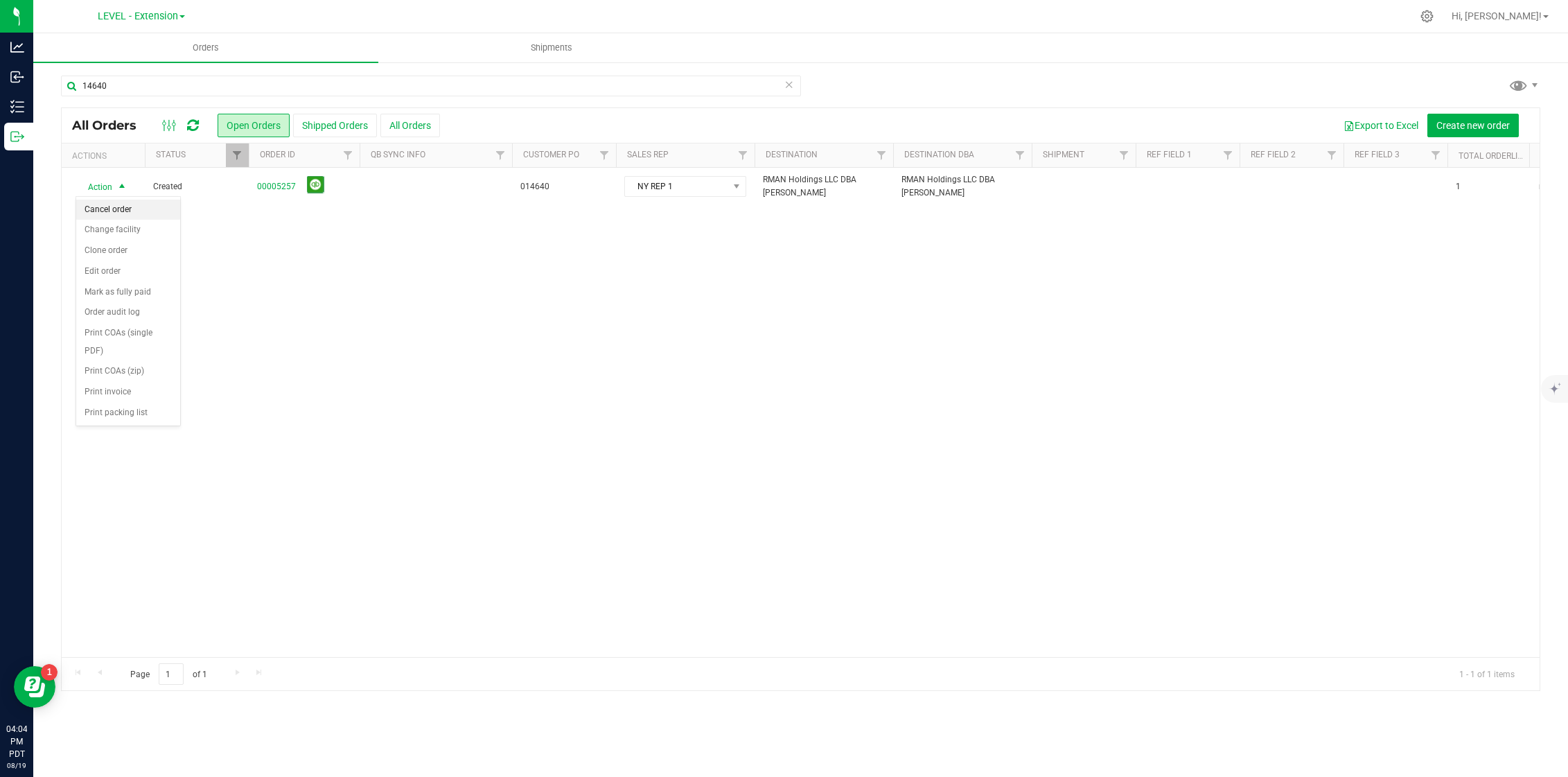
click at [126, 203] on li "Cancel order" at bounding box center [128, 210] width 104 height 21
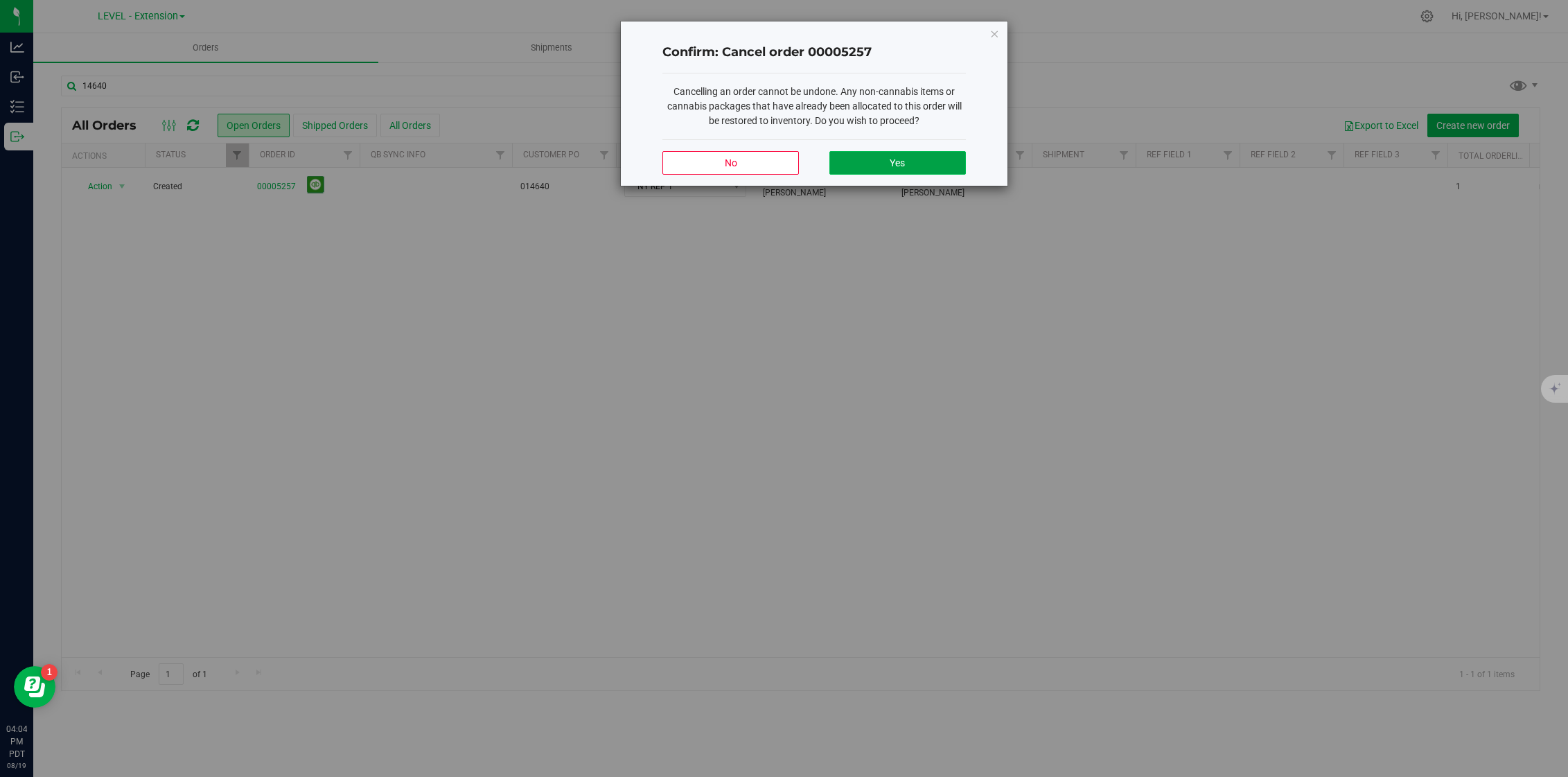
click at [864, 169] on button "Yes" at bounding box center [897, 163] width 137 height 24
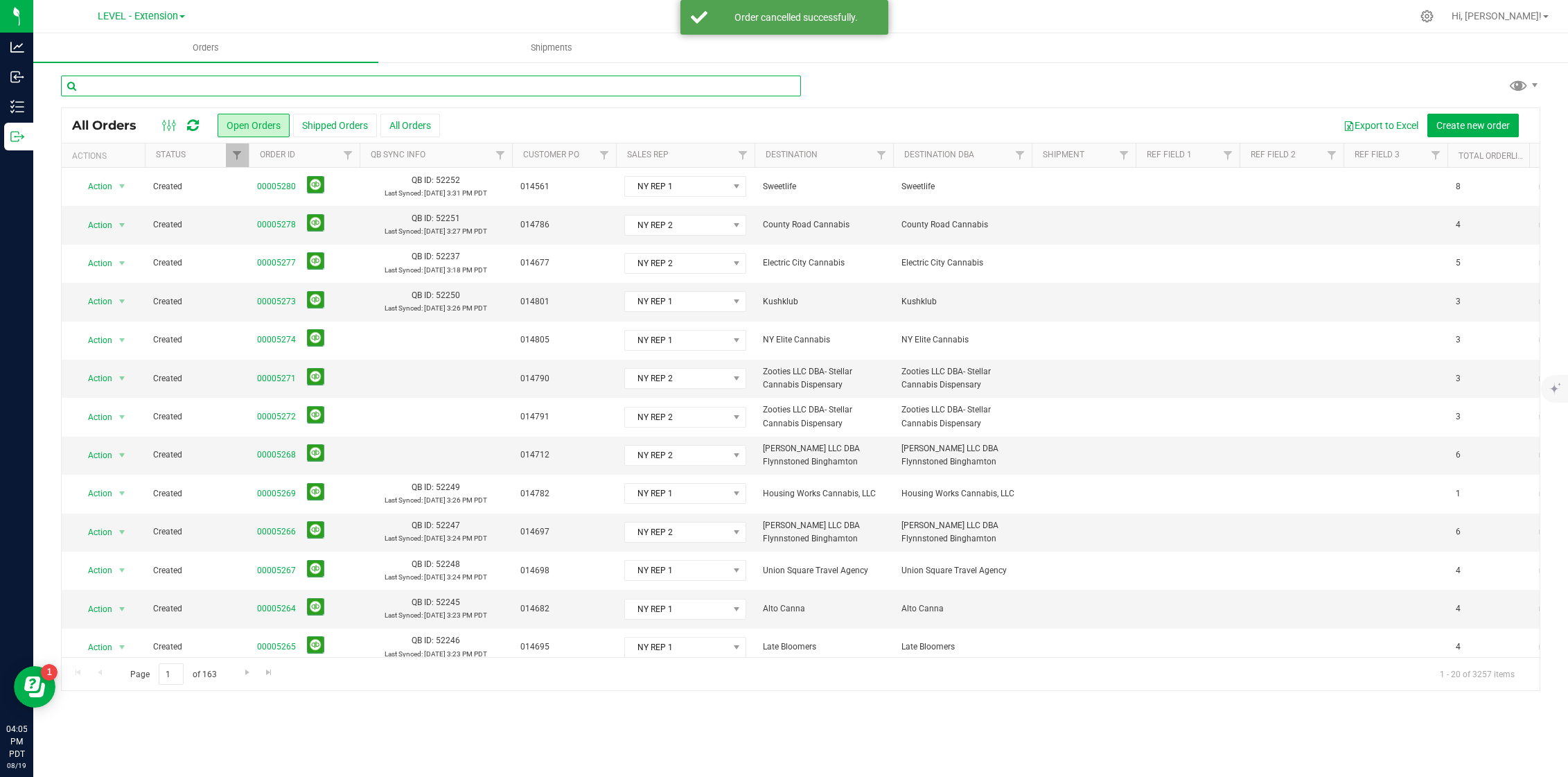
click at [173, 87] on input "text" at bounding box center [430, 86] width 740 height 21
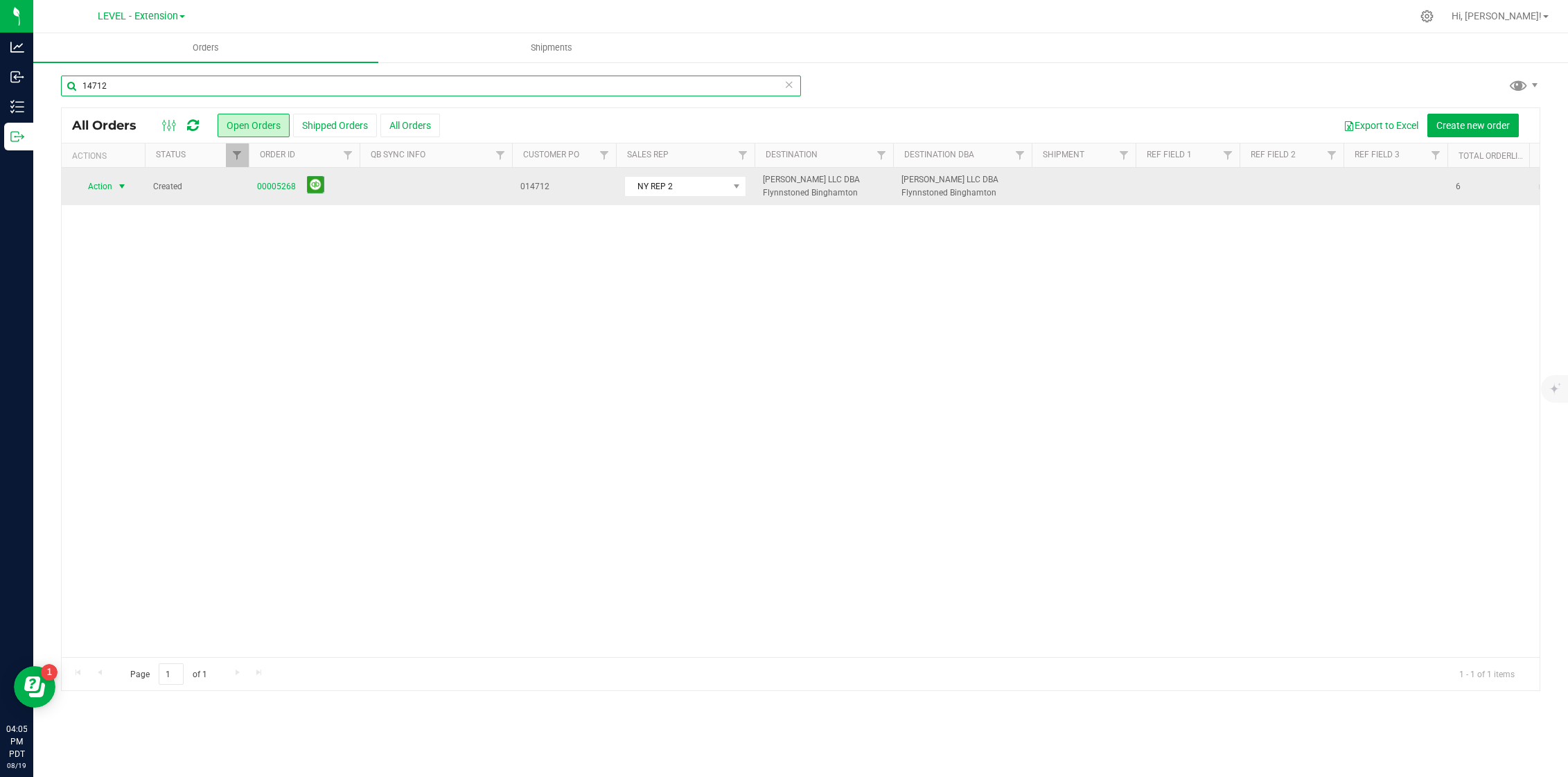
type input "14712"
click at [127, 182] on span "select" at bounding box center [122, 186] width 11 height 11
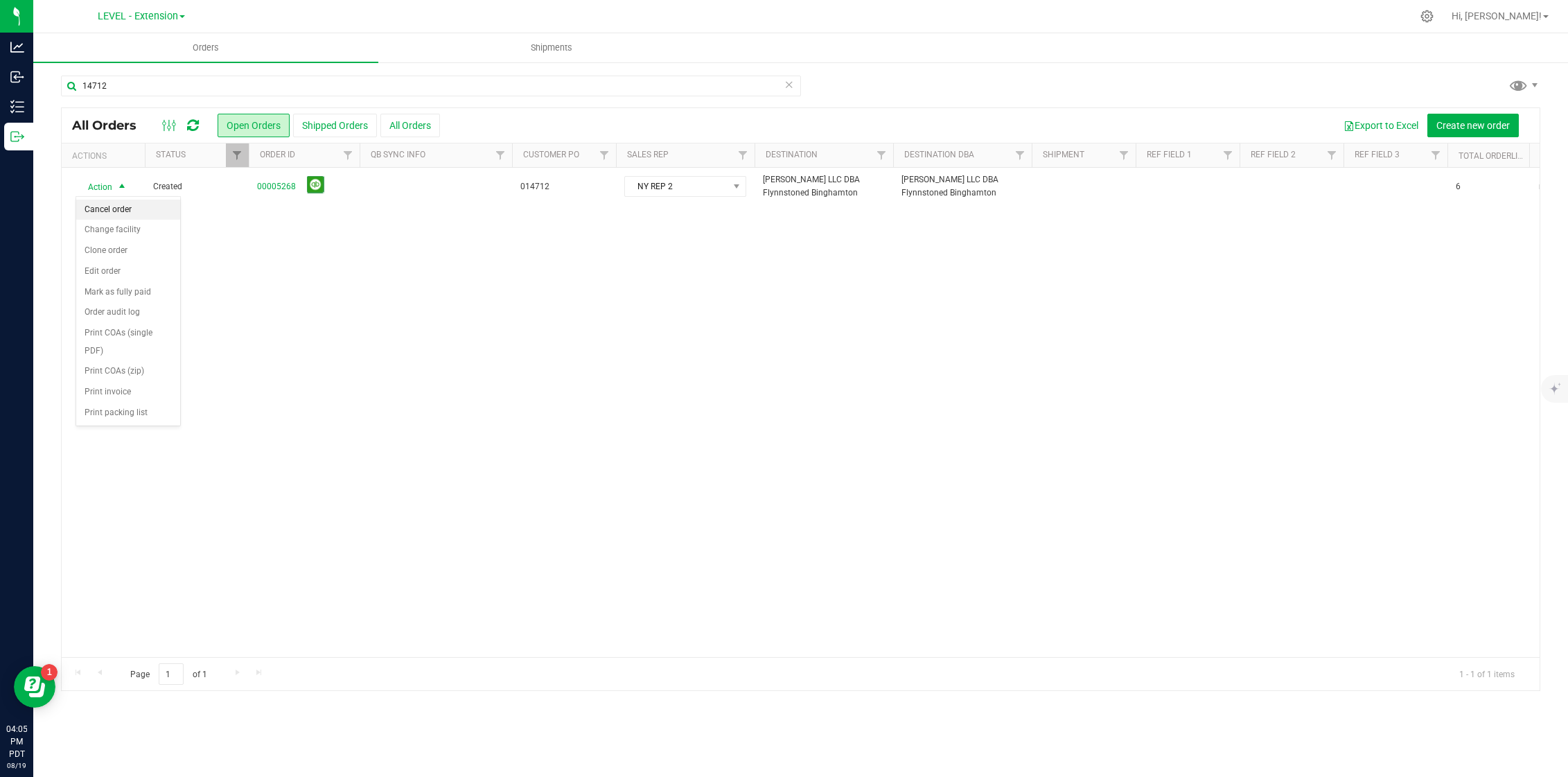
click at [135, 206] on li "Cancel order" at bounding box center [128, 210] width 104 height 21
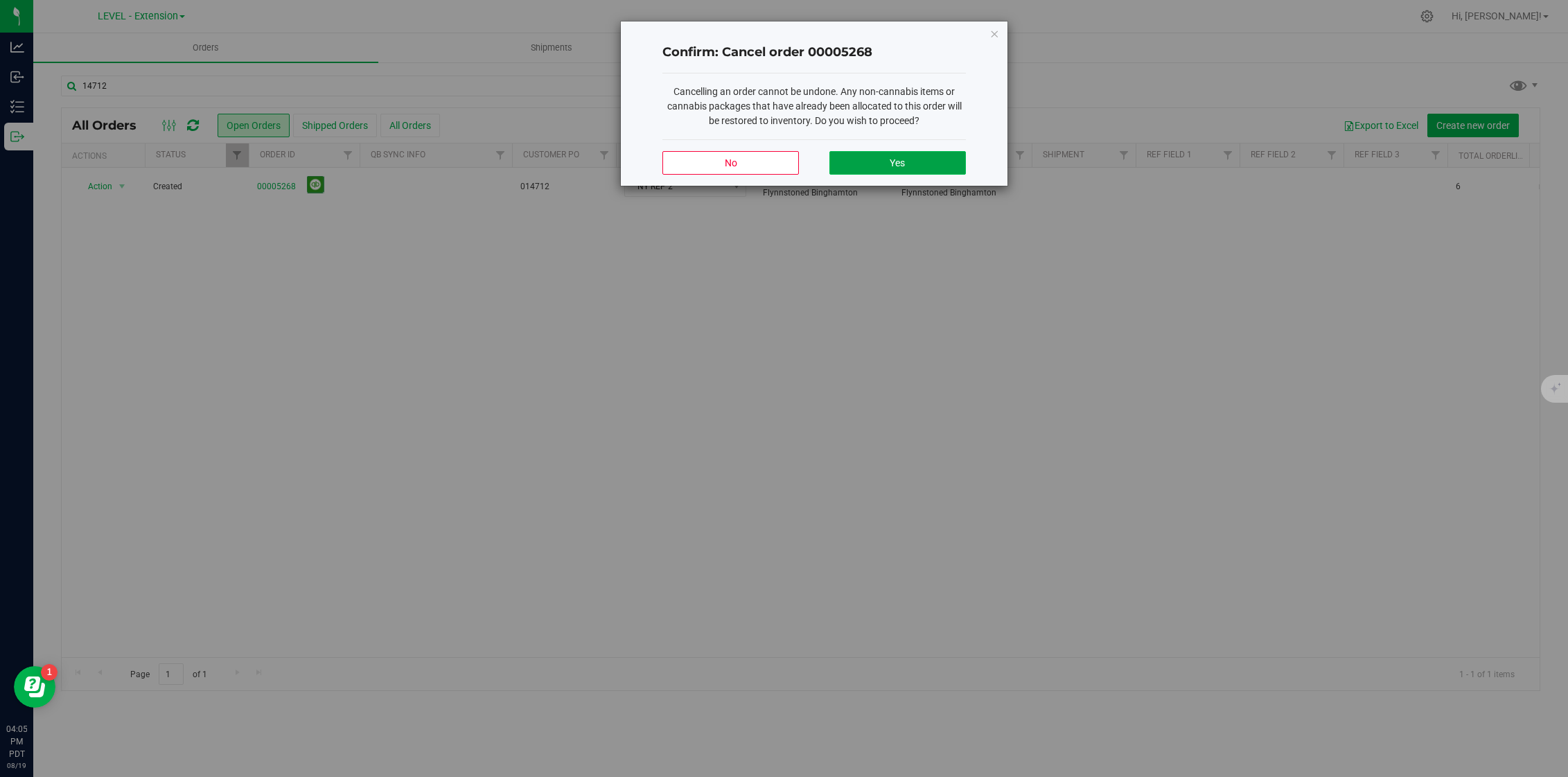
click at [904, 158] on span "Yes" at bounding box center [896, 163] width 15 height 11
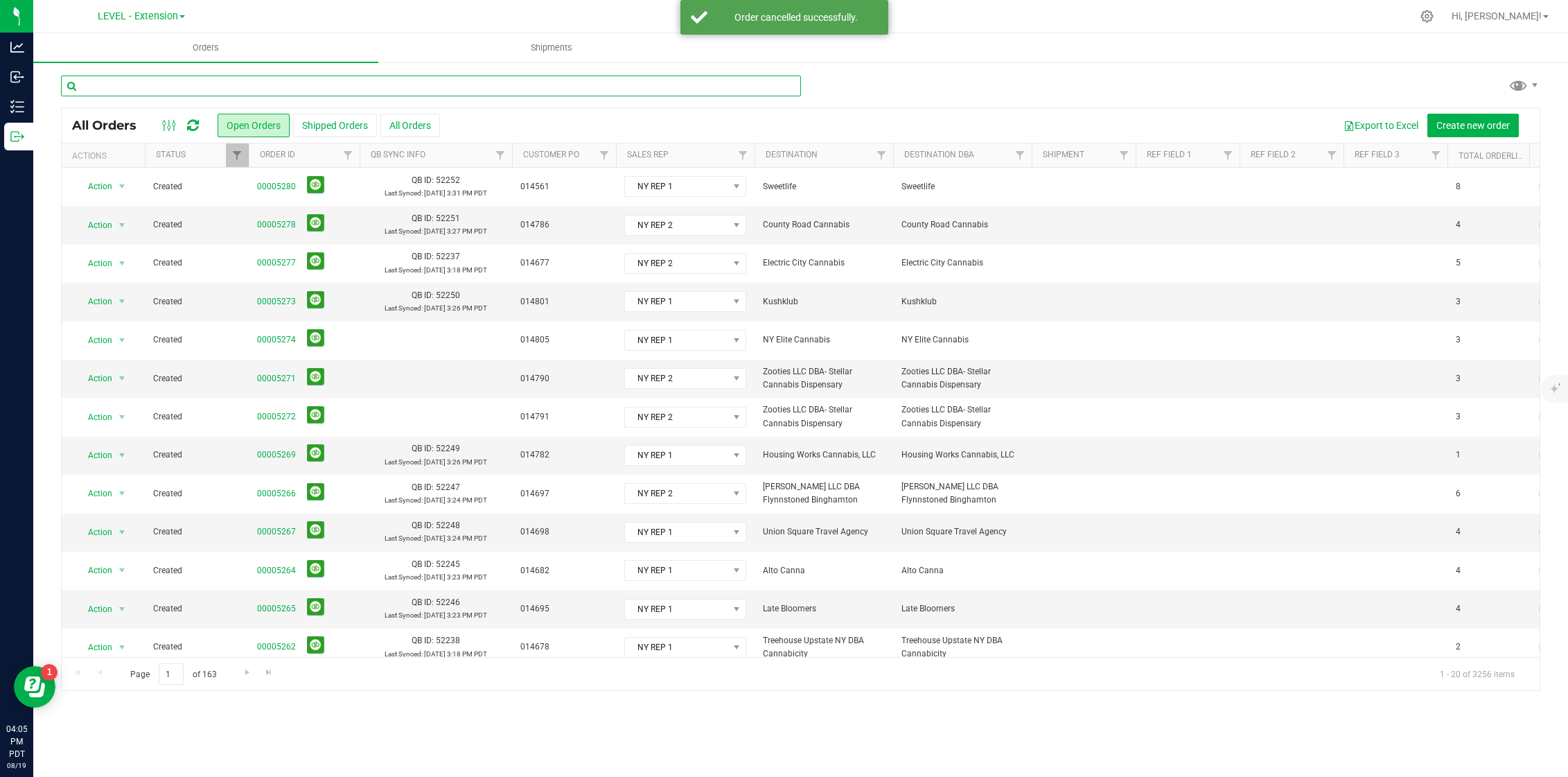
click at [348, 83] on input "text" at bounding box center [430, 86] width 740 height 21
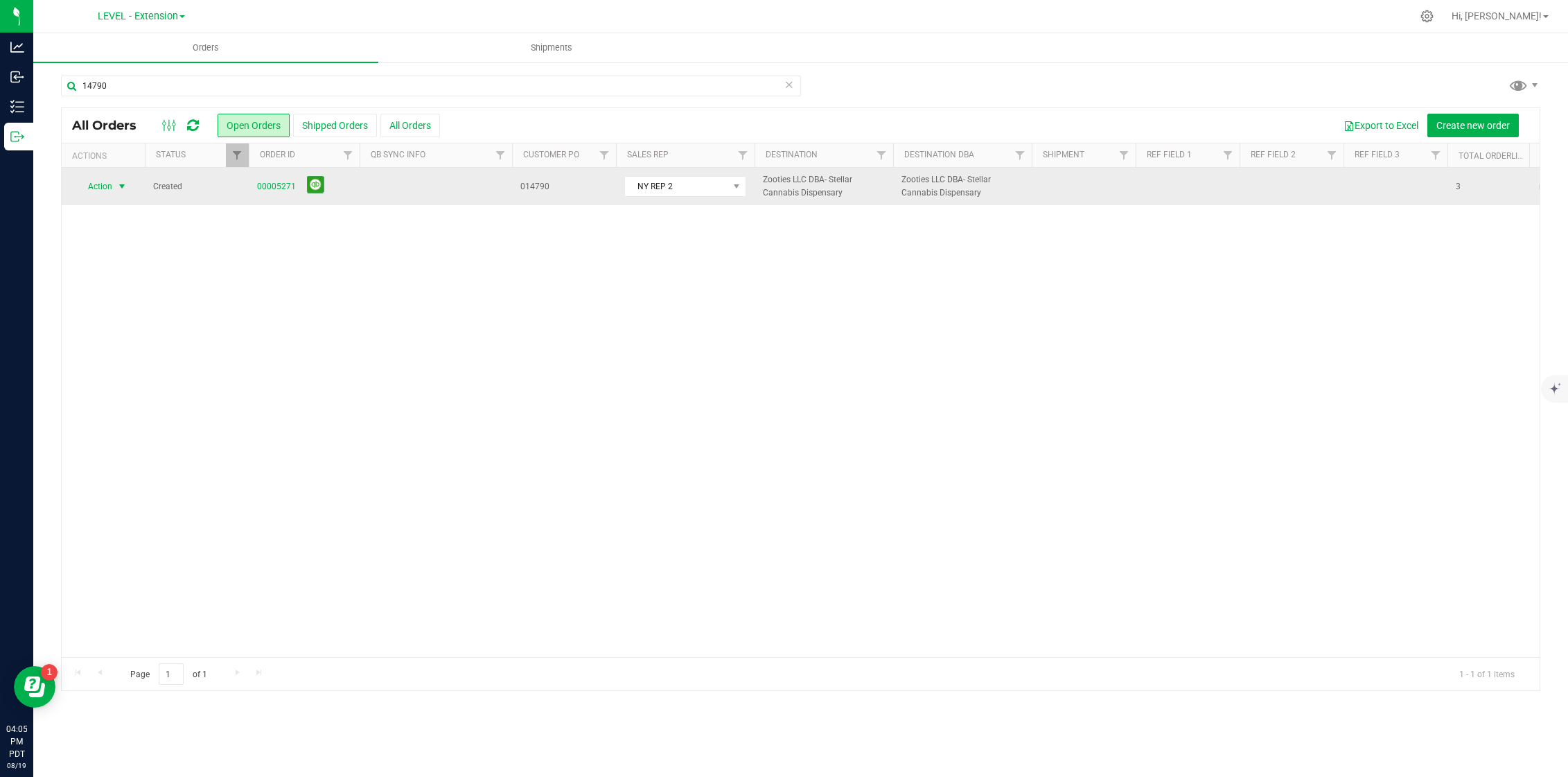
click at [117, 185] on span "select" at bounding box center [122, 186] width 11 height 11
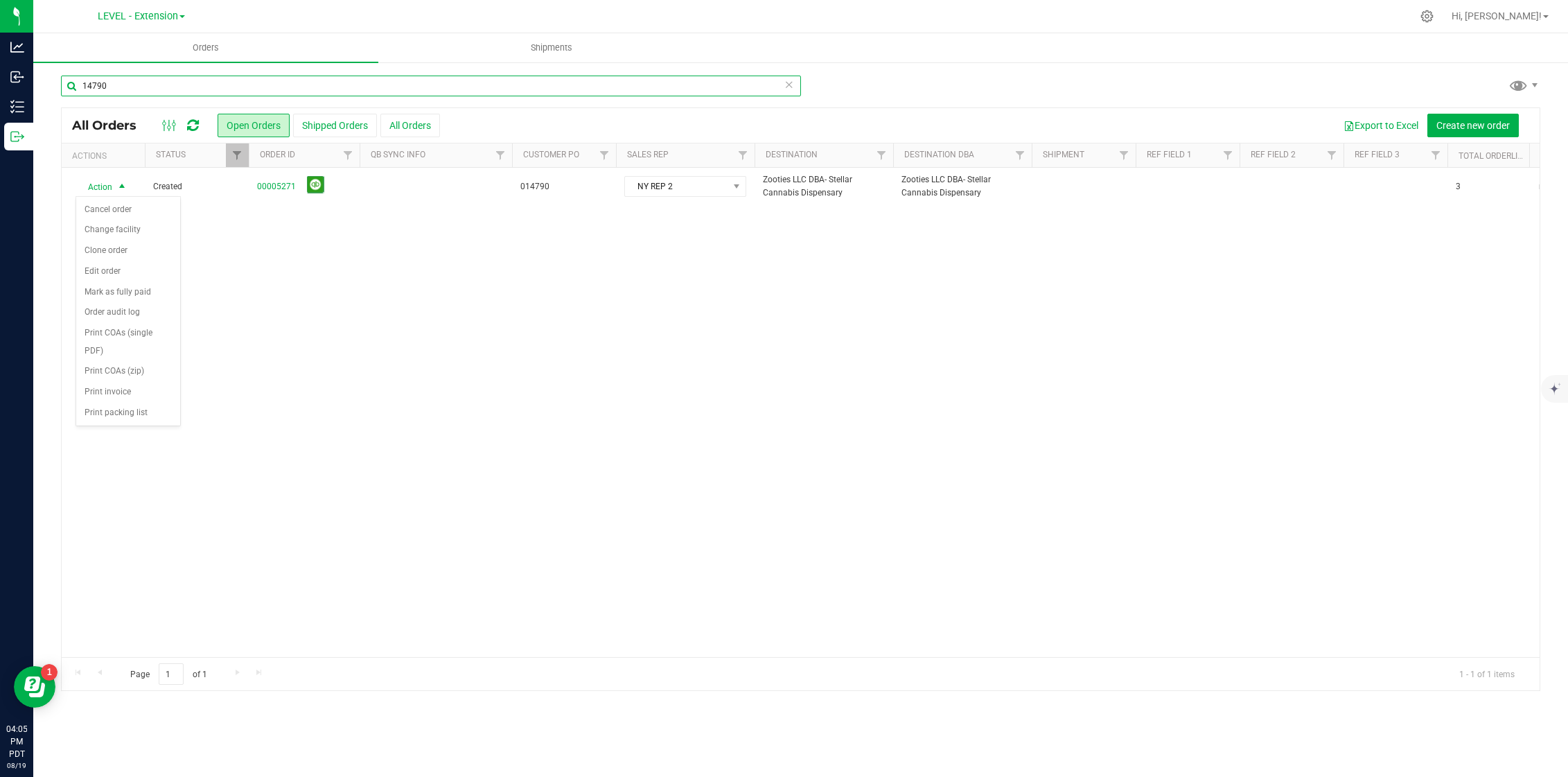
click at [160, 91] on input "14790" at bounding box center [430, 86] width 740 height 21
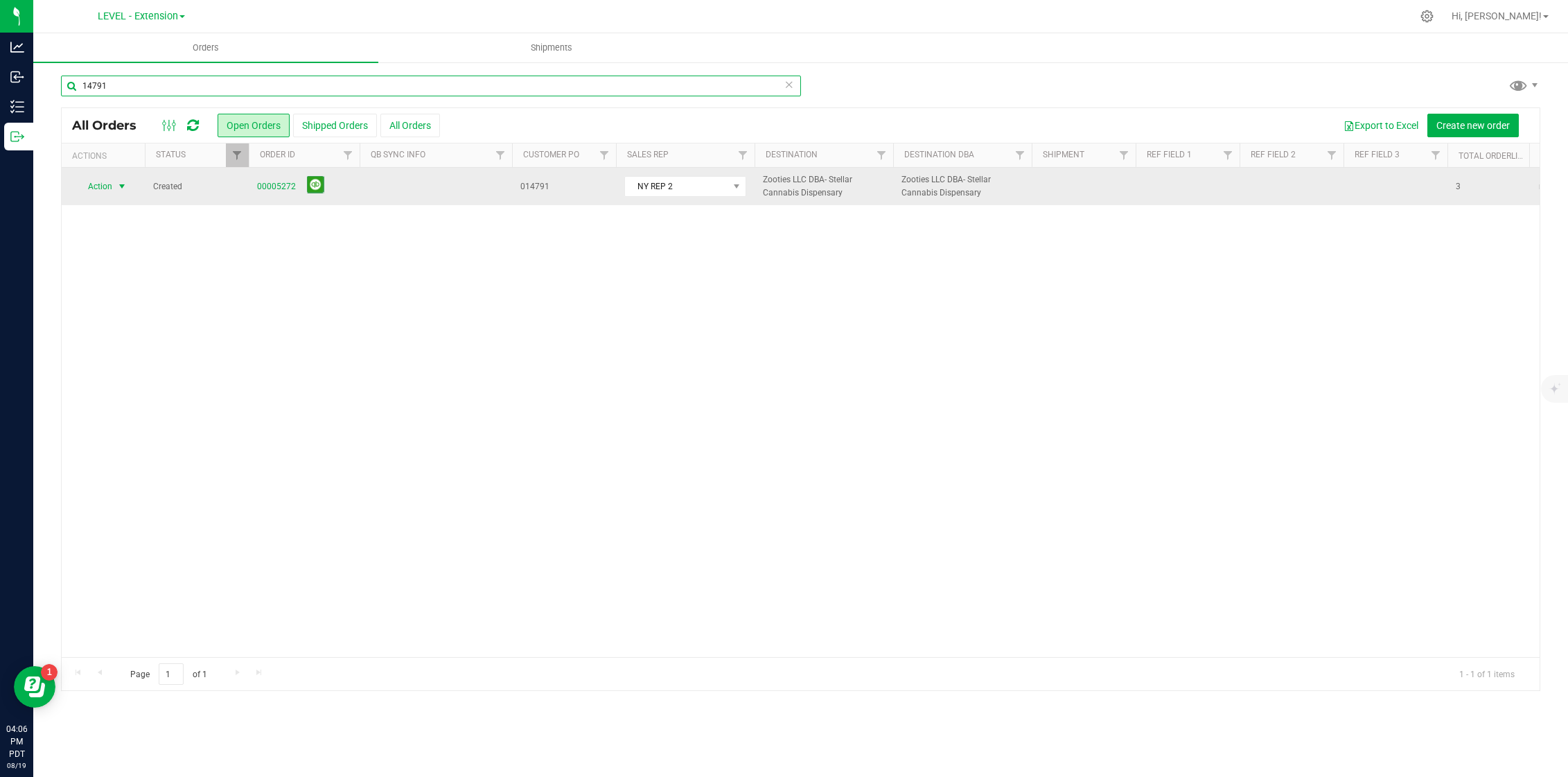
type input "14791"
click at [122, 187] on span "select" at bounding box center [122, 186] width 11 height 11
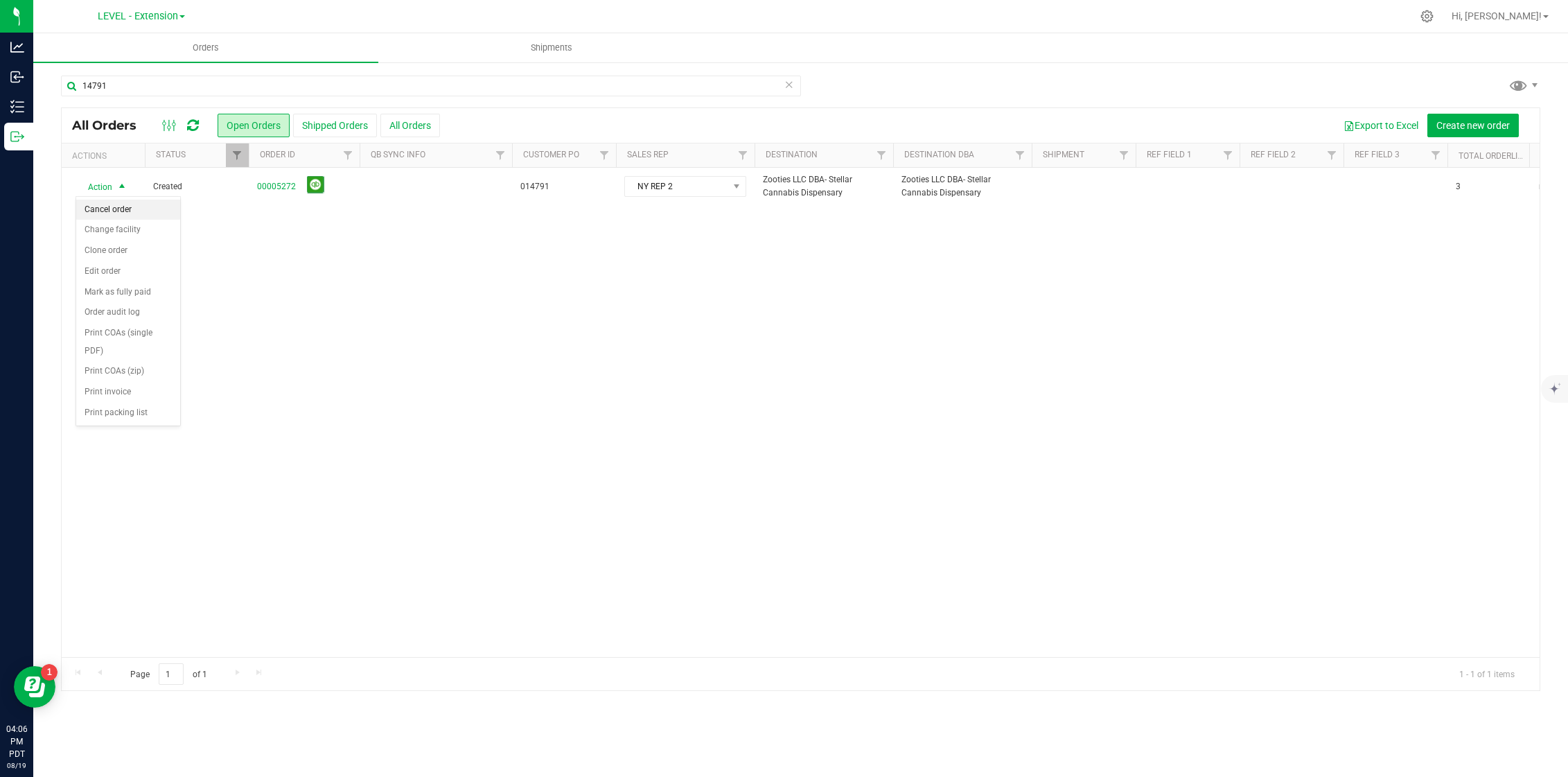
click at [139, 214] on li "Cancel order" at bounding box center [128, 210] width 104 height 21
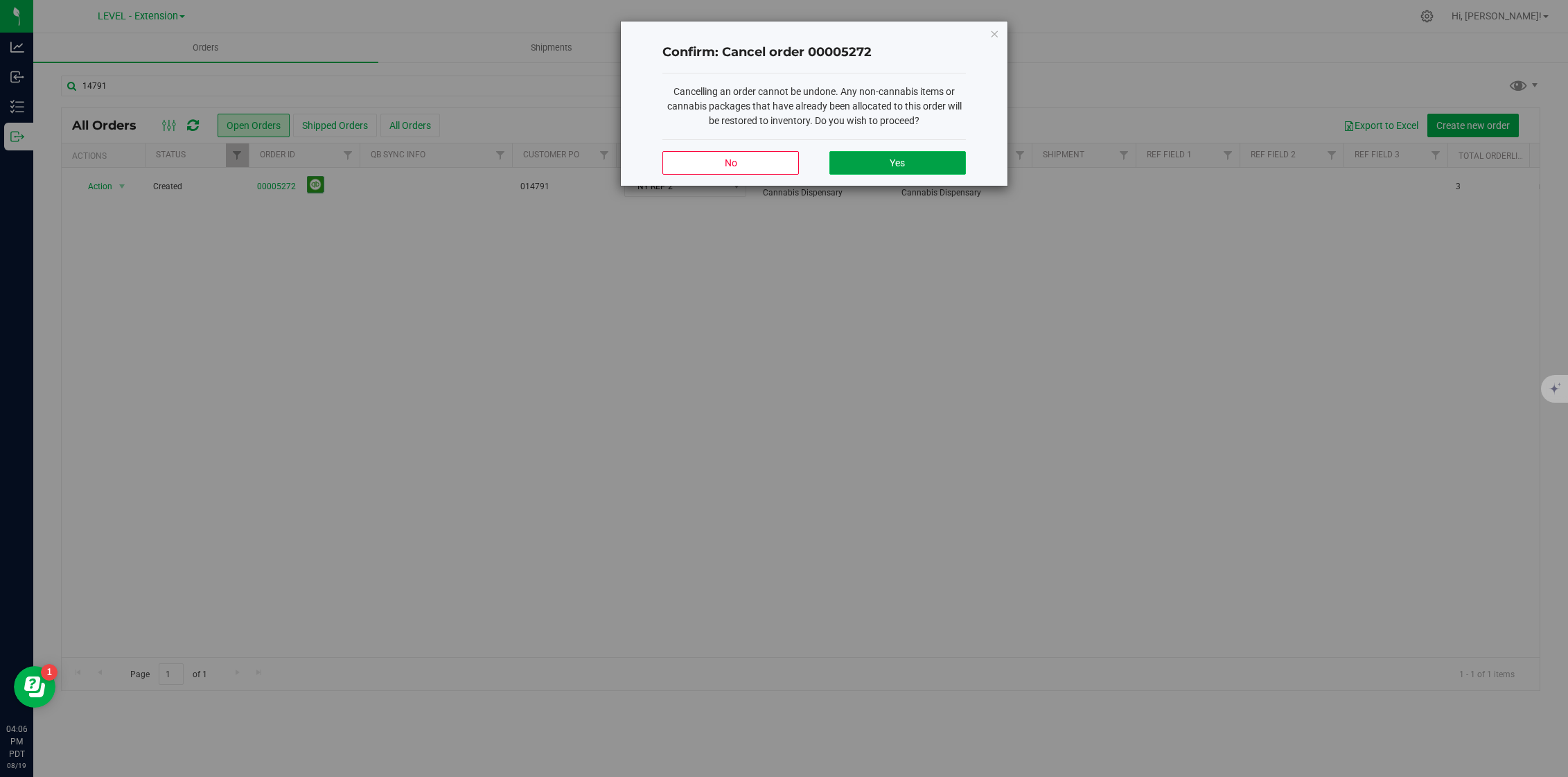
click at [964, 163] on button "Yes" at bounding box center [897, 163] width 137 height 24
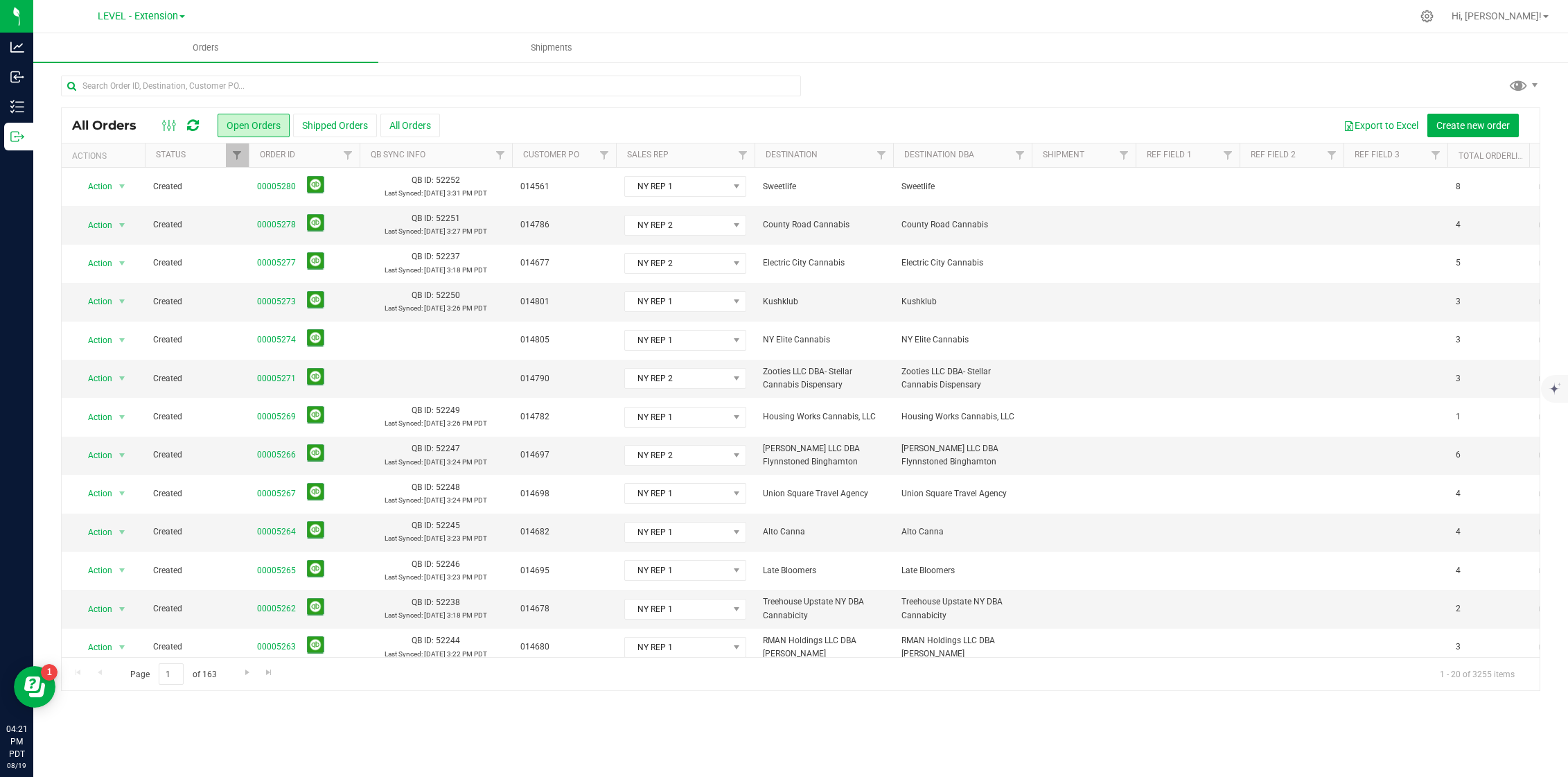
click at [192, 132] on icon at bounding box center [193, 126] width 12 height 14
click at [186, 124] on div at bounding box center [181, 125] width 47 height 17
click at [189, 125] on icon at bounding box center [193, 126] width 12 height 14
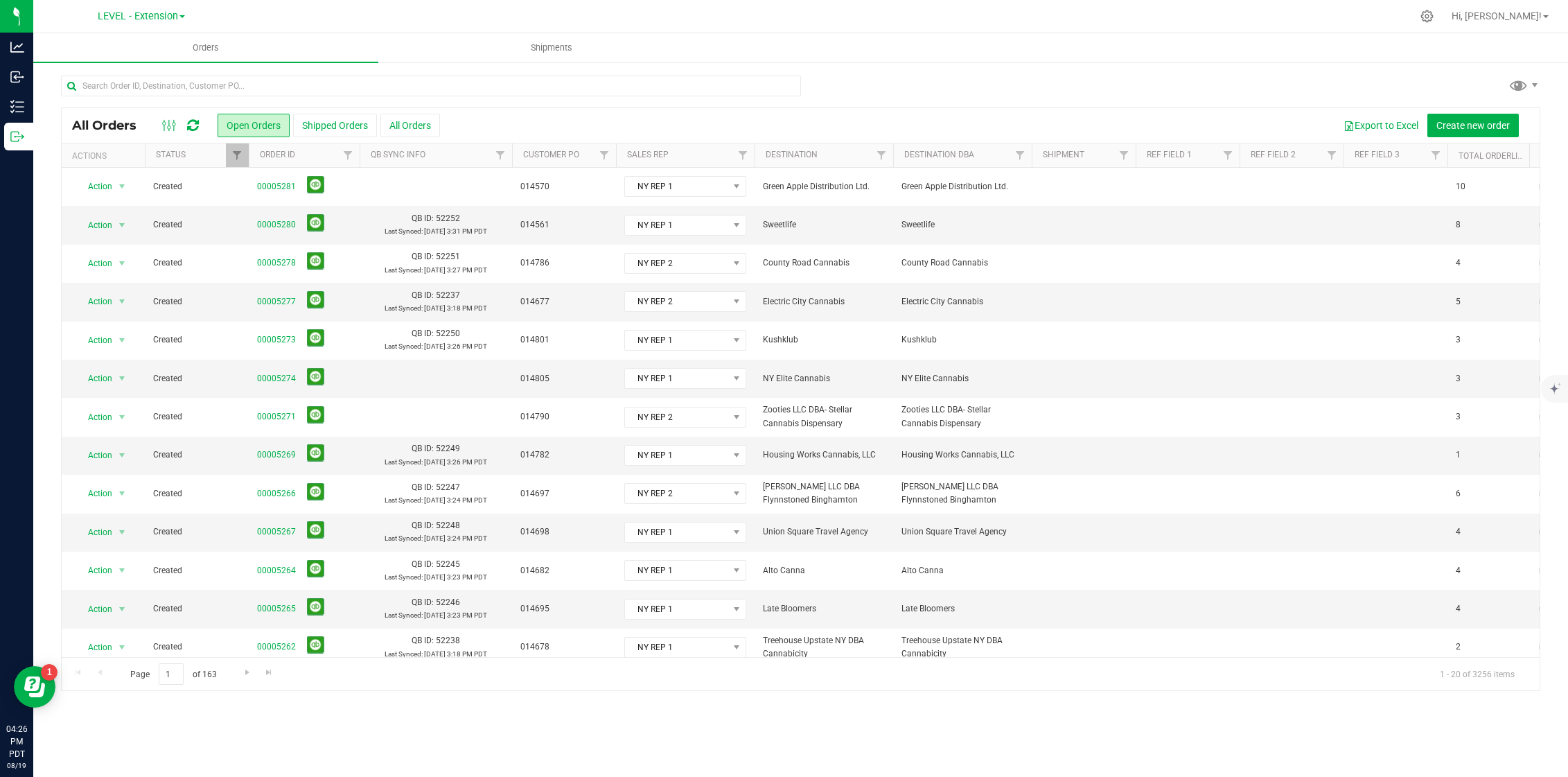
click at [193, 131] on icon at bounding box center [193, 126] width 12 height 14
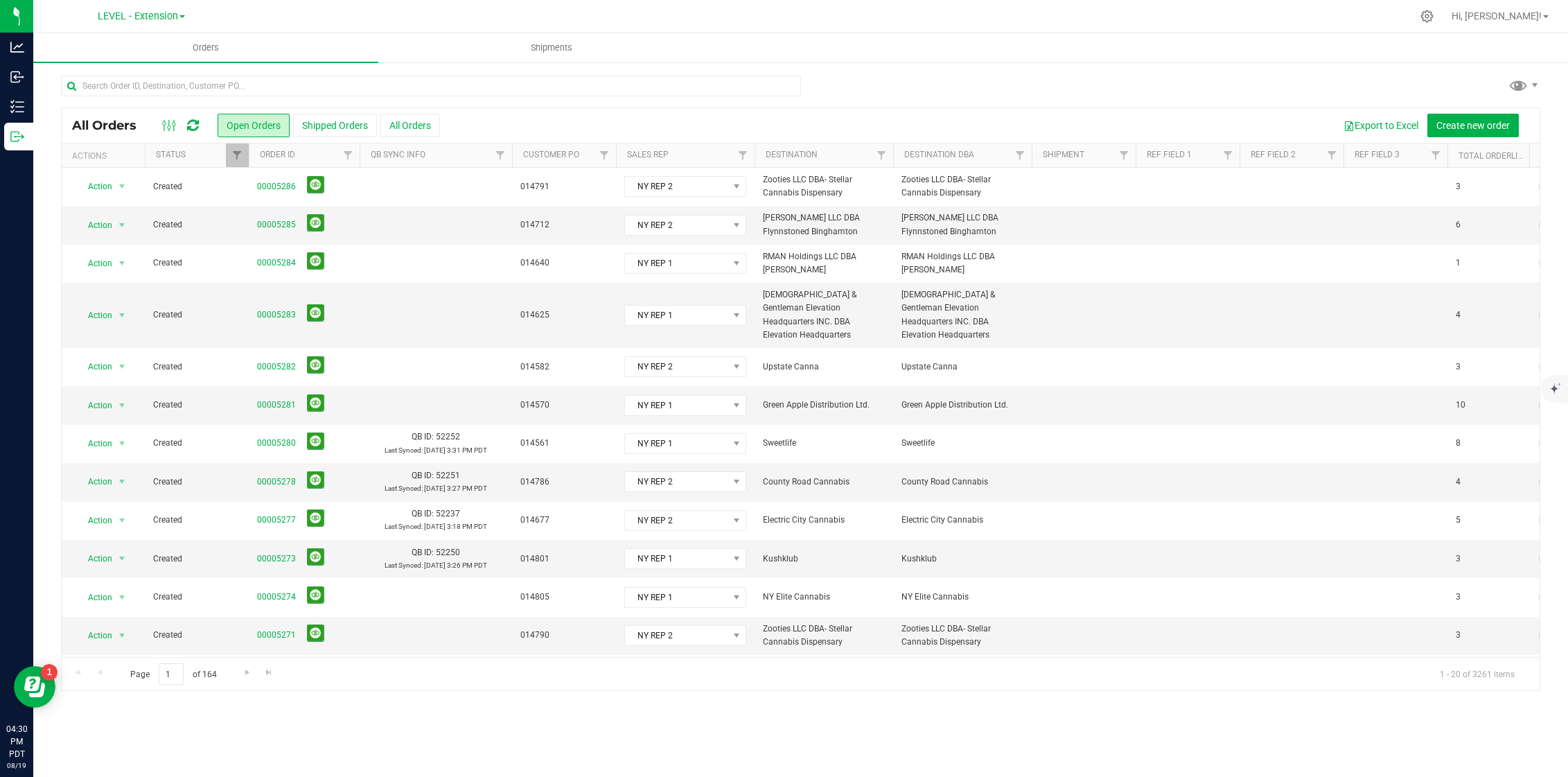
click at [192, 131] on icon at bounding box center [193, 126] width 12 height 14
click at [266, 398] on link "00005281" at bounding box center [276, 404] width 39 height 13
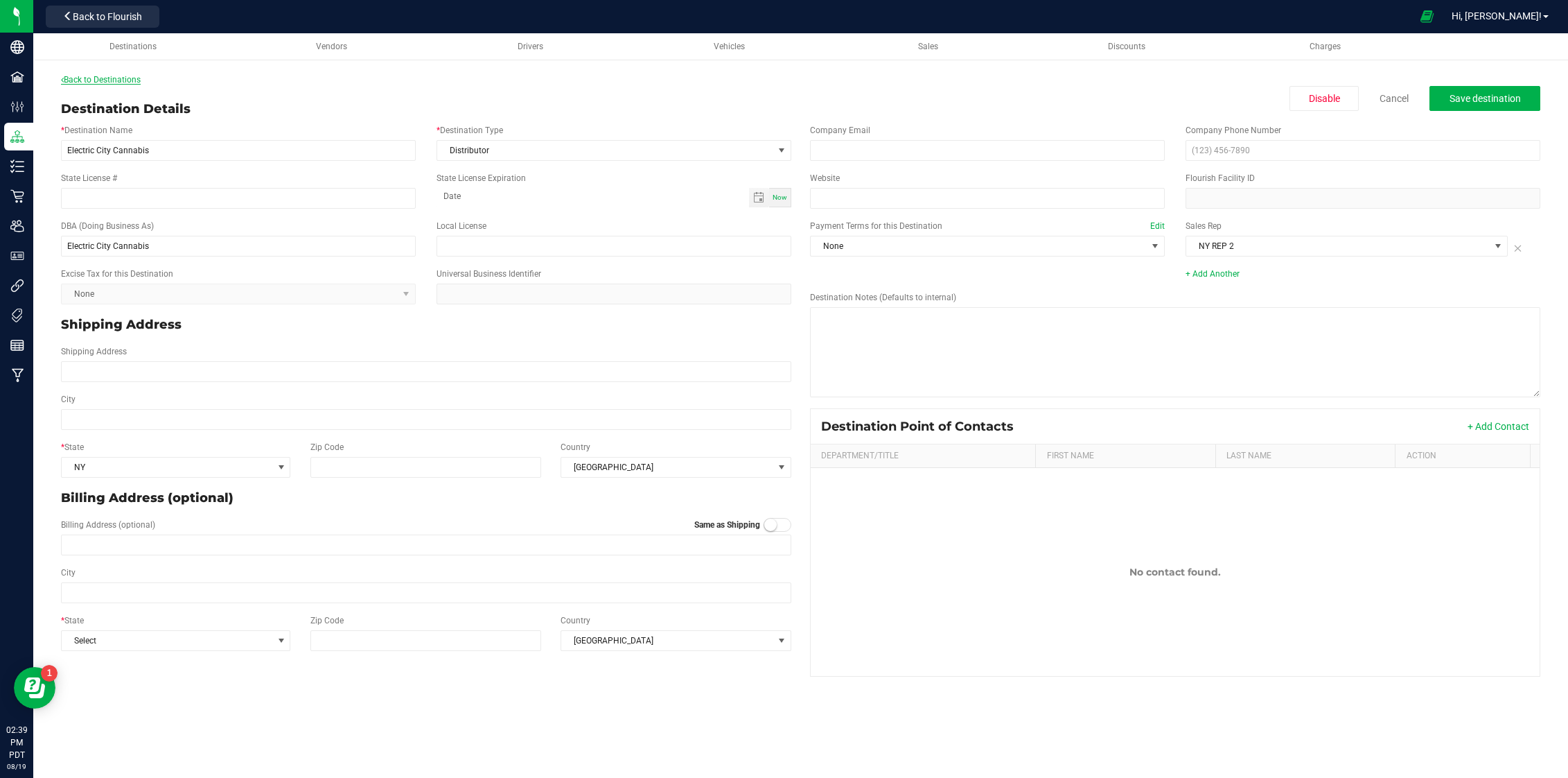
drag, startPoint x: 0, startPoint y: 0, endPoint x: 134, endPoint y: 78, distance: 155.0
click at [134, 78] on link "Back to Destinations" at bounding box center [101, 80] width 80 height 10
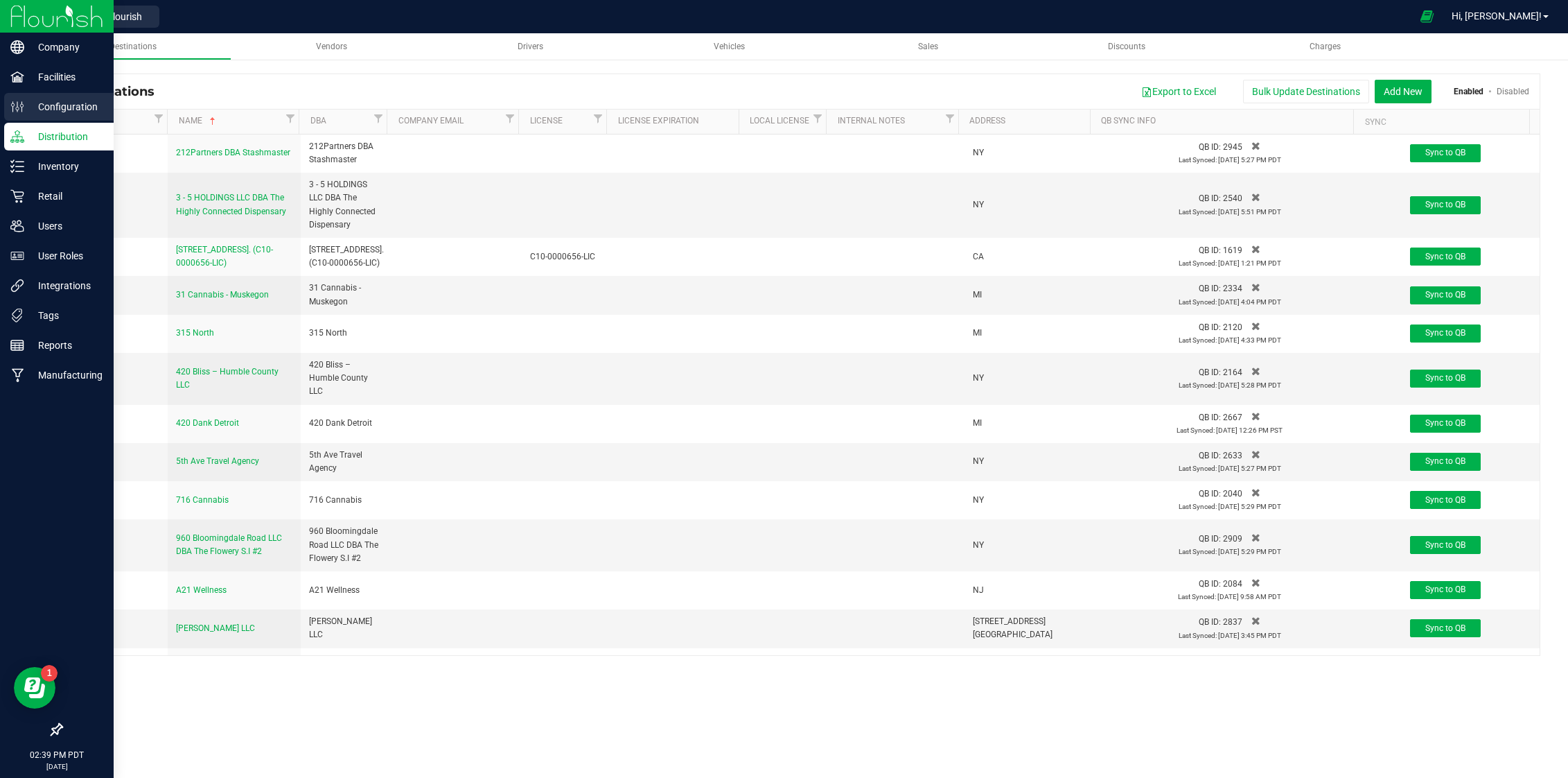
click at [27, 105] on p "Configuration" at bounding box center [65, 107] width 83 height 17
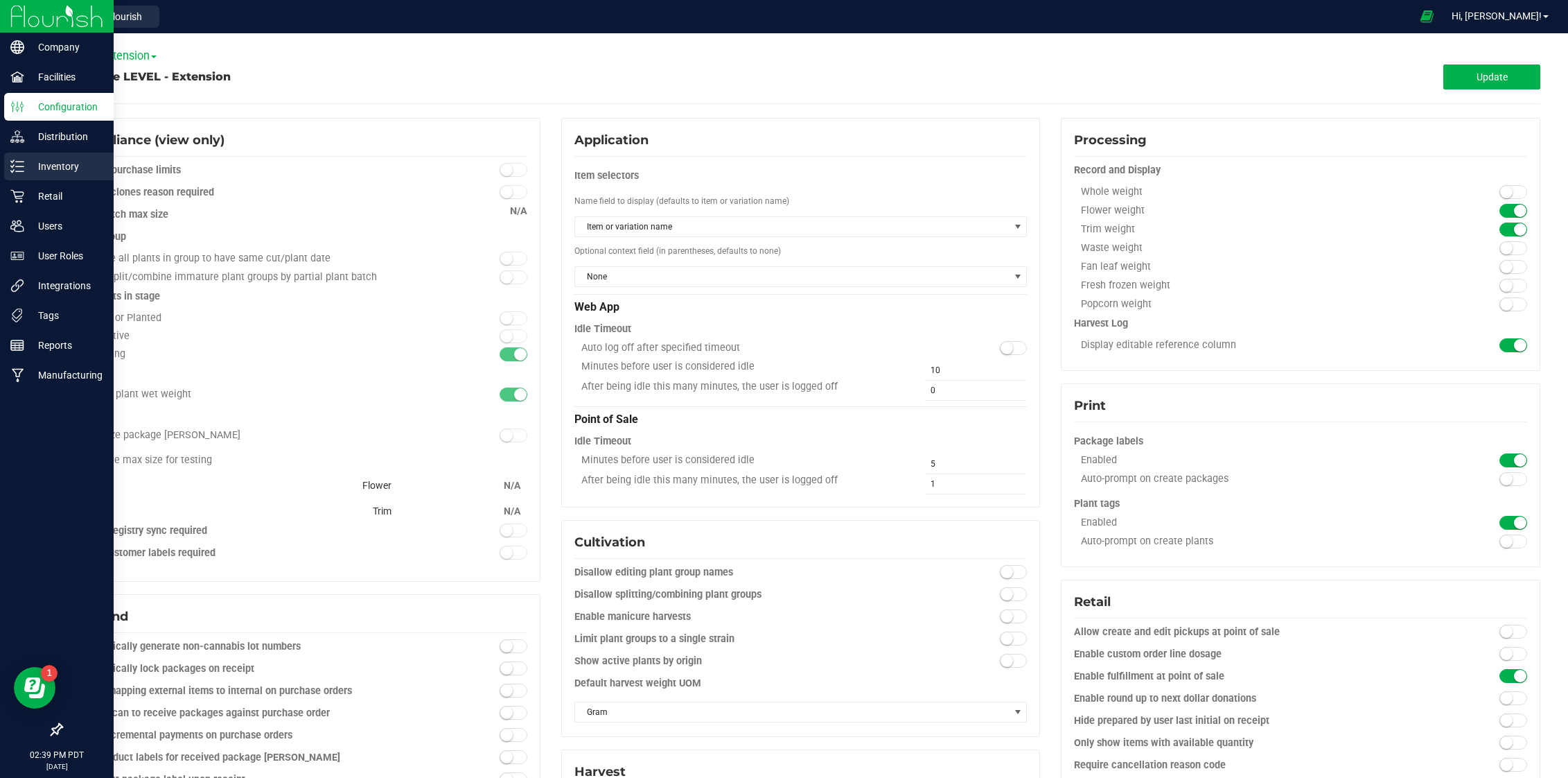
click at [78, 167] on p "Inventory" at bounding box center [65, 166] width 83 height 17
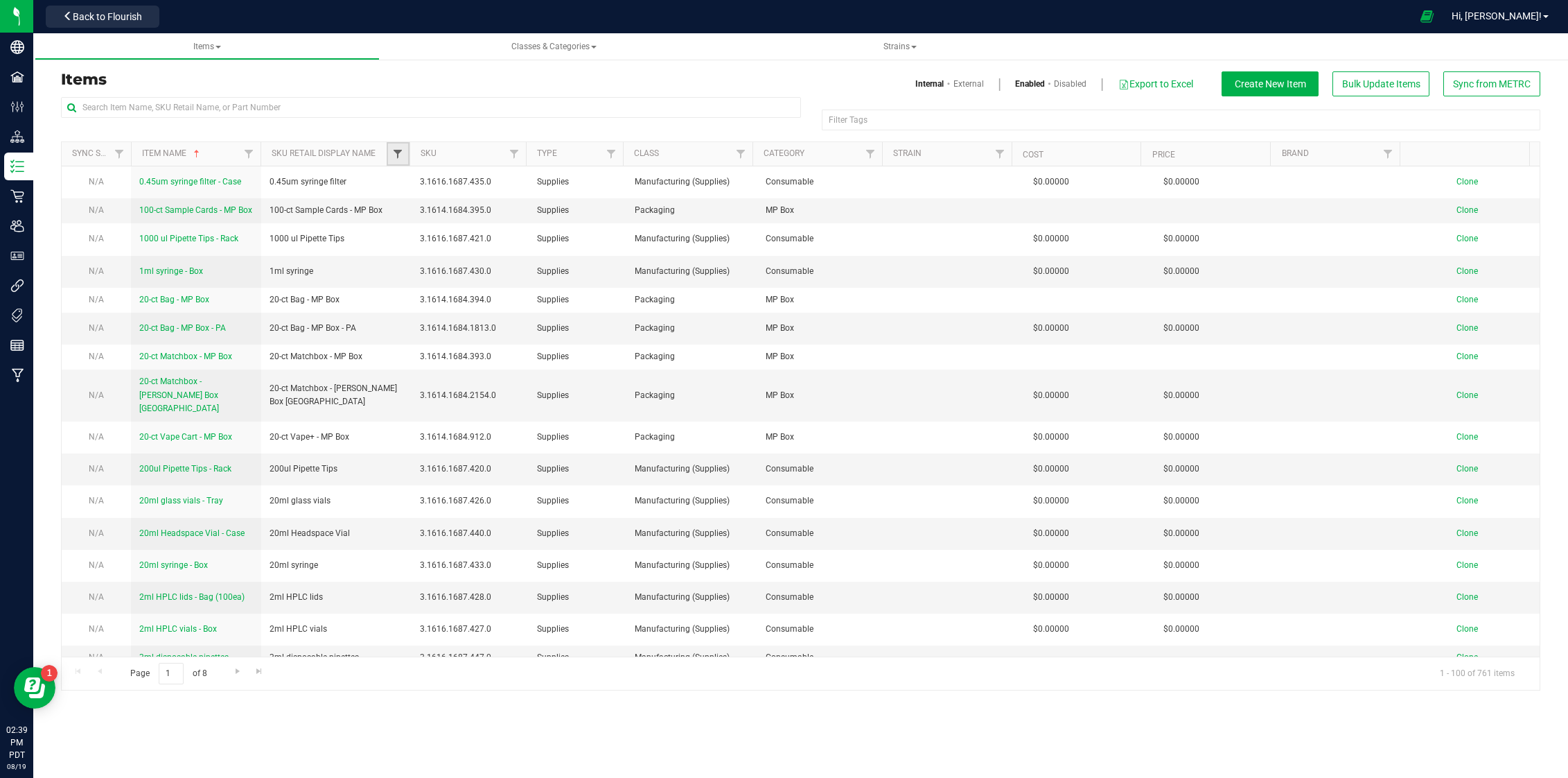
click at [396, 156] on span "Filter" at bounding box center [397, 154] width 11 height 11
click at [395, 206] on button "Filter" at bounding box center [428, 221] width 67 height 31
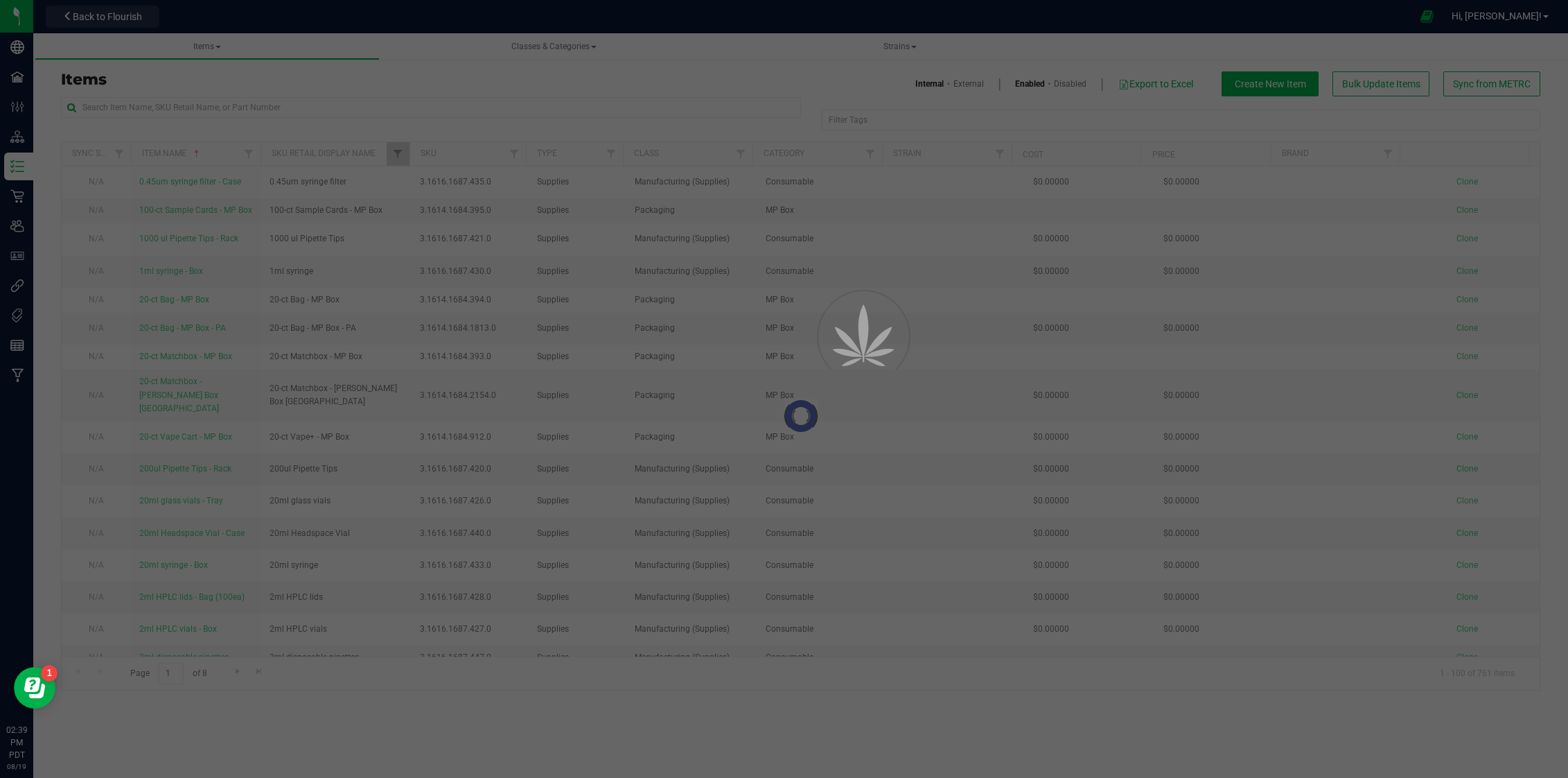
type input "2-pk"
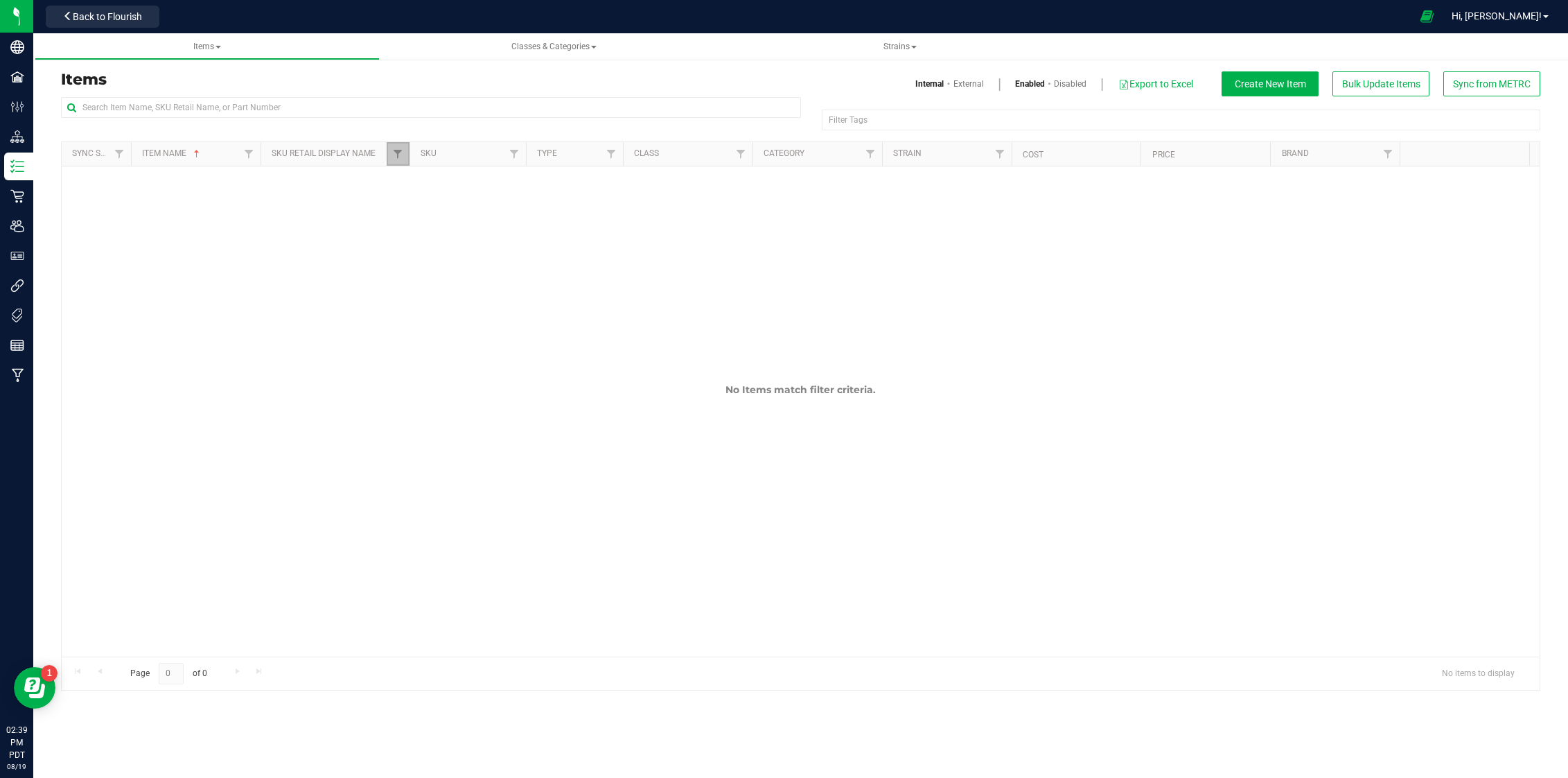
click at [400, 146] on link "Filter" at bounding box center [397, 154] width 23 height 24
click at [422, 179] on input "2-pk" at bounding box center [466, 184] width 143 height 21
click at [405, 301] on div "No Items match filter criteria." at bounding box center [800, 358] width 1478 height 382
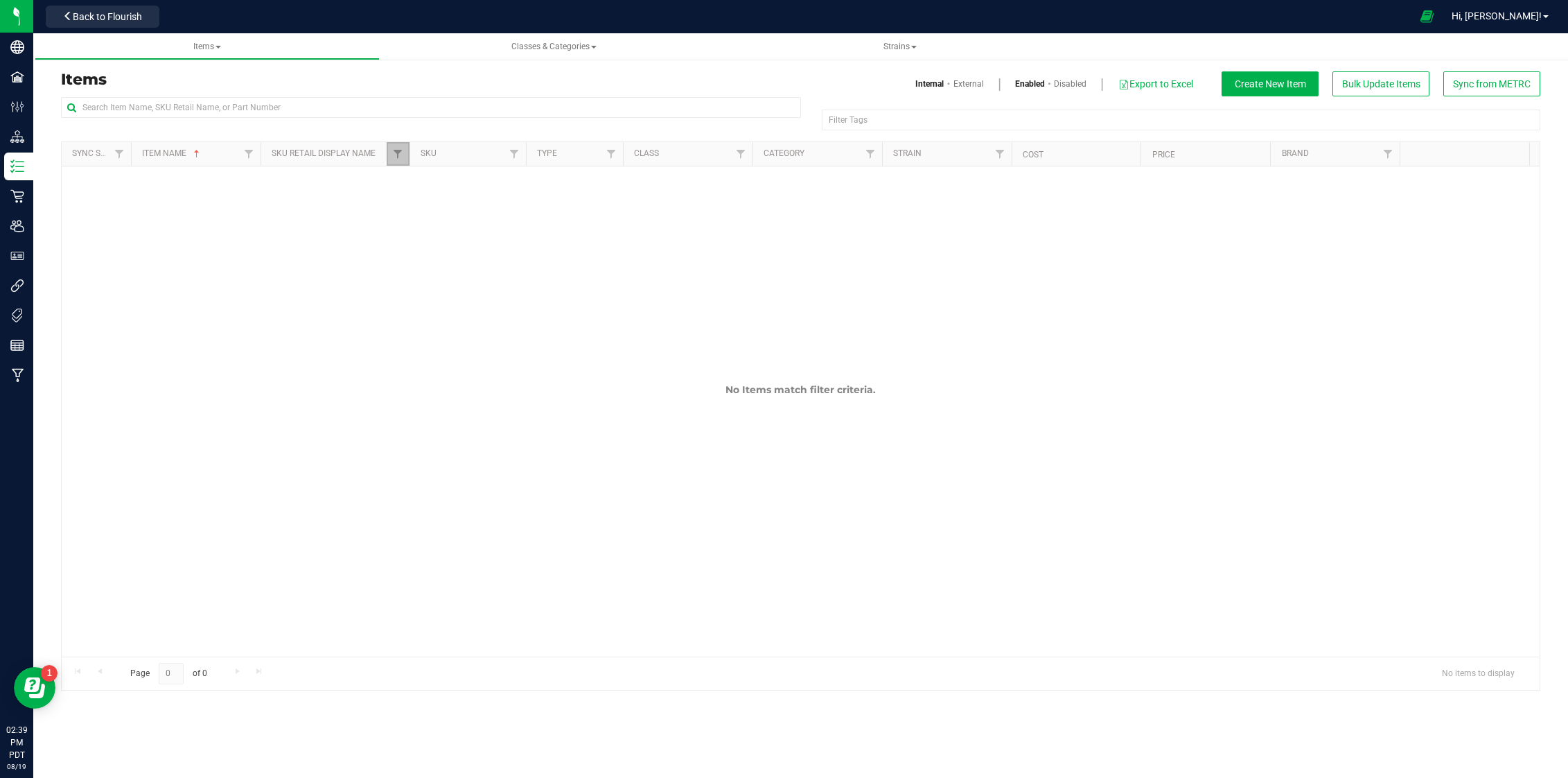
click at [391, 158] on link "Filter" at bounding box center [397, 154] width 23 height 24
click at [419, 210] on button "Filter" at bounding box center [428, 221] width 67 height 31
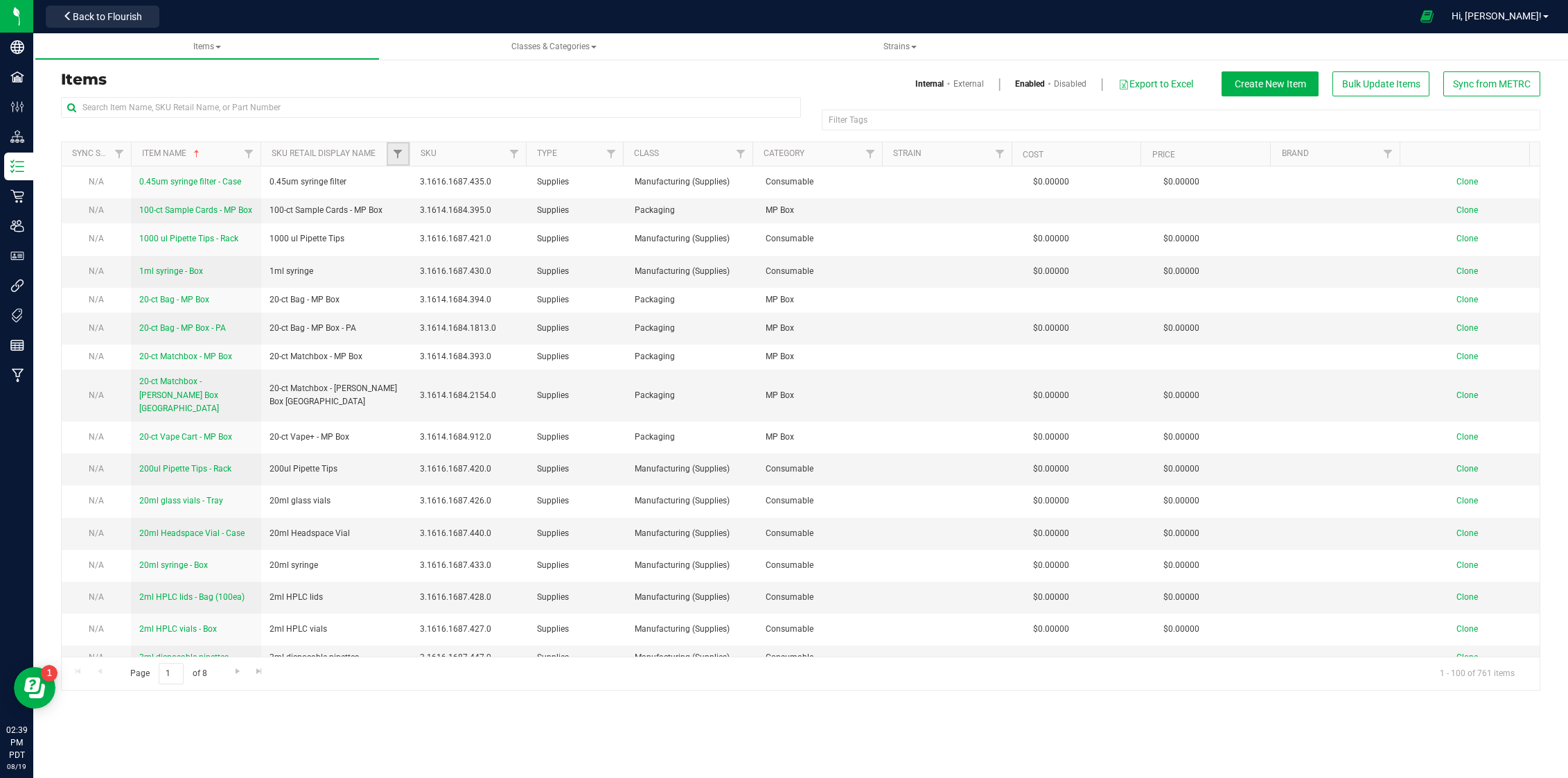
click at [388, 152] on link "Filter" at bounding box center [397, 154] width 23 height 24
type input "n"
click at [600, 90] on div "Items Internal External Enabled Disabled Export to Excel Create New Item Bulk U…" at bounding box center [800, 84] width 1500 height 25
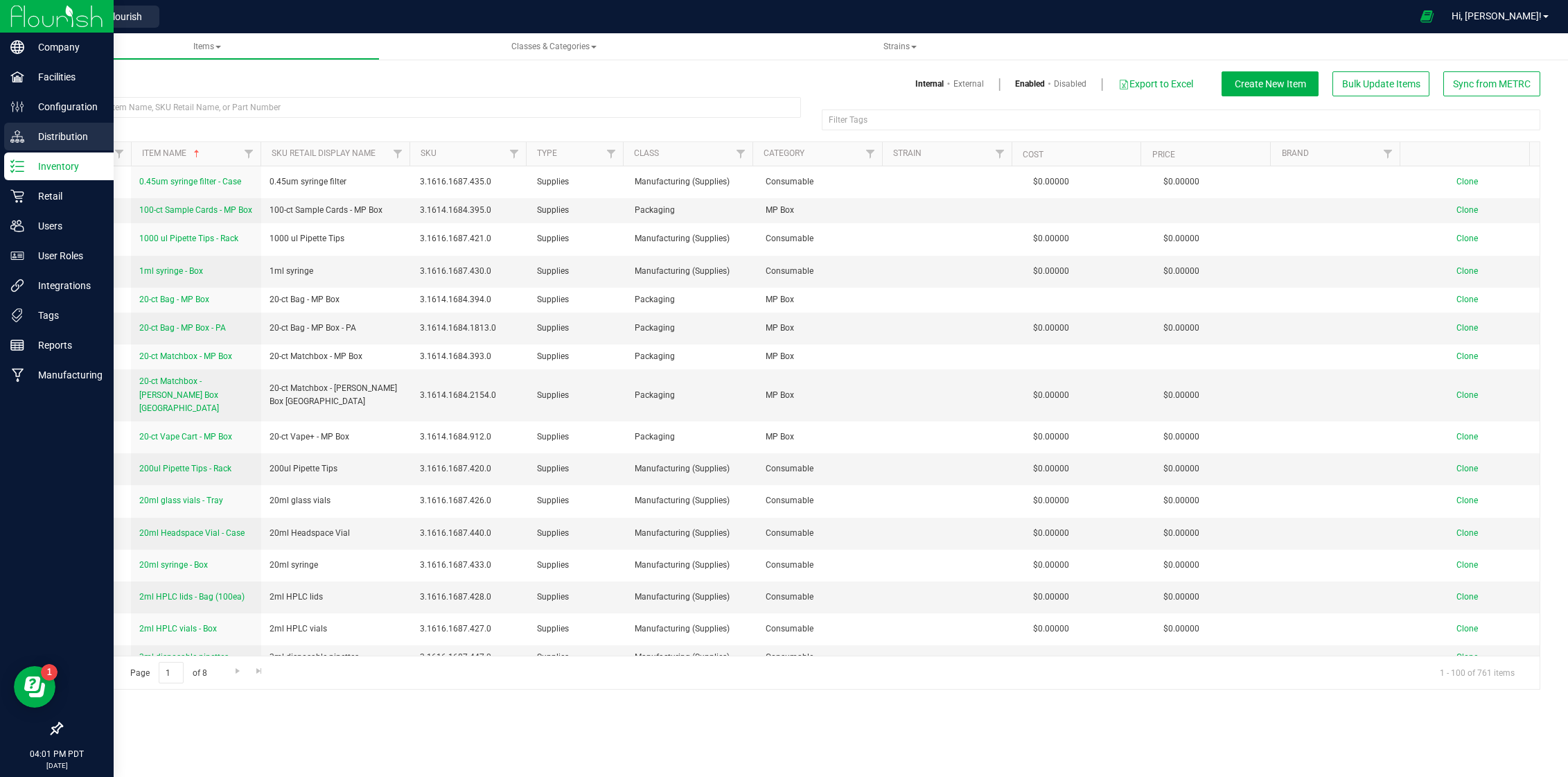
click at [43, 130] on p "Distribution" at bounding box center [65, 136] width 83 height 17
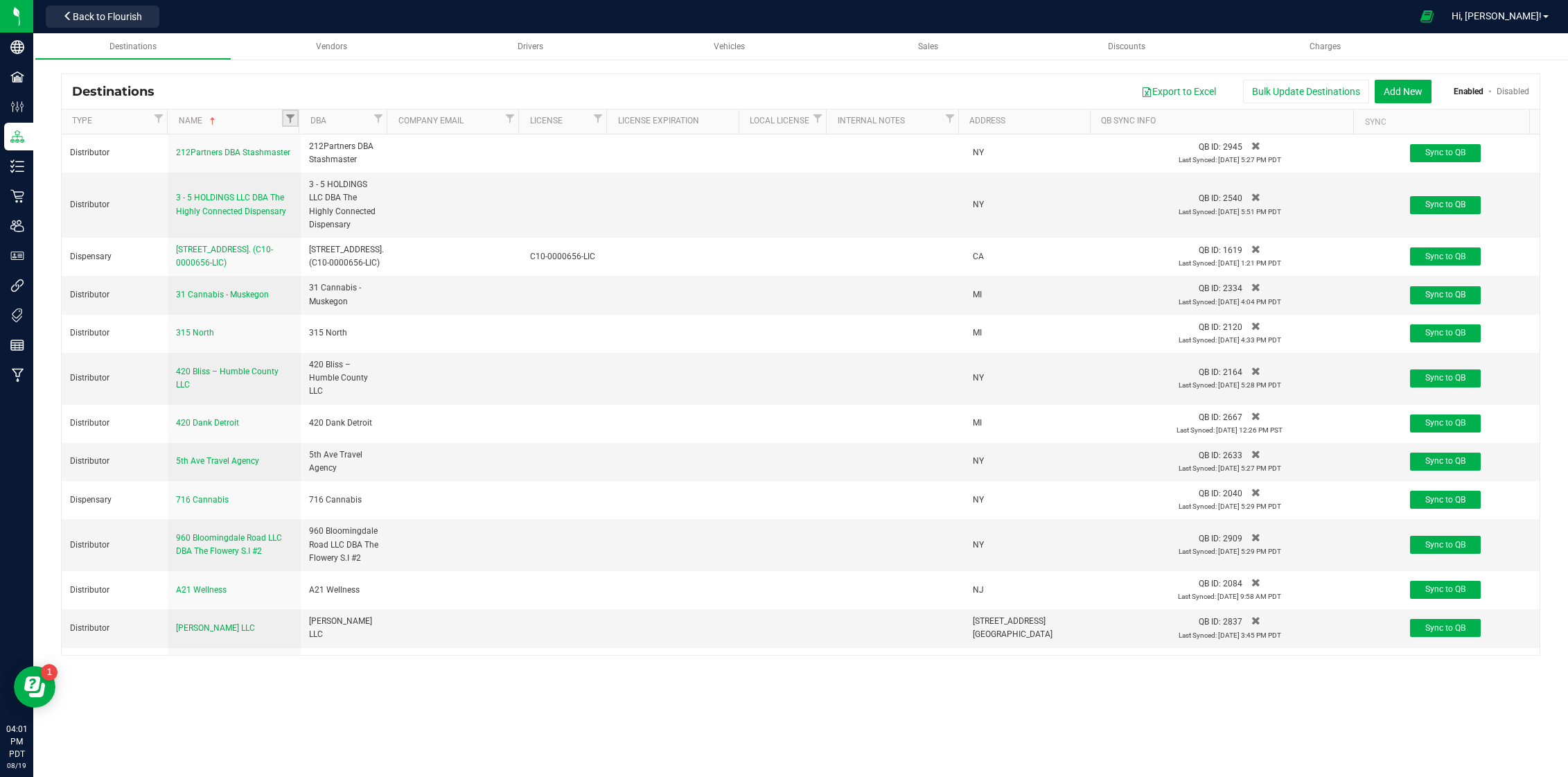
click at [282, 121] on link "Filter" at bounding box center [290, 118] width 17 height 17
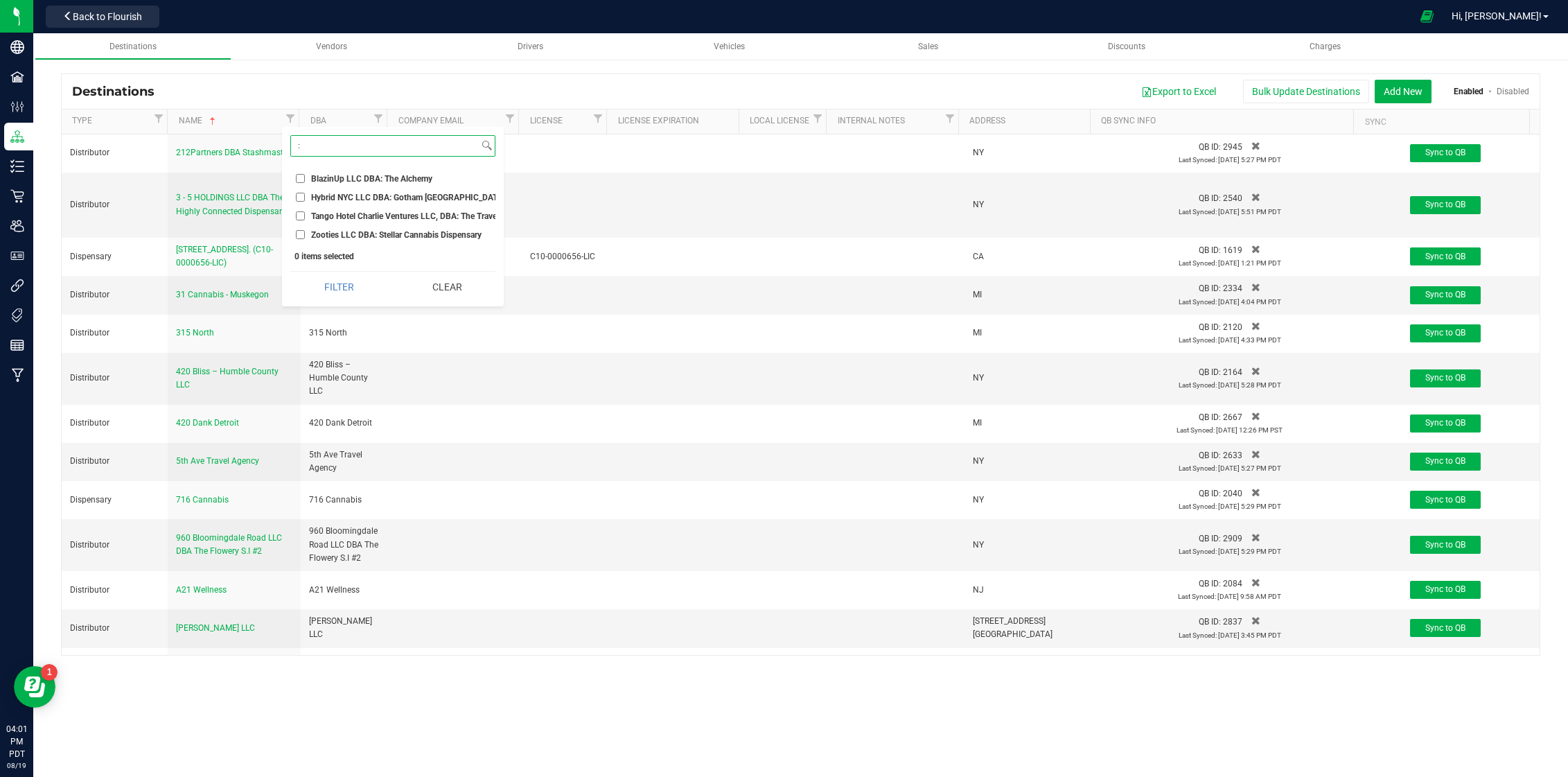
type input ":"
click at [388, 178] on span "BlazinUp LLC DBA: The Alchemy" at bounding box center [371, 179] width 121 height 8
click at [304, 178] on input "BlazinUp LLC DBA: The Alchemy" at bounding box center [299, 178] width 9 height 9
checkbox input "true"
click at [373, 194] on span "Hybrid NYC LLC DBA: Gotham Williamsburg" at bounding box center [408, 198] width 194 height 8
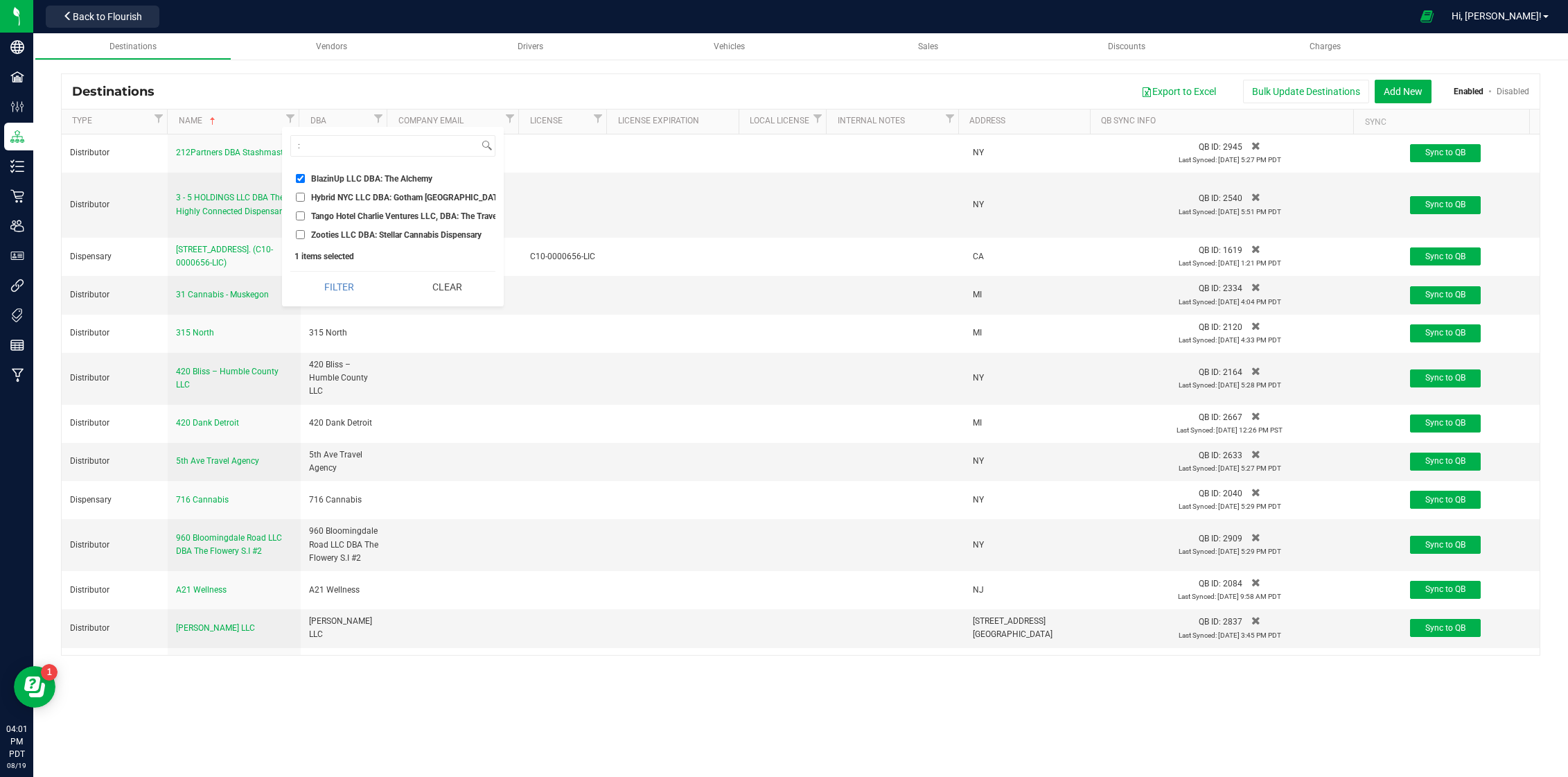
click at [304, 193] on input "Hybrid NYC LLC DBA: Gotham Williamsburg" at bounding box center [299, 197] width 9 height 9
checkbox input "true"
click at [365, 215] on span "Tango Hotel Charlie Ventures LLC, DBA: The Travel Agency - SoHo" at bounding box center [434, 216] width 246 height 8
click at [304, 215] on input "Tango Hotel Charlie Ventures LLC, DBA: The Travel Agency - SoHo" at bounding box center [299, 216] width 9 height 9
checkbox input "true"
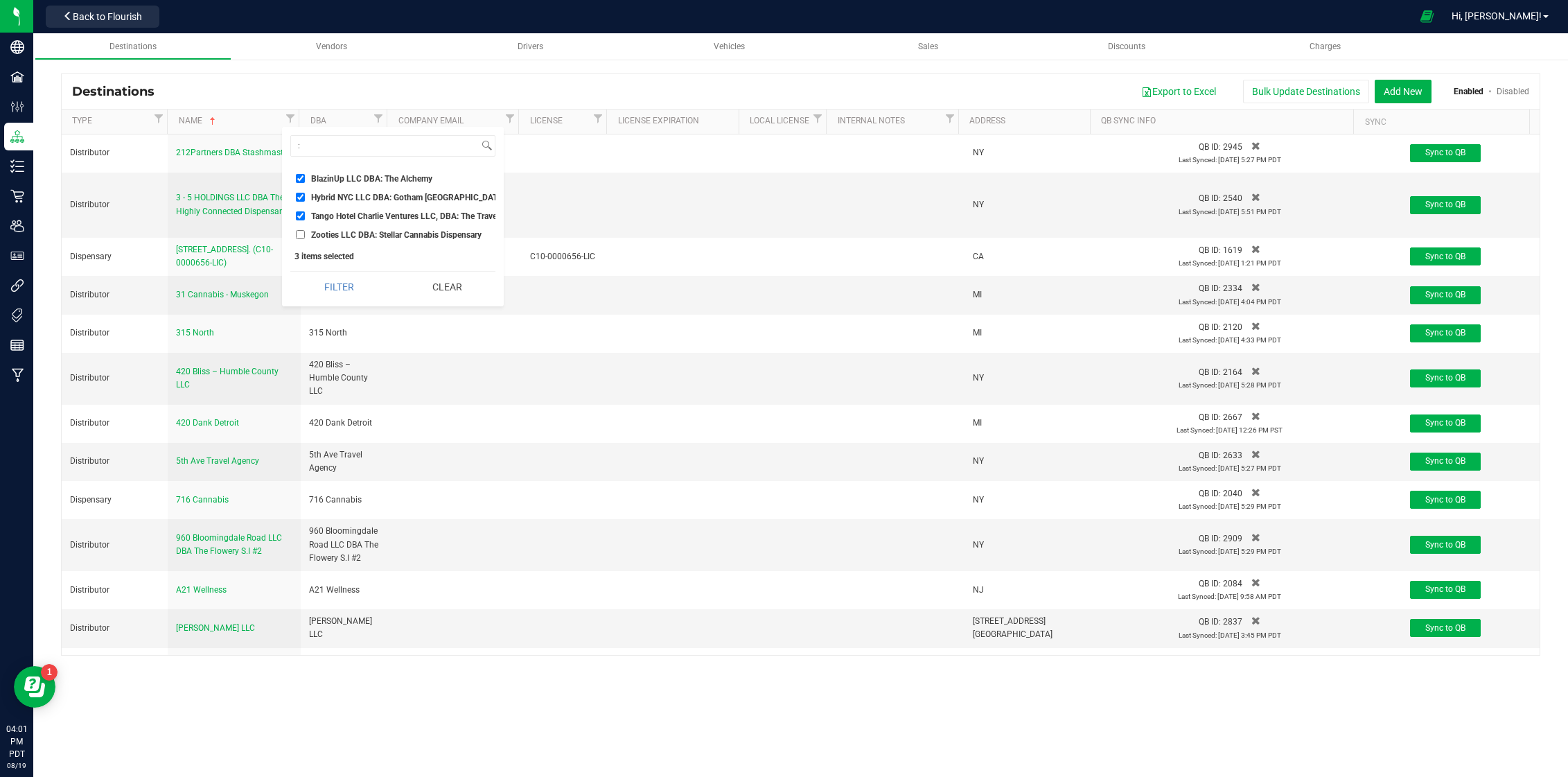
click at [364, 228] on li "Zooties LLC DBA: Stellar Cannabis Dispensary" at bounding box center [392, 235] width 205 height 15
click at [330, 231] on span "Zooties LLC DBA: Stellar Cannabis Dispensary" at bounding box center [396, 235] width 171 height 8
click at [304, 231] on input "Zooties LLC DBA: Stellar Cannabis Dispensary" at bounding box center [299, 234] width 9 height 9
checkbox input "true"
click at [329, 296] on button "Filter" at bounding box center [339, 287] width 98 height 31
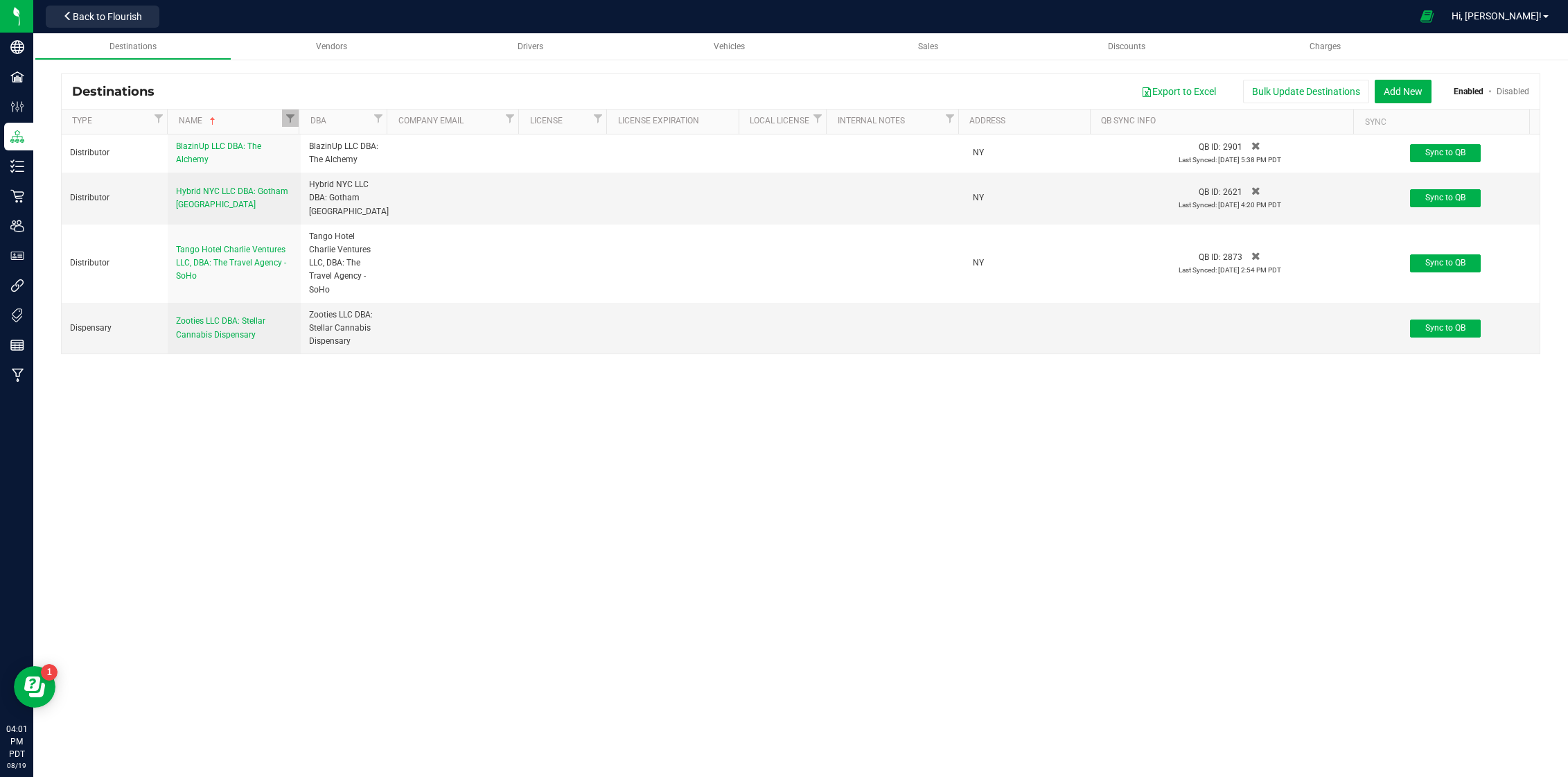
checkbox input "true"
click at [248, 337] on span "Zooties LLC DBA: Stellar Cannabis Dispensary" at bounding box center [221, 328] width 90 height 23
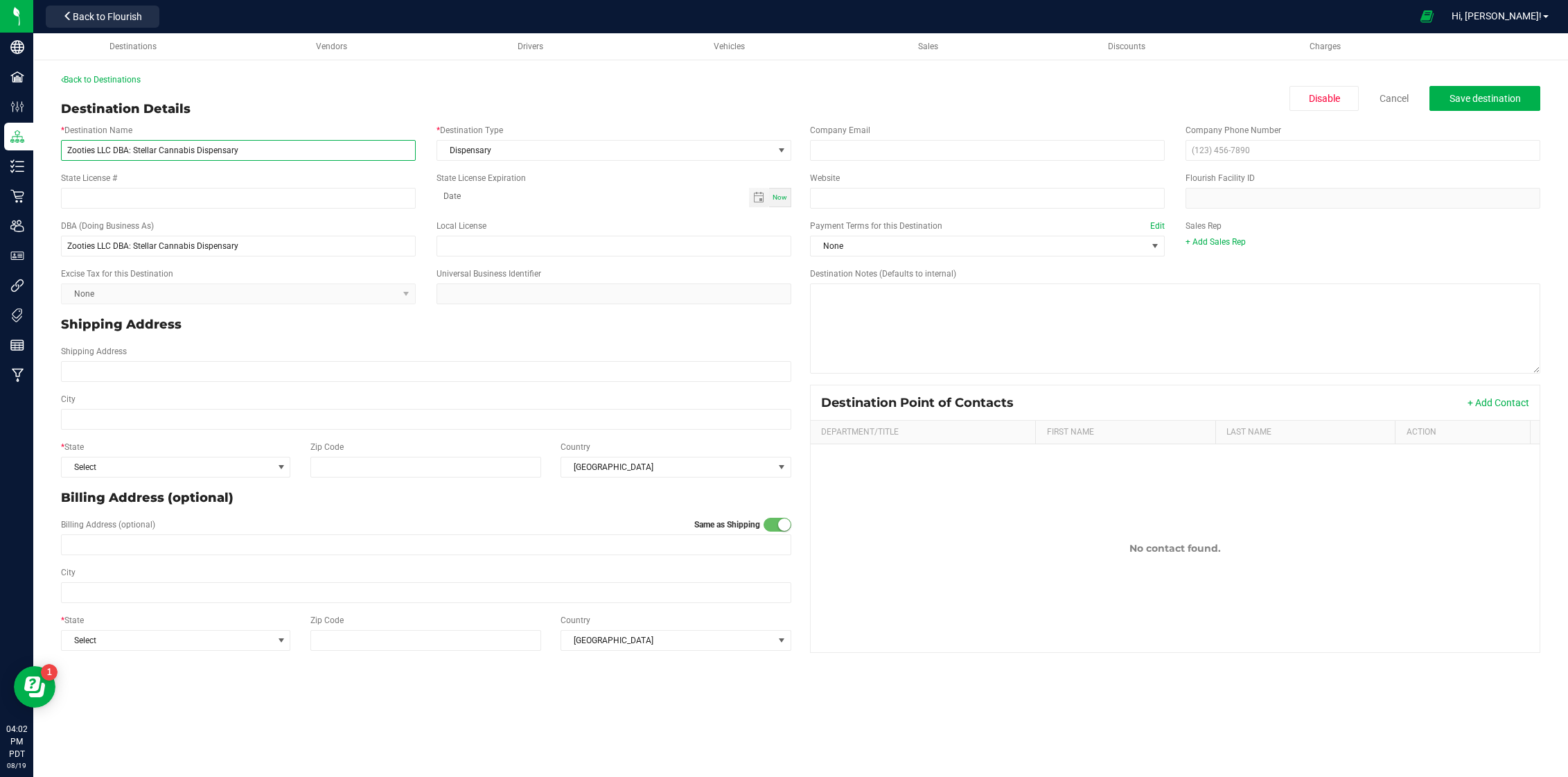
click at [127, 147] on input "Zooties LLC DBA: Stellar Cannabis Dispensary" at bounding box center [238, 150] width 354 height 21
type input "Zooties LLC DBA- Stellar Cannabis Dispensary"
click at [130, 244] on input "Zooties LLC DBA: Stellar Cannabis Dispensary" at bounding box center [238, 246] width 354 height 21
type input "Zooties LLC DBA- Stellar Cannabis Dispensary"
click at [1476, 95] on span "Save destination" at bounding box center [1485, 98] width 72 height 11
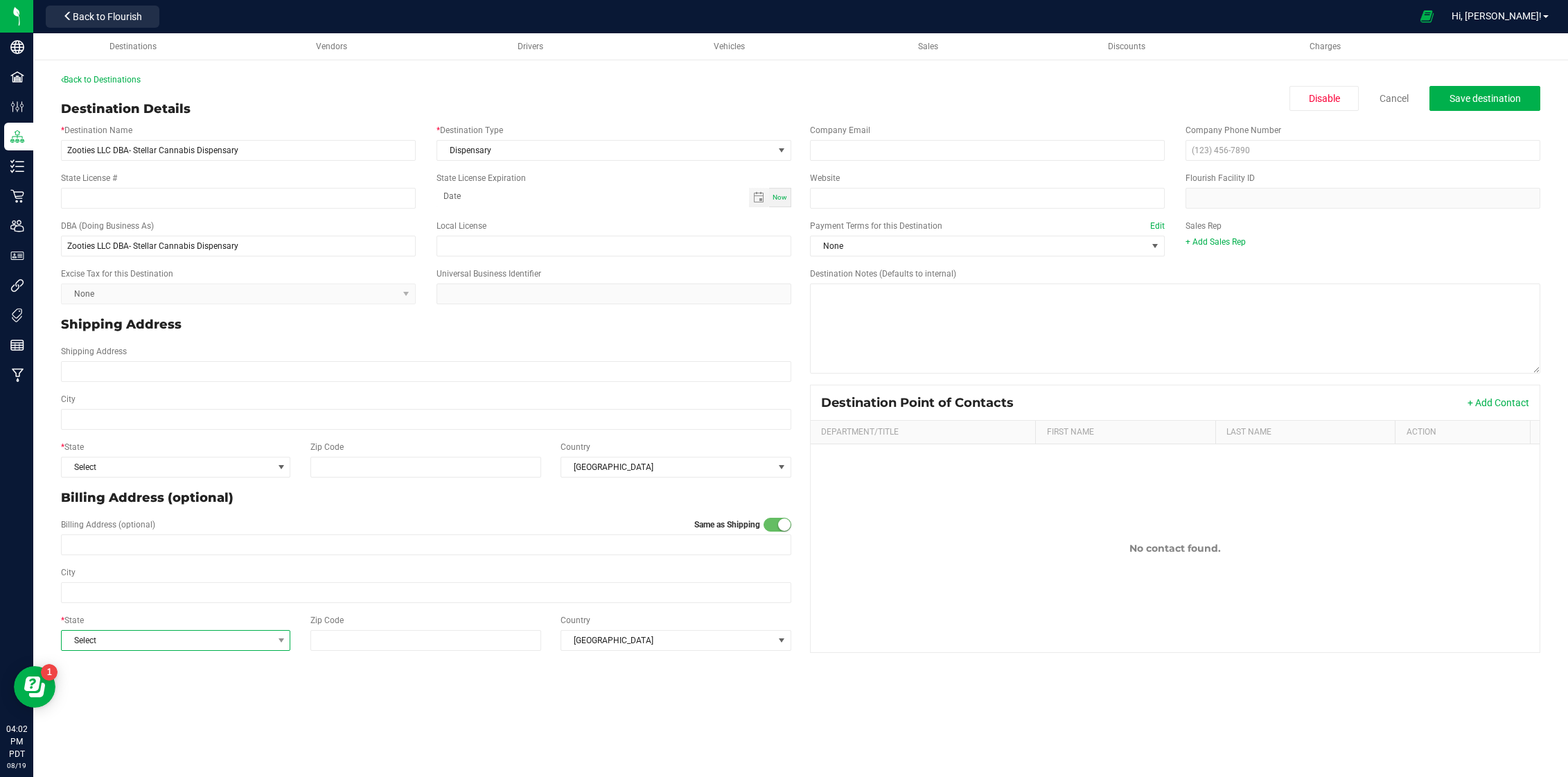
click at [215, 631] on span "Select" at bounding box center [167, 640] width 211 height 19
click at [153, 611] on li "NY" at bounding box center [176, 615] width 228 height 24
click at [1497, 92] on button "Save destination" at bounding box center [1484, 98] width 111 height 25
click at [199, 474] on span "Select" at bounding box center [167, 466] width 211 height 19
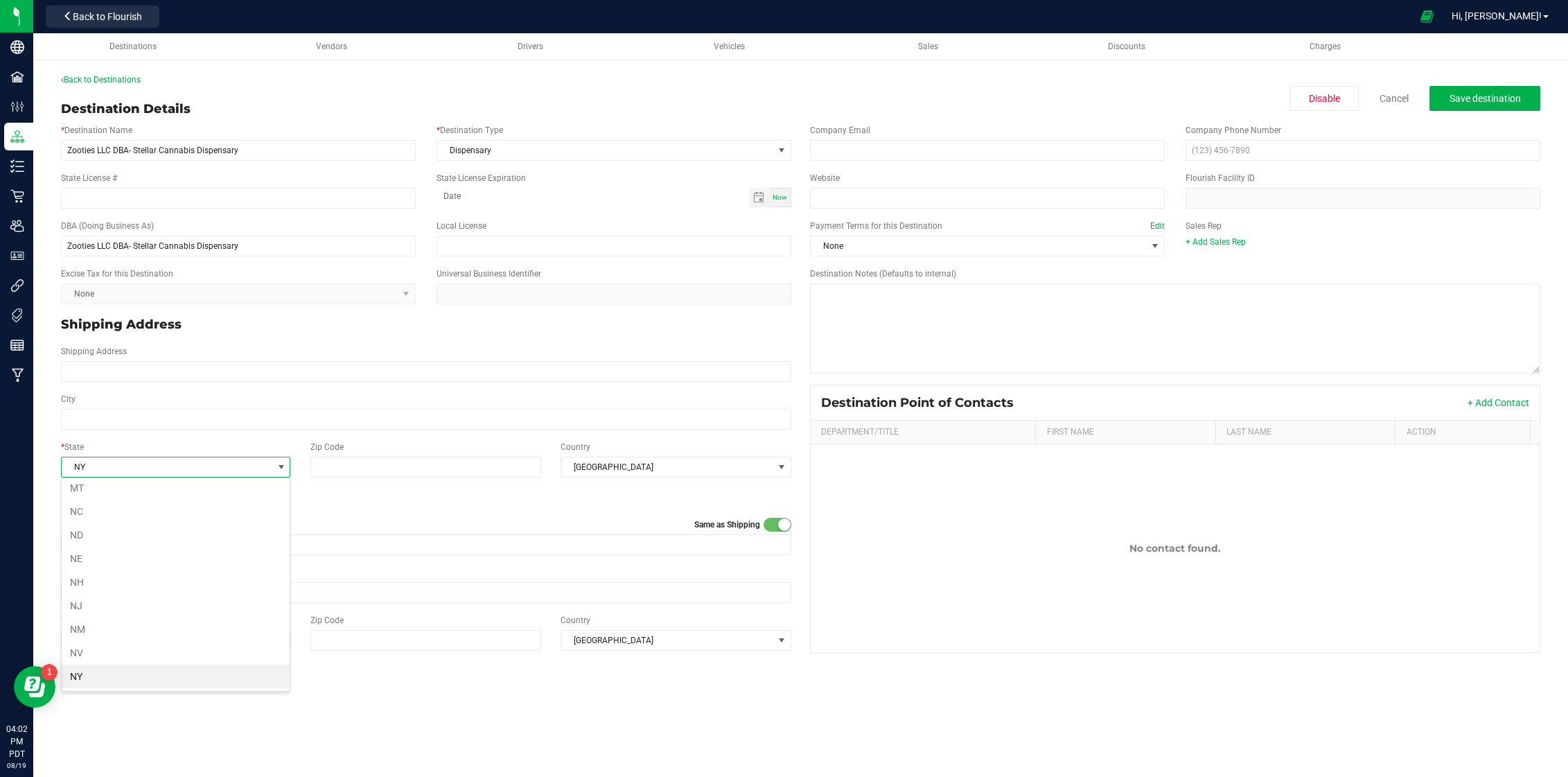
click at [153, 675] on li "NY" at bounding box center [176, 677] width 228 height 24
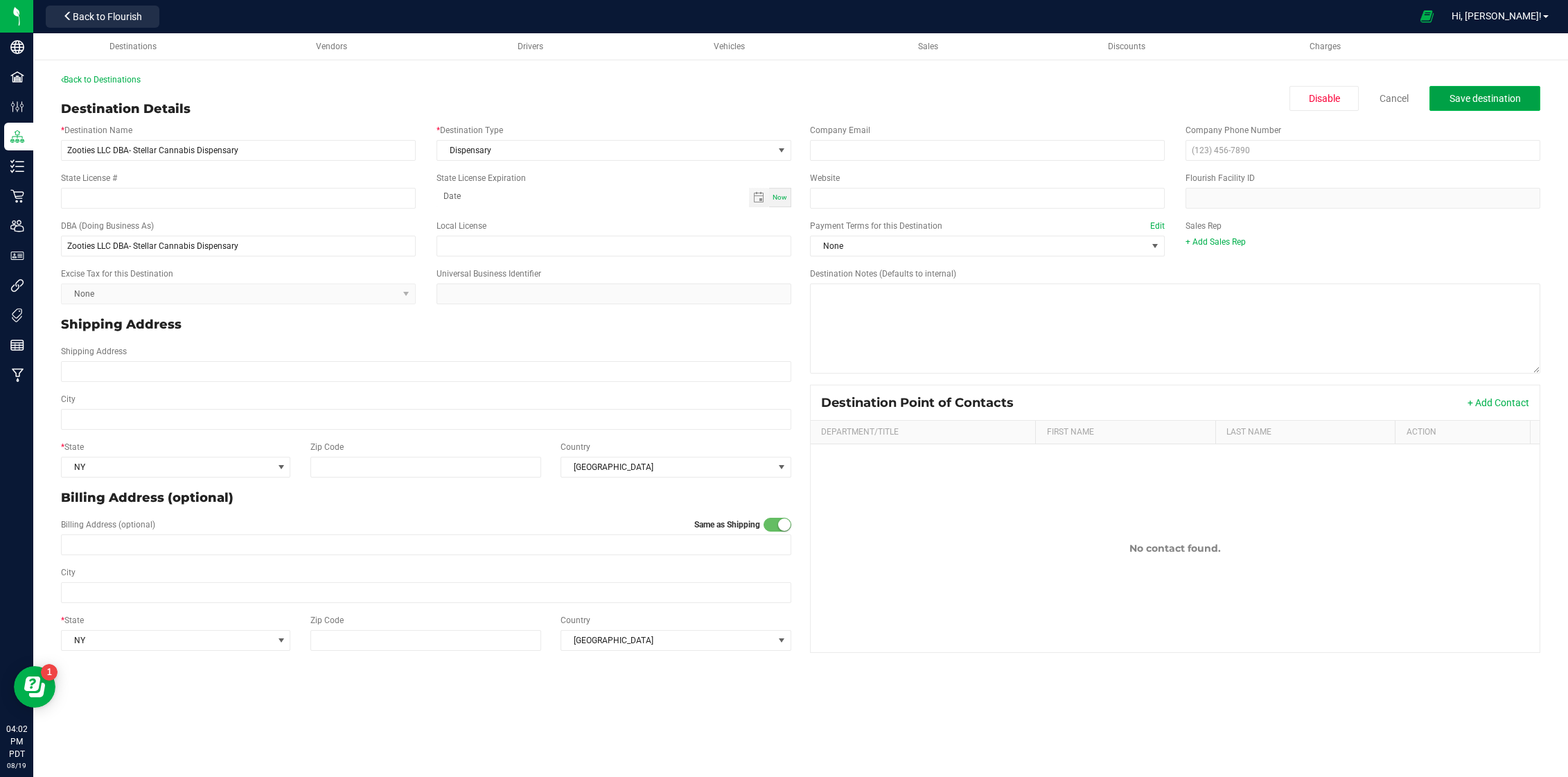
click at [1468, 94] on span "Save destination" at bounding box center [1485, 98] width 72 height 11
click at [118, 79] on link "Back to Destinations" at bounding box center [101, 80] width 80 height 10
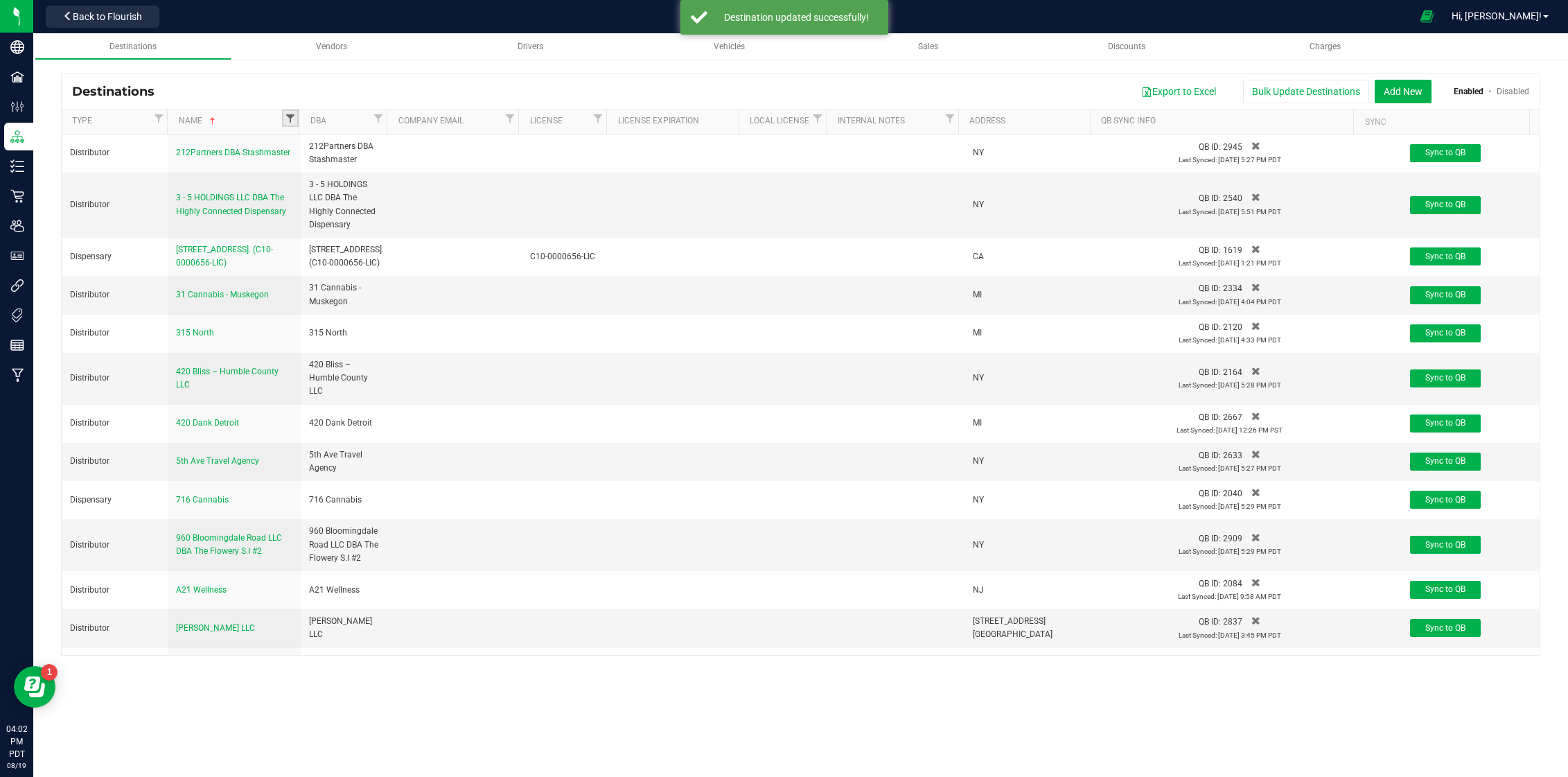
click at [293, 121] on span "Filter" at bounding box center [289, 118] width 11 height 11
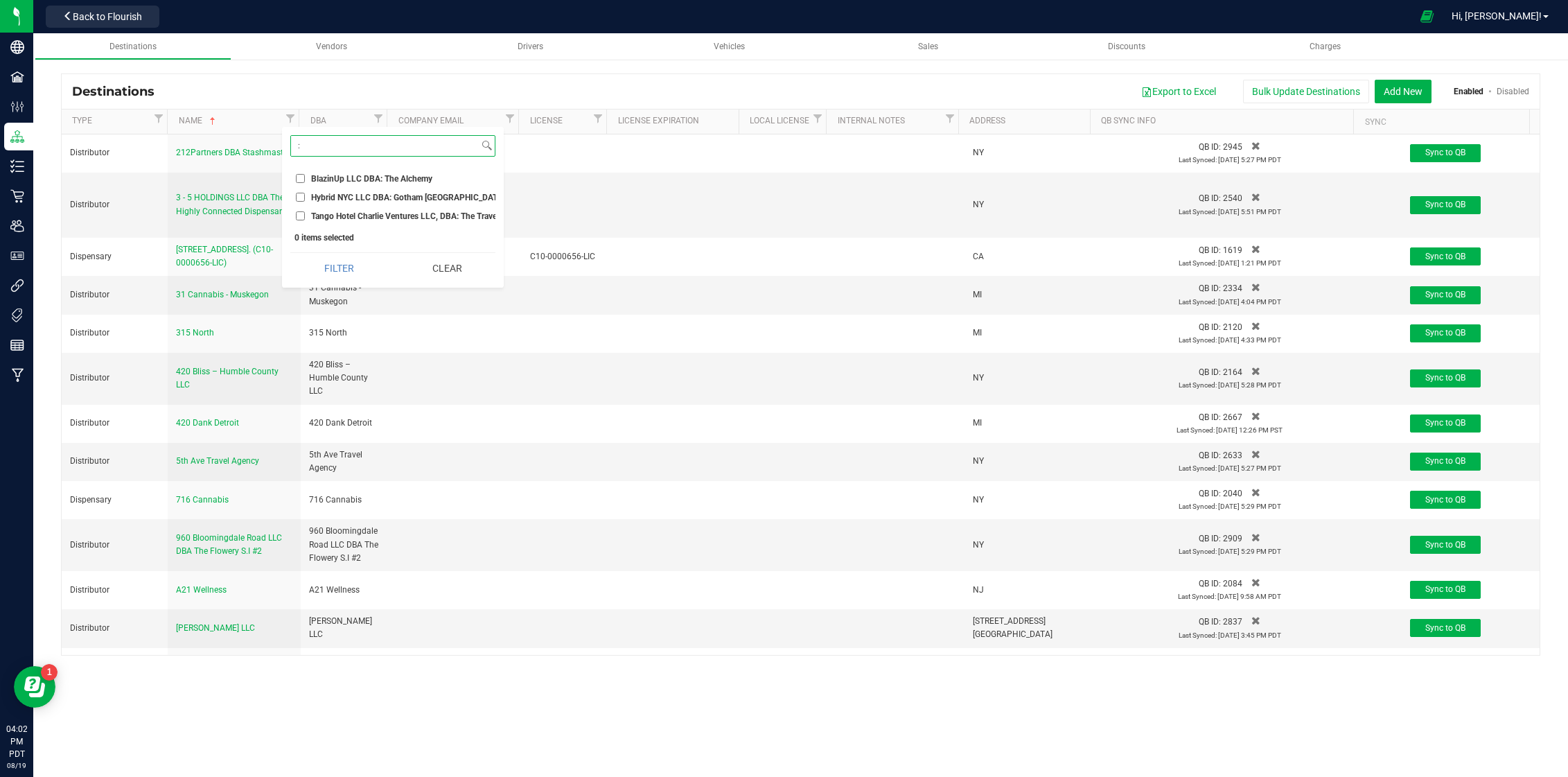
type input ":"
click at [337, 178] on span "BlazinUp LLC DBA: The Alchemy" at bounding box center [371, 179] width 121 height 8
click at [304, 178] on input "BlazinUp LLC DBA: The Alchemy" at bounding box center [299, 178] width 9 height 9
checkbox input "true"
click at [335, 203] on li "Hybrid NYC LLC DBA: Gotham Williamsburg" at bounding box center [392, 197] width 205 height 15
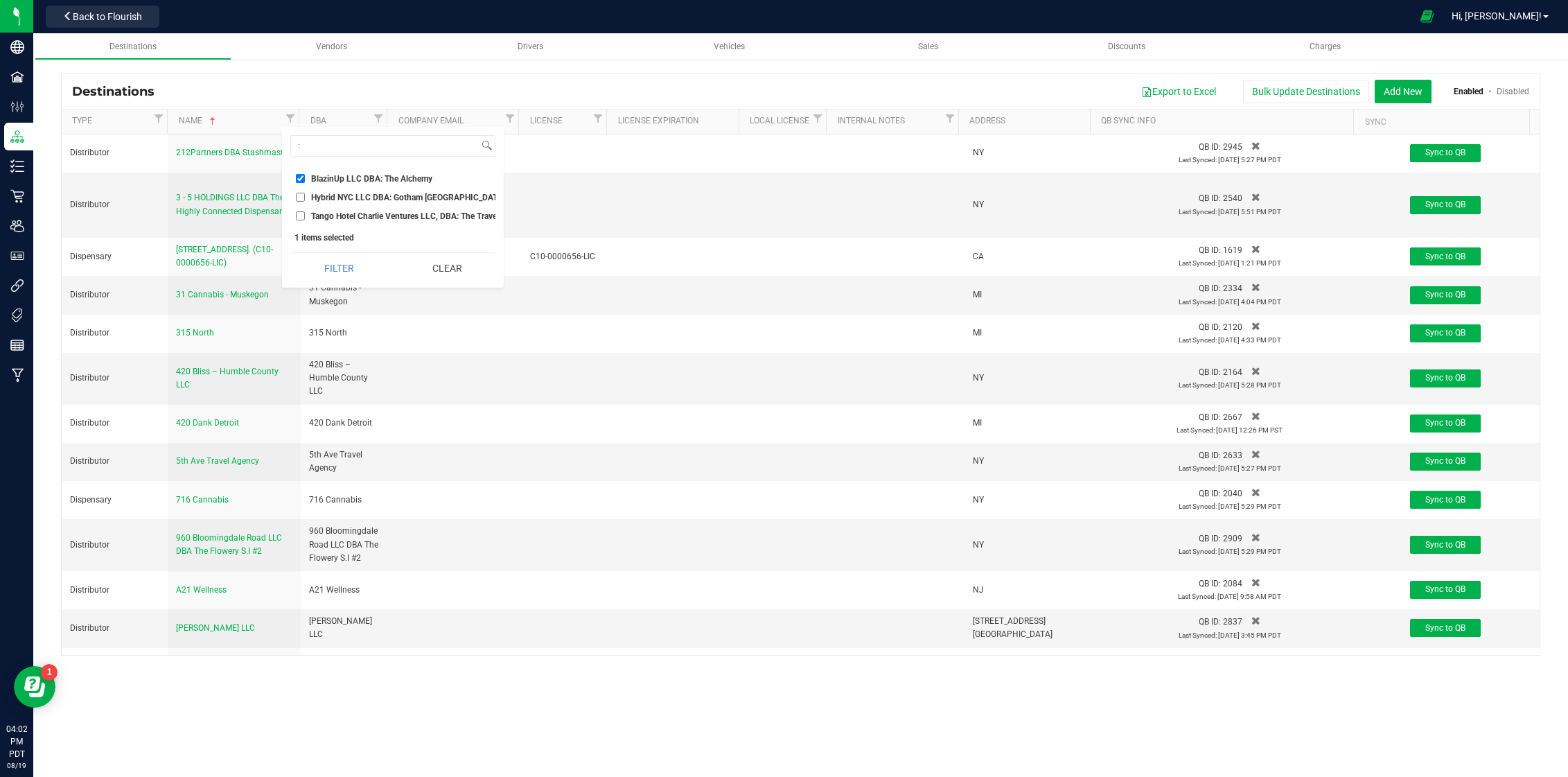
click at [336, 200] on span "Hybrid NYC LLC DBA: Gotham Williamsburg" at bounding box center [408, 198] width 194 height 8
click at [304, 200] on input "Hybrid NYC LLC DBA: Gotham Williamsburg" at bounding box center [299, 197] width 9 height 9
checkbox input "true"
click at [336, 217] on span "Tango Hotel Charlie Ventures LLC, DBA: The Travel Agency - SoHo" at bounding box center [434, 216] width 246 height 8
click at [304, 217] on input "Tango Hotel Charlie Ventures LLC, DBA: The Travel Agency - SoHo" at bounding box center [299, 216] width 9 height 9
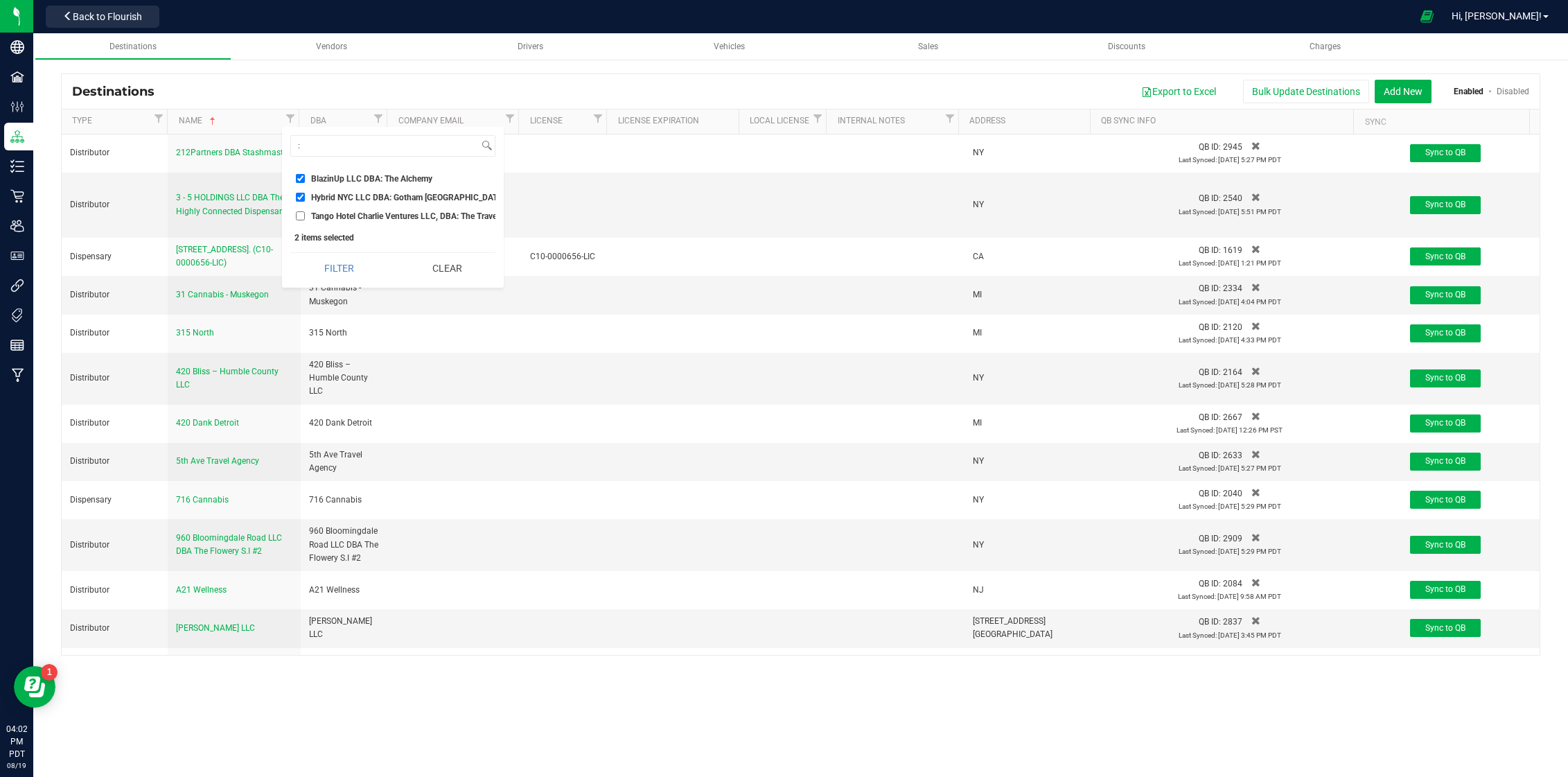
checkbox input "true"
click at [336, 284] on button "Filter" at bounding box center [339, 268] width 98 height 31
checkbox input "true"
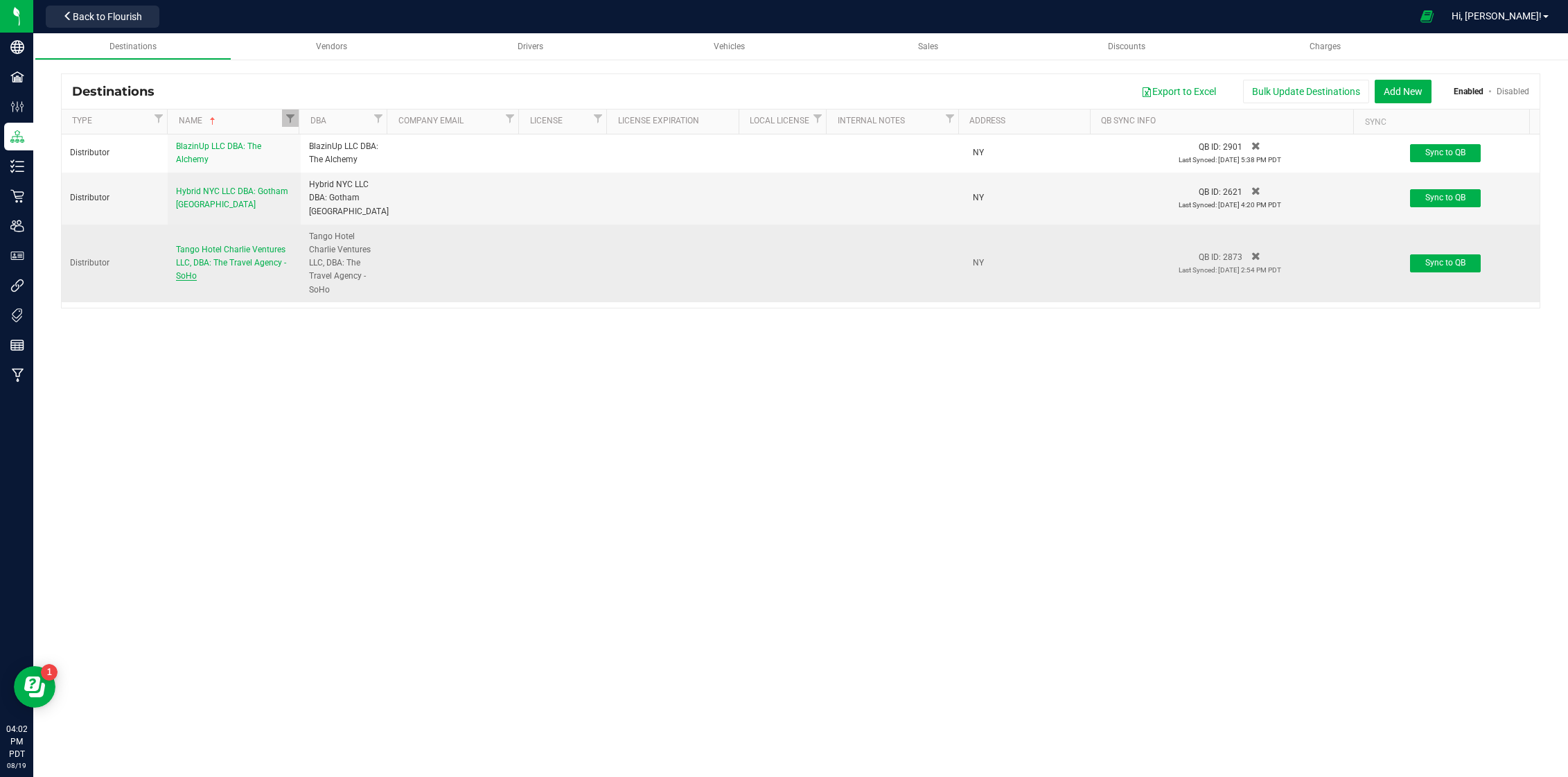
click at [237, 247] on span "Tango Hotel Charlie Ventures LLC, DBA: The Travel Agency - SoHo" at bounding box center [231, 263] width 110 height 36
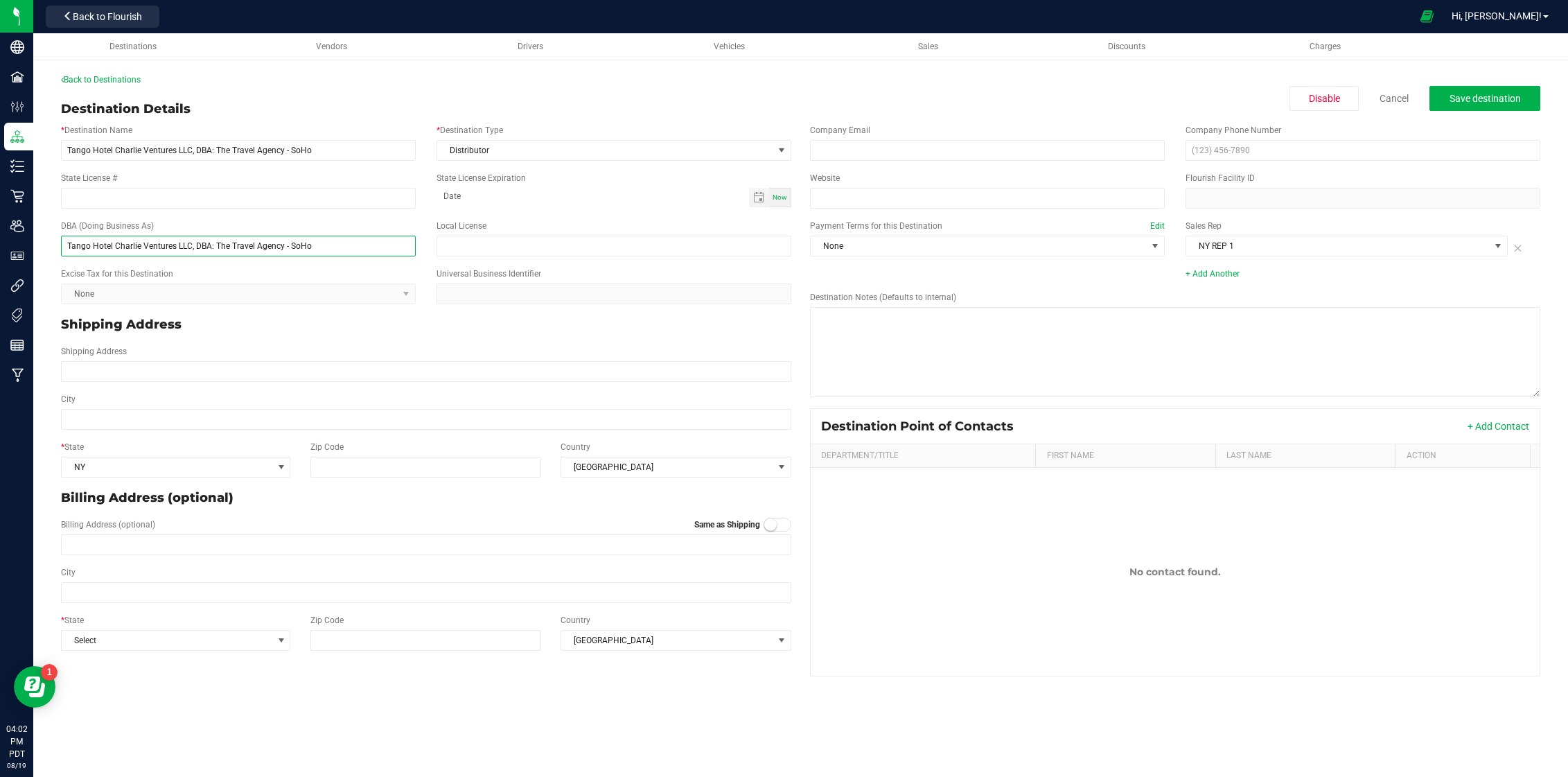
click at [212, 248] on input "Tango Hotel Charlie Ventures LLC, DBA: The Travel Agency - SoHo" at bounding box center [238, 246] width 354 height 21
type input "Tango Hotel Charlie Ventures LLC, DBA-- The Travel Agency - SoHo"
click at [212, 150] on input "Tango Hotel Charlie Ventures LLC, DBA: The Travel Agency - SoHo" at bounding box center [238, 150] width 354 height 21
type input "Tango Hotel Charlie Ventures LLC, DBA- The Travel Agency - SoHo"
click at [1469, 114] on div "Destination Details Disable Cancel Save destination" at bounding box center [800, 109] width 1479 height 19
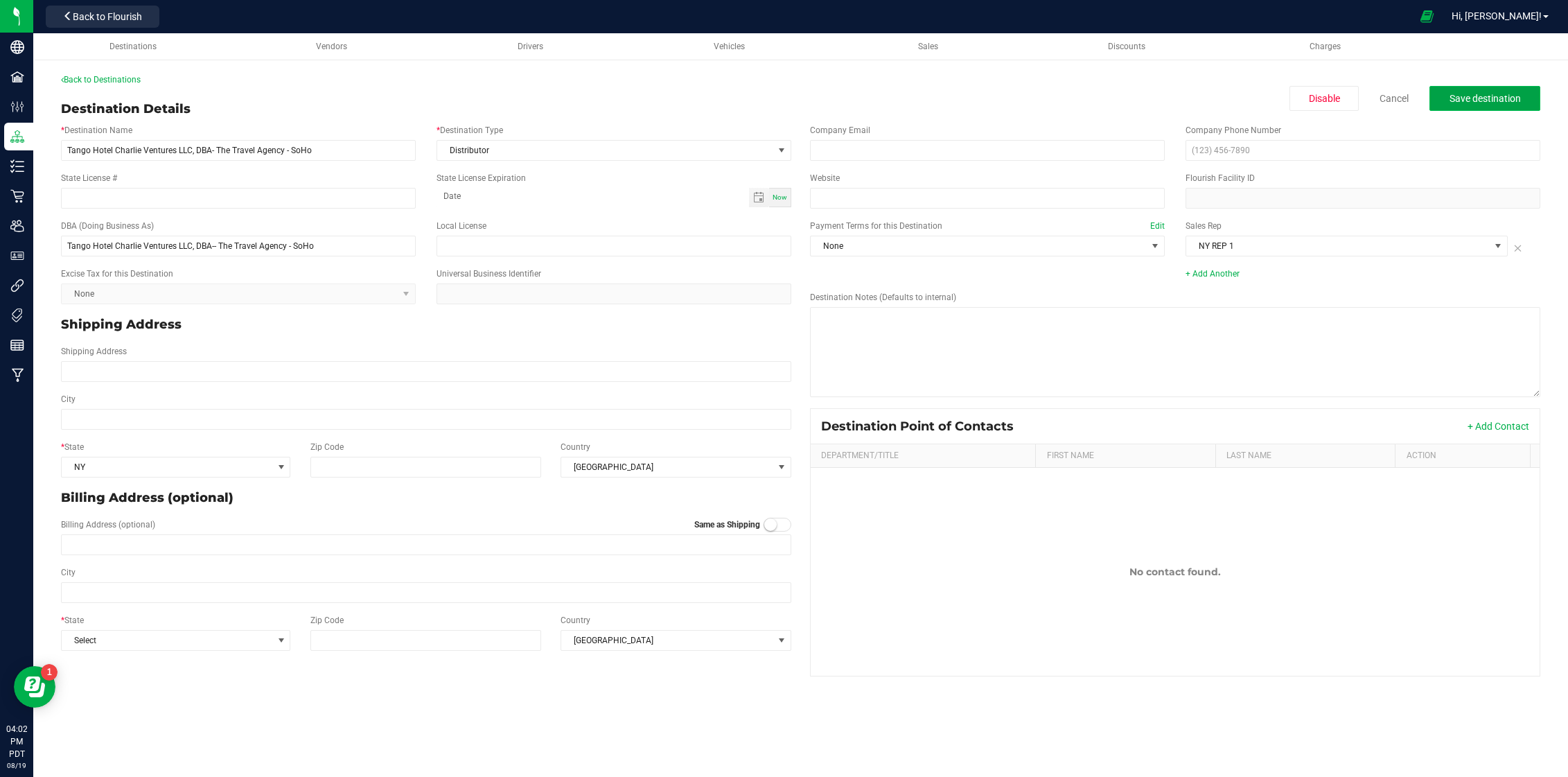
click at [1469, 106] on button "Save destination" at bounding box center [1484, 98] width 111 height 25
click at [105, 76] on link "Back to Destinations" at bounding box center [101, 80] width 80 height 10
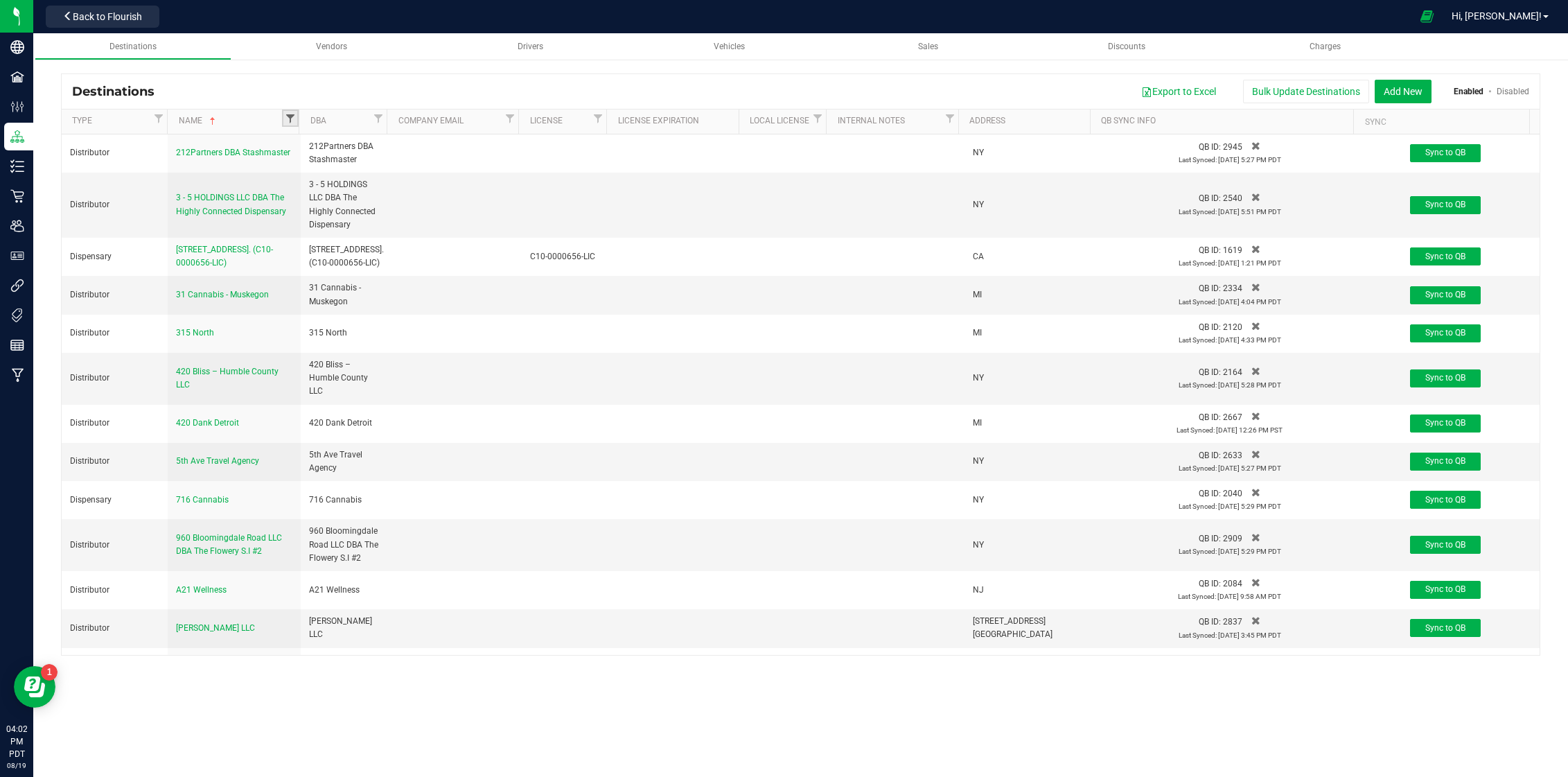
click at [293, 120] on span "Filter" at bounding box center [289, 118] width 11 height 11
type input ":"
click at [350, 181] on span "BlazinUp LLC DBA: The Alchemy" at bounding box center [371, 179] width 121 height 8
click at [304, 181] on input "BlazinUp LLC DBA: The Alchemy" at bounding box center [299, 178] width 9 height 9
checkbox input "true"
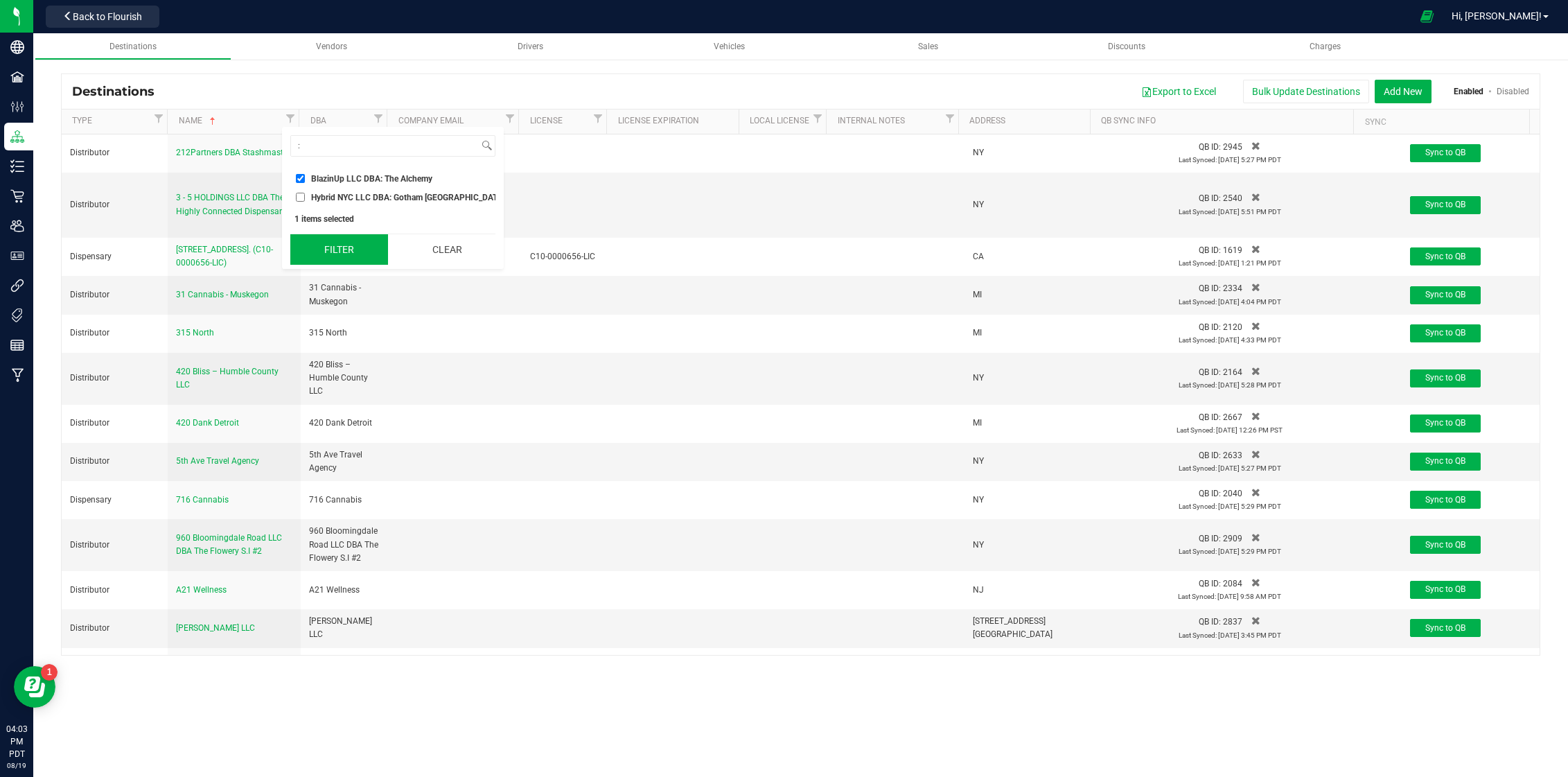
drag, startPoint x: 350, startPoint y: 193, endPoint x: 348, endPoint y: 238, distance: 45.0
click at [350, 194] on span "Hybrid NYC LLC DBA: Gotham Williamsburg" at bounding box center [408, 198] width 194 height 8
click at [304, 193] on input "Hybrid NYC LLC DBA: Gotham Williamsburg" at bounding box center [299, 197] width 9 height 9
checkbox input "true"
click at [348, 242] on button "Filter" at bounding box center [339, 250] width 98 height 31
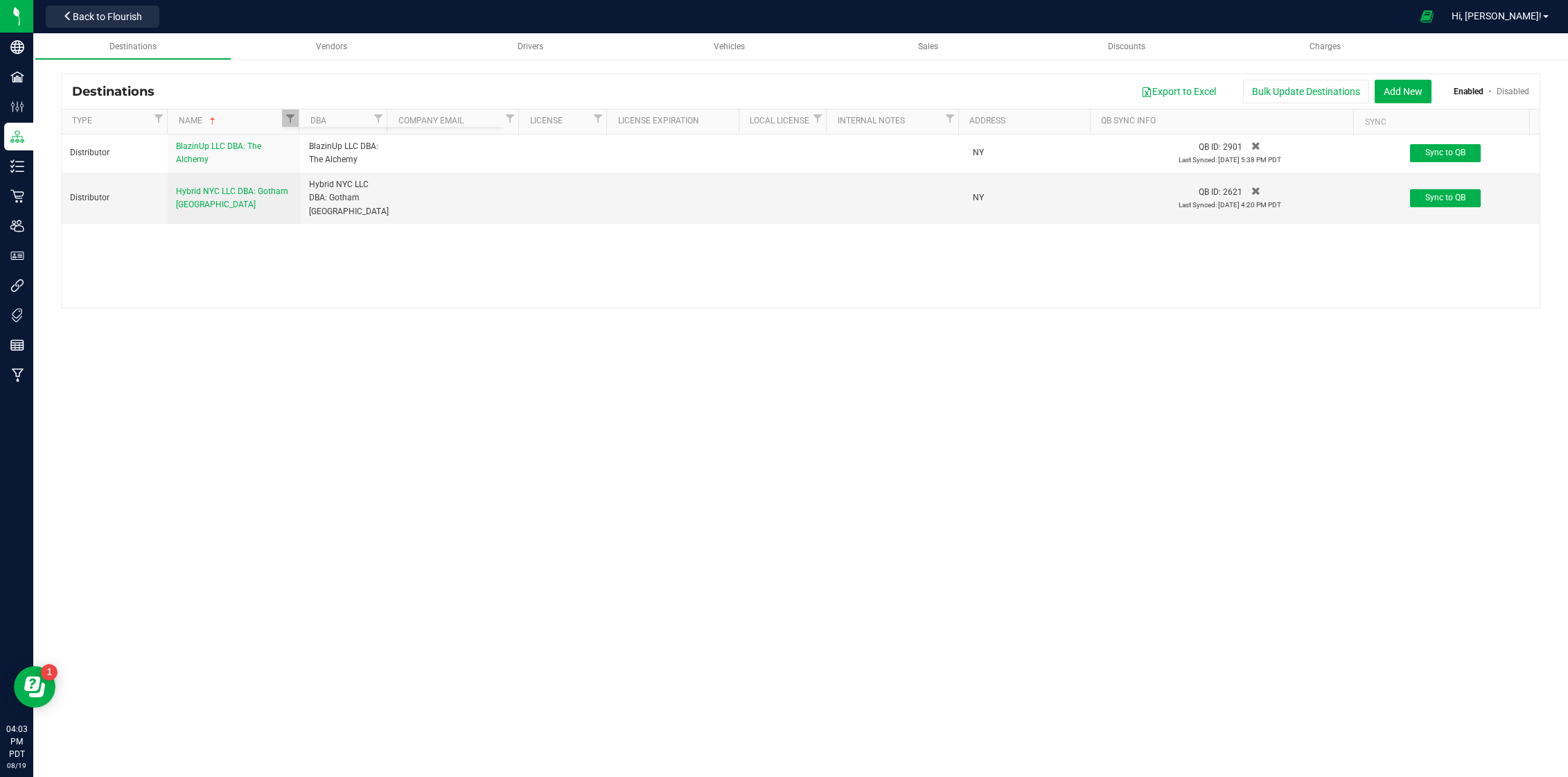
checkbox input "true"
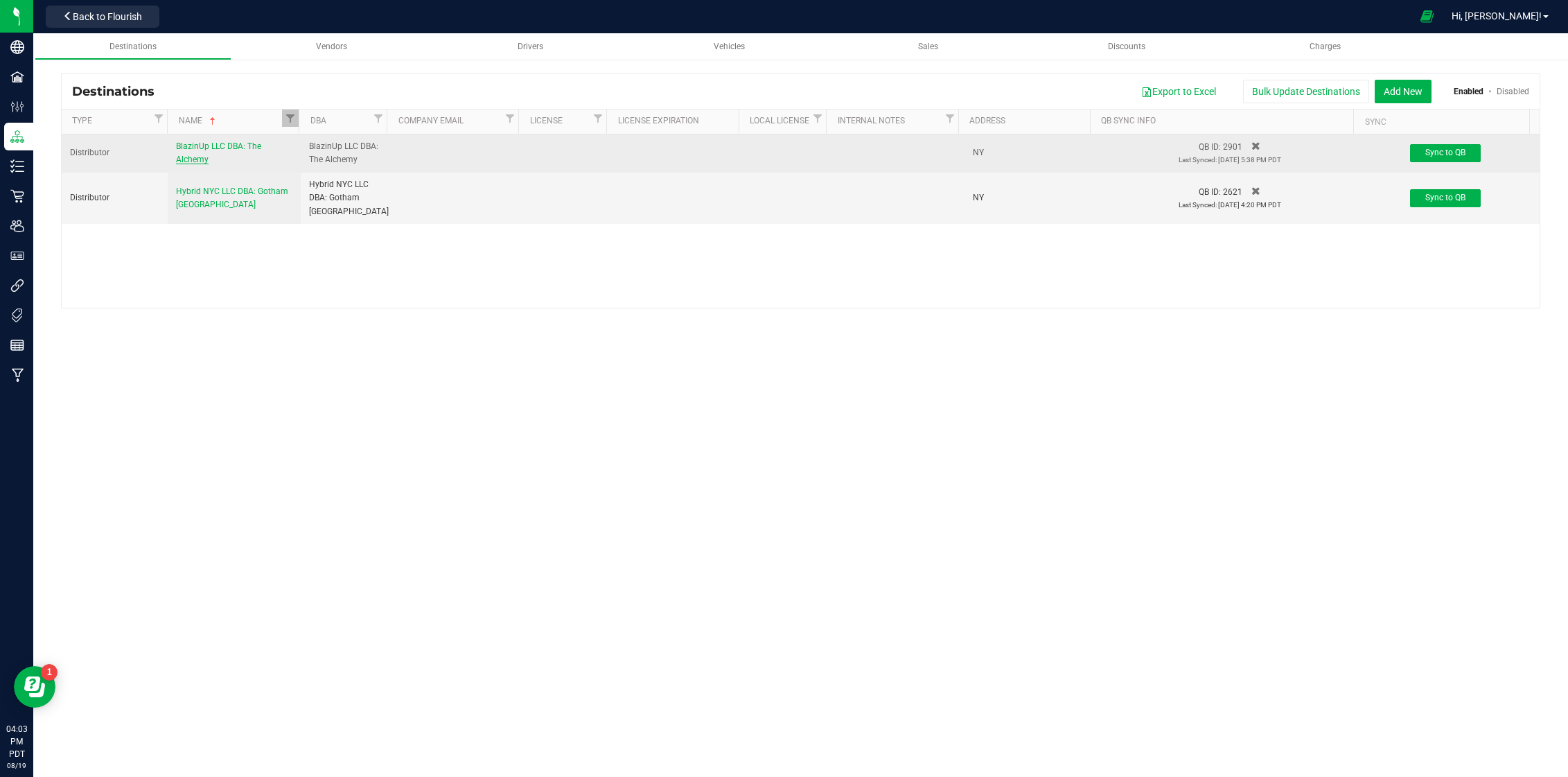
click at [227, 148] on span "BlazinUp LLC DBA: The Alchemy" at bounding box center [218, 153] width 85 height 23
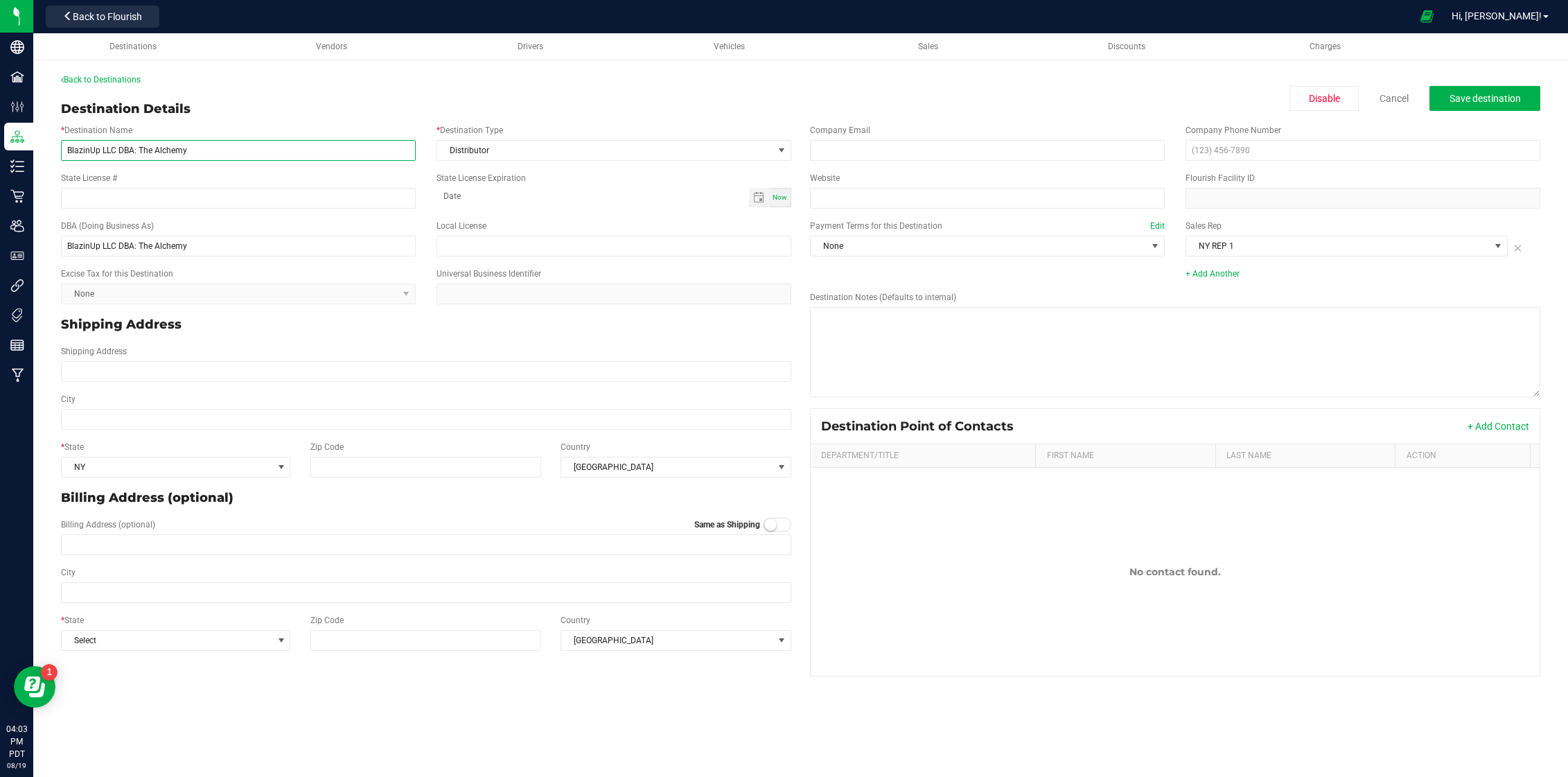
click at [139, 145] on input "BlazinUp LLC DBA: The Alchemy" at bounding box center [238, 150] width 354 height 21
click at [134, 151] on input "BlazinUp LLC DBA: The Alchemy" at bounding box center [238, 150] width 354 height 21
type input "BlazinUp LLC DBA- The Alchemy"
click at [133, 245] on input "BlazinUp LLC DBA: The Alchemy" at bounding box center [238, 246] width 354 height 21
type input "BlazinUp LLC DBA- The Alchemy"
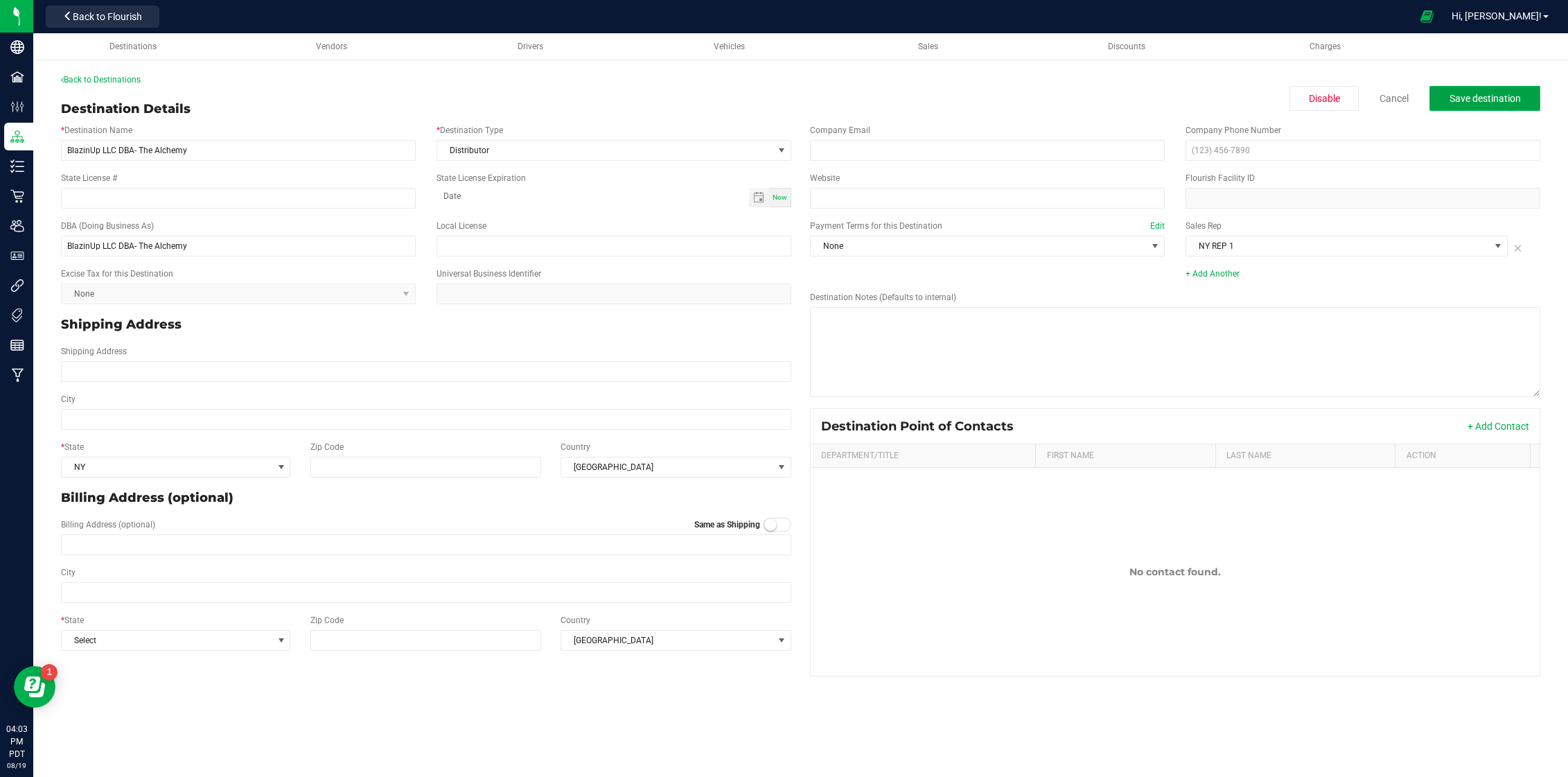
click at [1501, 95] on span "Save destination" at bounding box center [1485, 98] width 72 height 11
click at [129, 76] on link "Back to Destinations" at bounding box center [101, 80] width 80 height 10
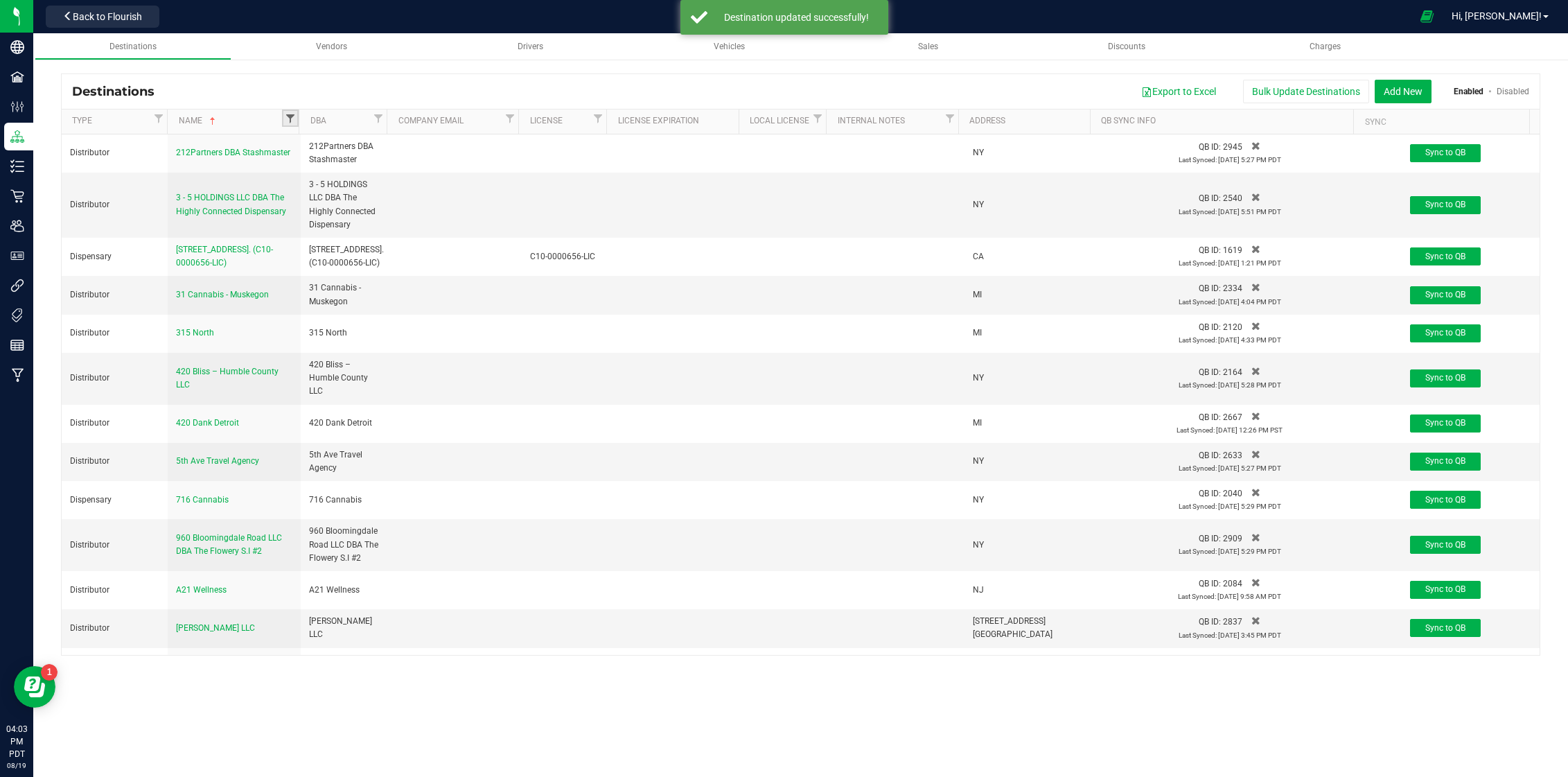
click at [289, 113] on span "Filter" at bounding box center [289, 118] width 11 height 11
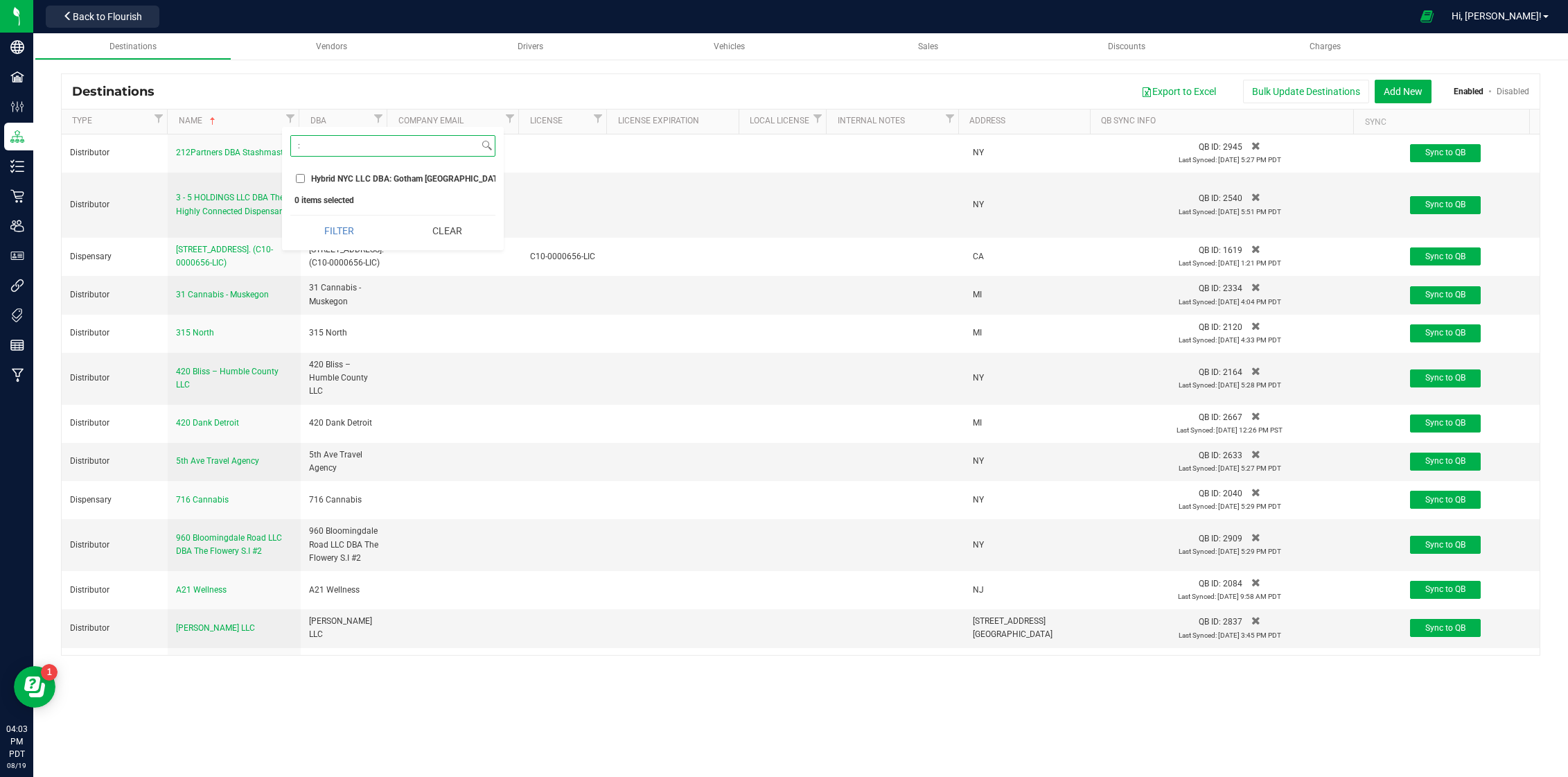
type input ":"
click at [349, 178] on span "Hybrid NYC LLC DBA: Gotham Williamsburg" at bounding box center [408, 179] width 194 height 8
click at [304, 178] on input "Hybrid NYC LLC DBA: Gotham Williamsburg" at bounding box center [299, 178] width 9 height 9
click at [351, 221] on button "Filter" at bounding box center [339, 231] width 98 height 31
checkbox input "true"
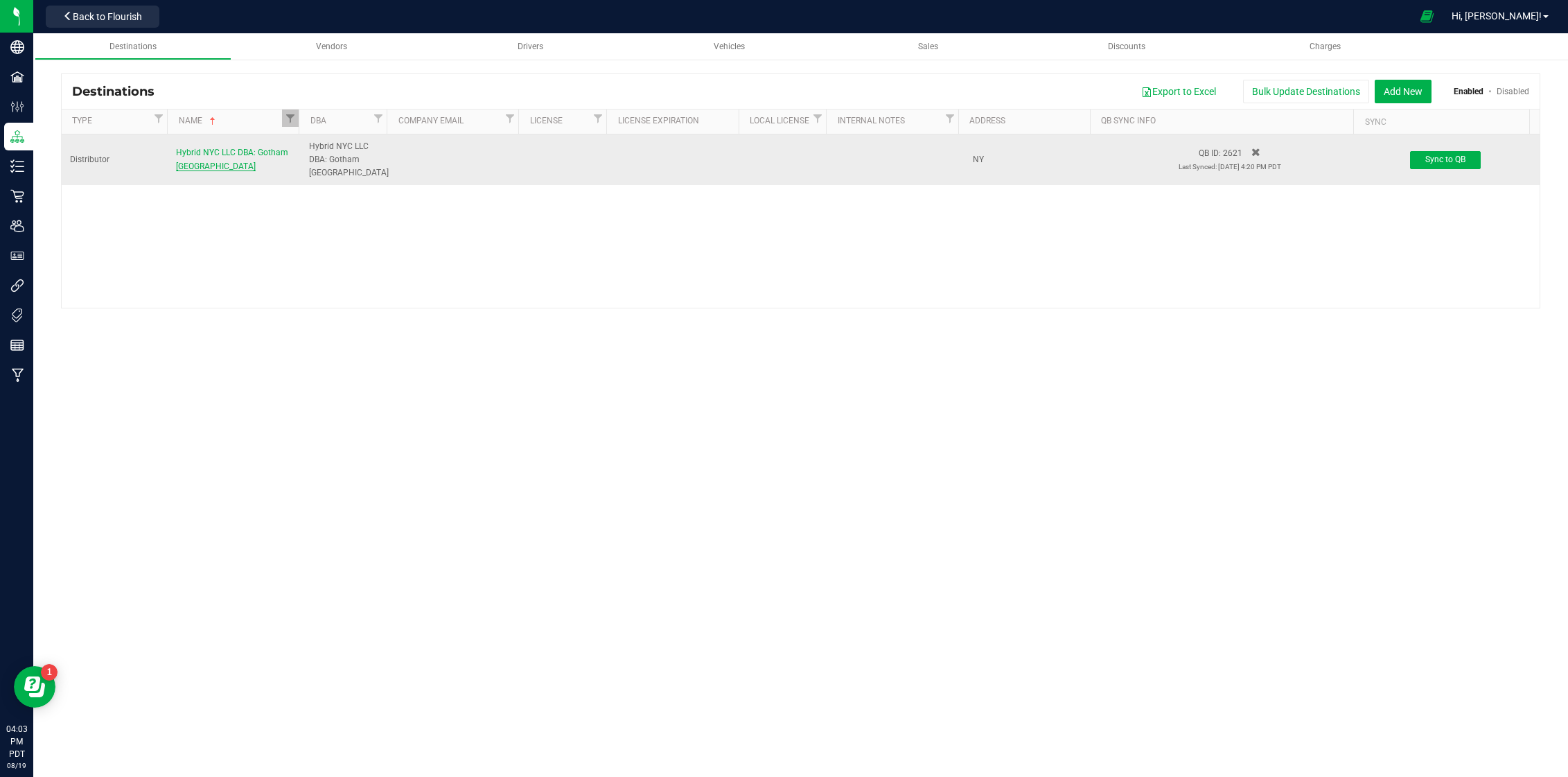
click at [240, 152] on span "Hybrid NYC LLC DBA: Gotham Williamsburg" at bounding box center [232, 159] width 112 height 23
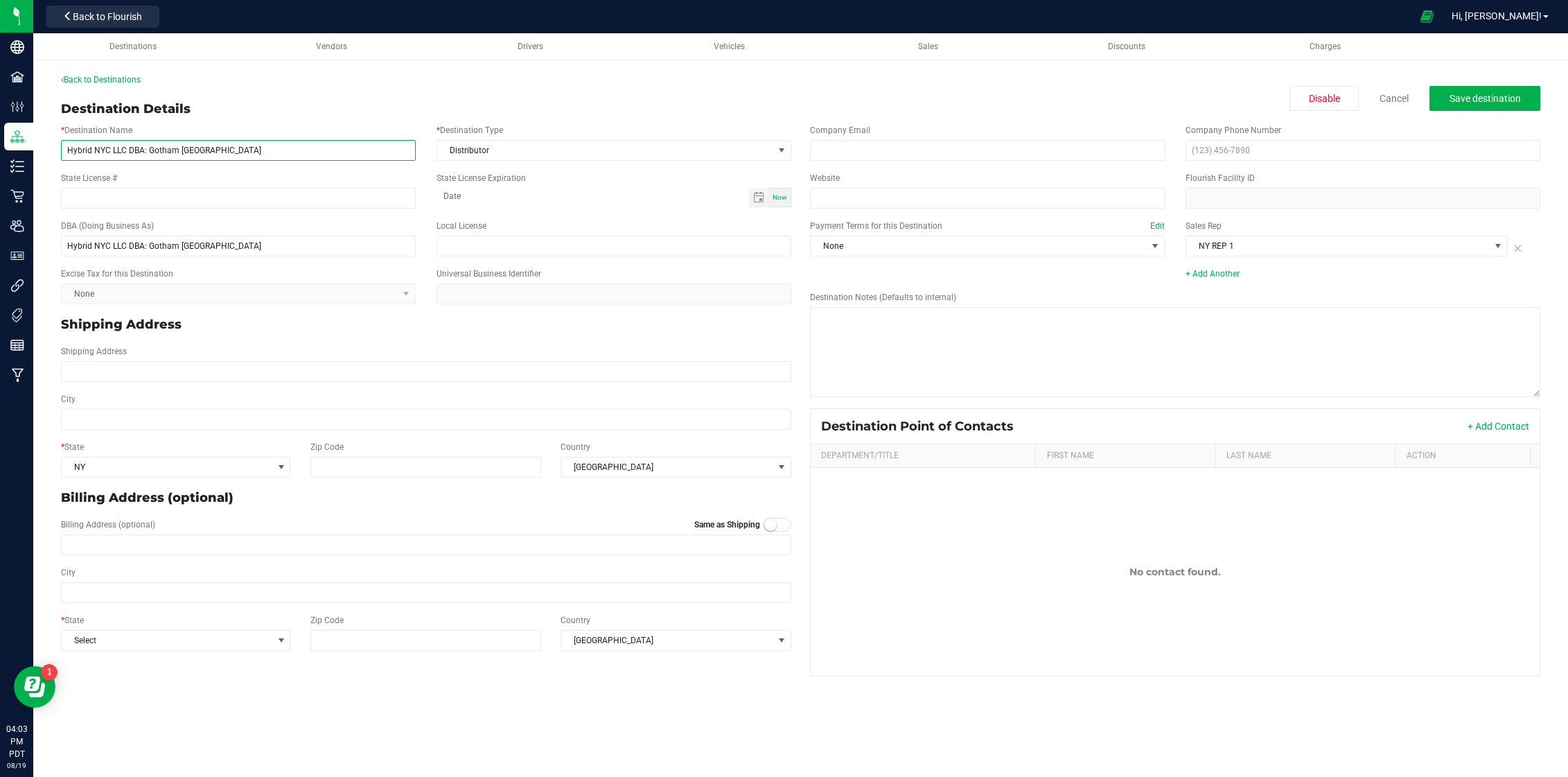
click at [145, 151] on input "Hybrid NYC LLC DBA: Gotham Williamsburg" at bounding box center [238, 150] width 354 height 21
type input "Hybrid NYC LLC DBA- Gotham [GEOGRAPHIC_DATA]"
click at [146, 250] on input "Hybrid NYC LLC DBA: Gotham Williamsburg" at bounding box center [238, 246] width 354 height 21
type input "Hybrid NYC LLC DBA- Gotham [GEOGRAPHIC_DATA]"
click at [1517, 93] on span "Save destination" at bounding box center [1485, 98] width 72 height 11
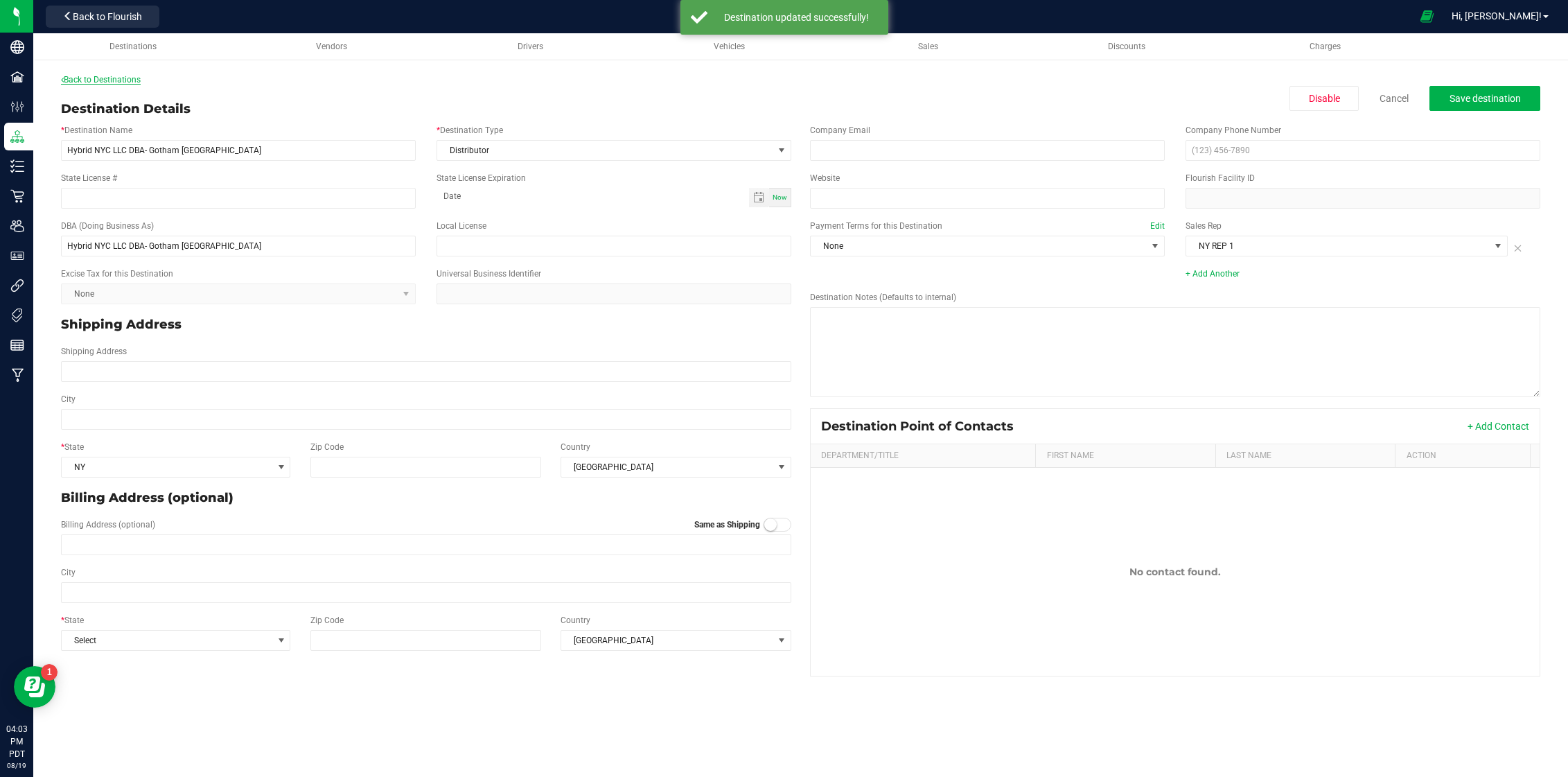
click at [100, 78] on link "Back to Destinations" at bounding box center [101, 80] width 80 height 10
